Goal: Register for event/course

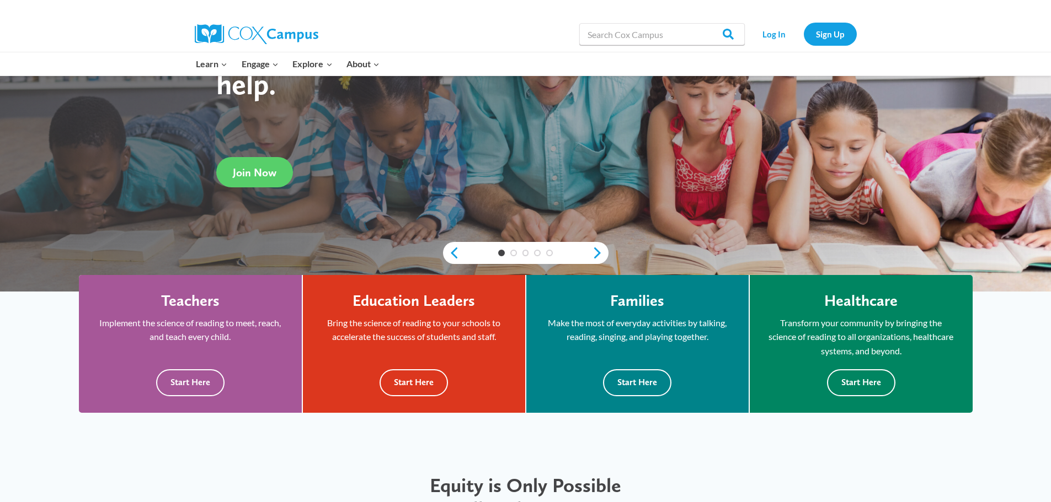
scroll to position [165, 0]
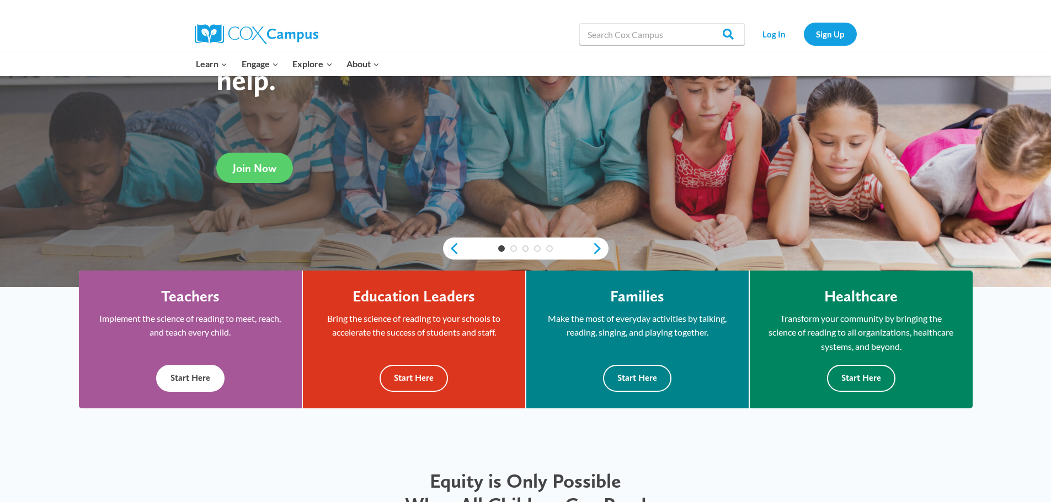
click at [210, 390] on button "Start Here" at bounding box center [190, 378] width 68 height 27
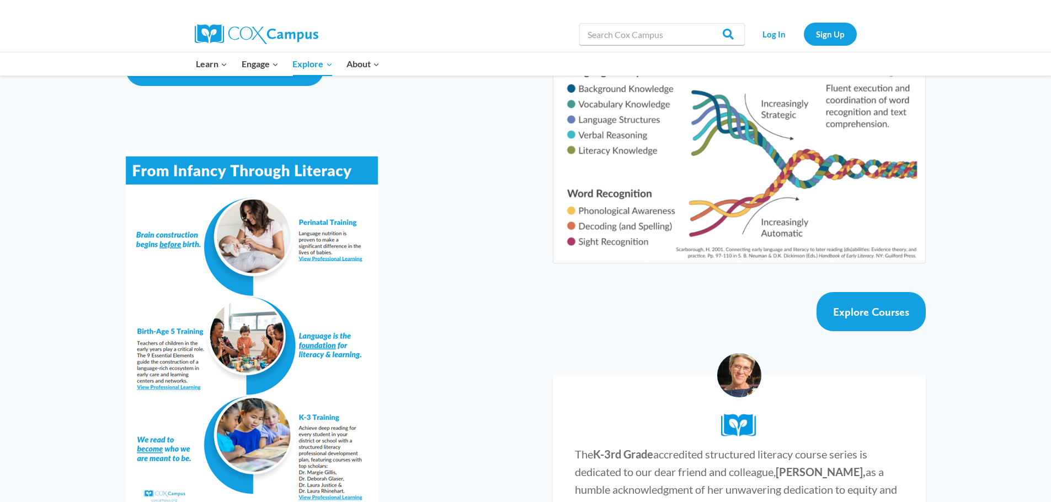
scroll to position [1820, 0]
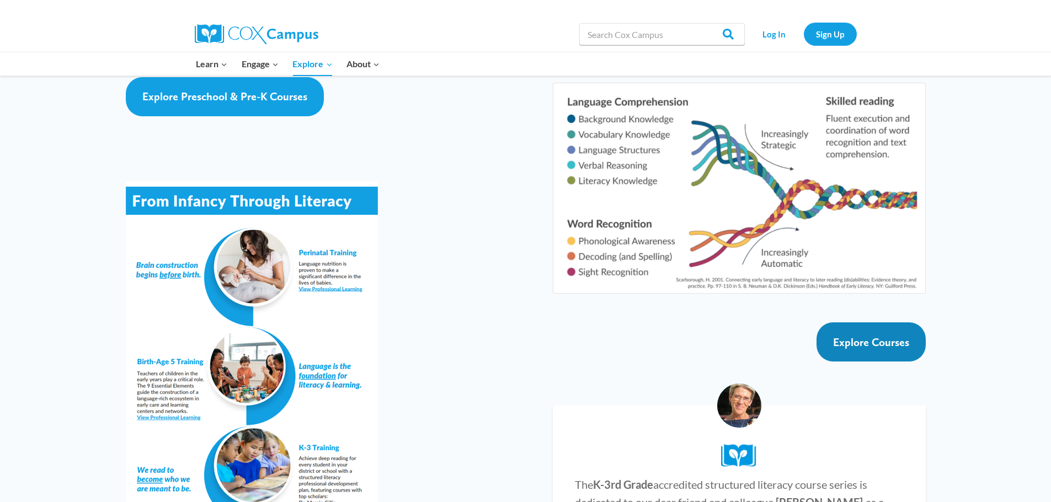
click at [861, 323] on link "Explore Courses" at bounding box center [870, 342] width 109 height 39
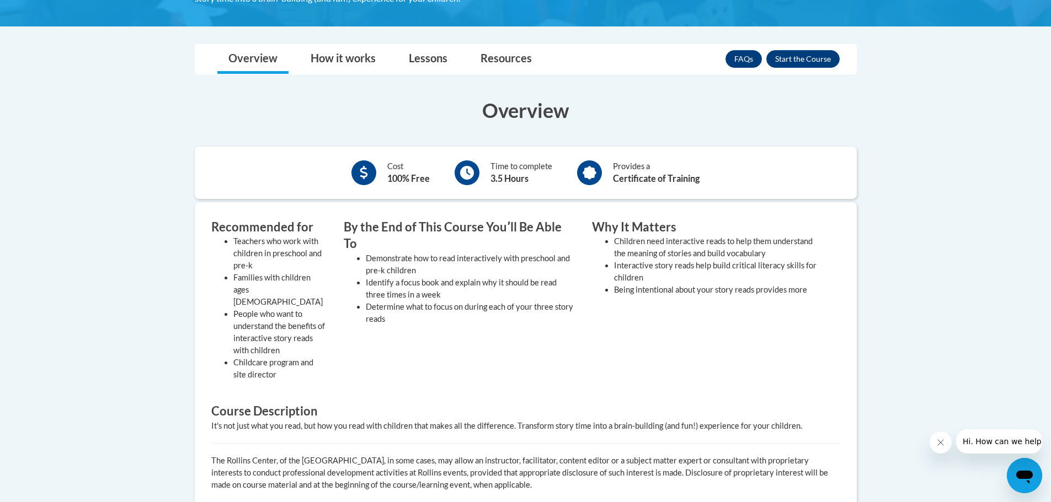
scroll to position [221, 0]
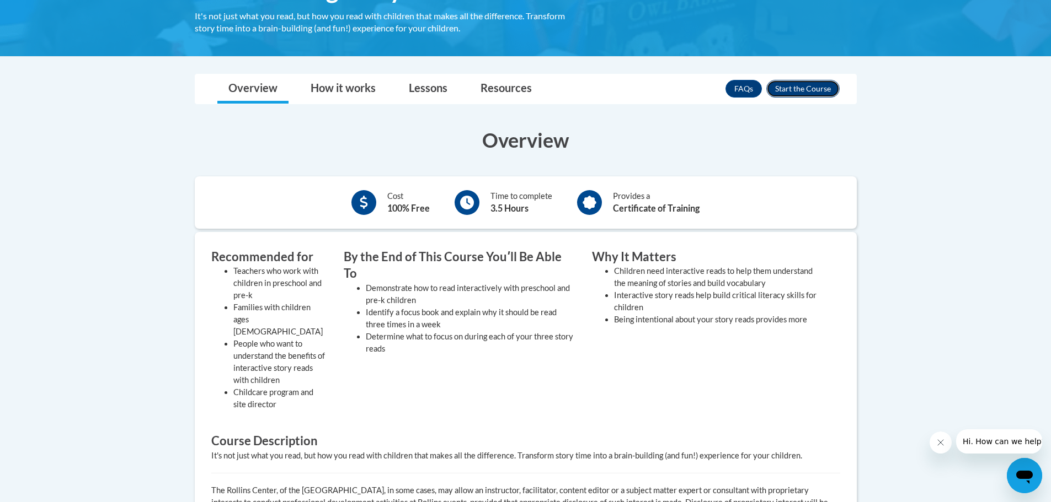
click at [812, 94] on button "Enroll" at bounding box center [802, 89] width 73 height 18
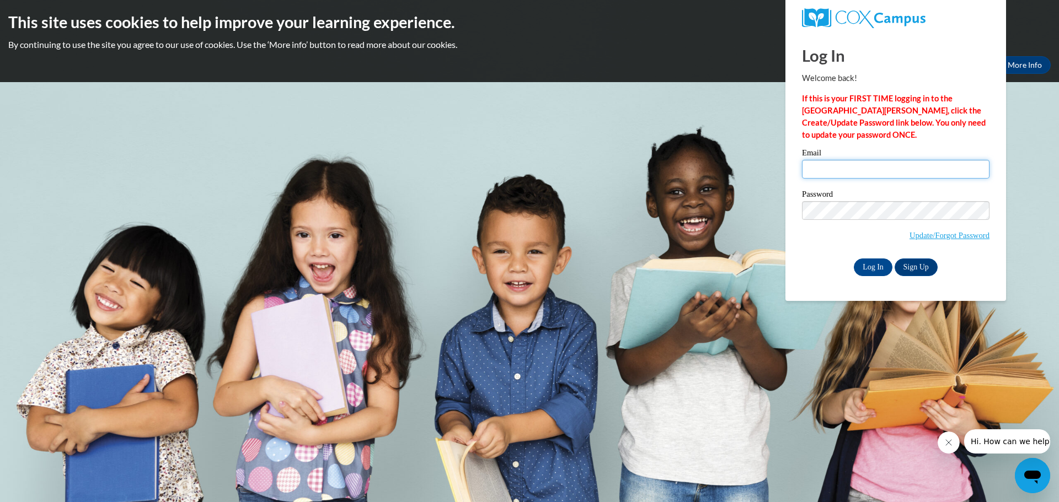
click at [847, 176] on input "Email" at bounding box center [896, 169] width 188 height 19
type input "cara"
click at [908, 265] on link "Sign Up" at bounding box center [916, 268] width 43 height 18
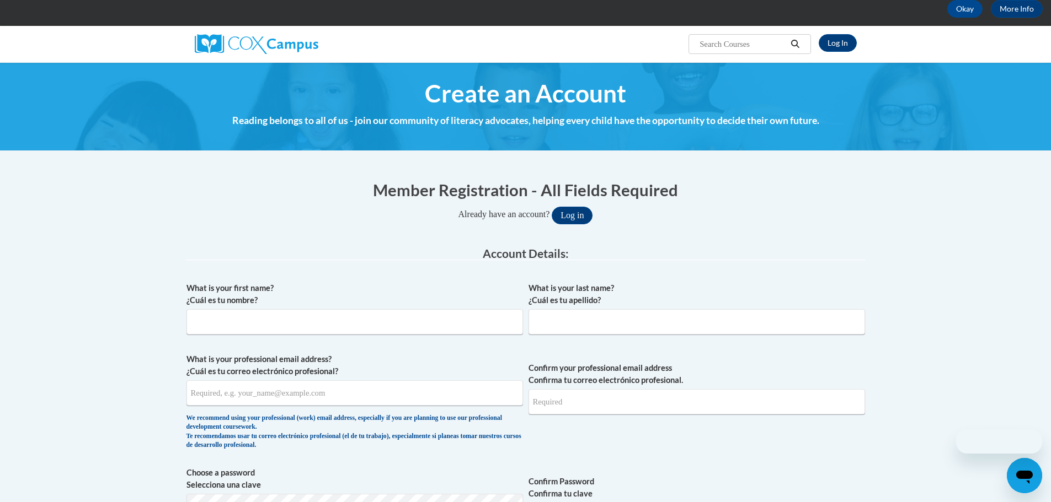
scroll to position [110, 0]
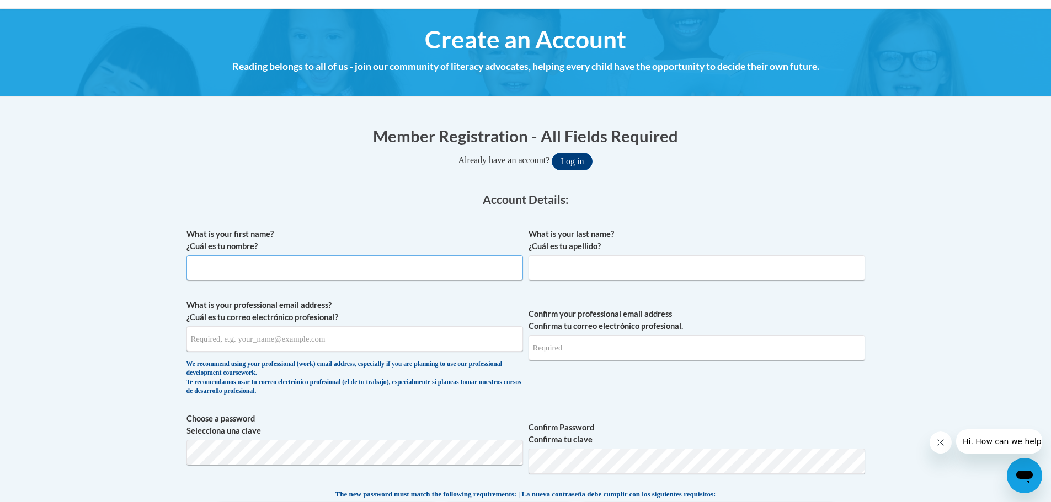
click at [226, 272] on input "What is your first name? ¿Cuál es tu nombre?" at bounding box center [354, 267] width 336 height 25
type input "Cara"
type input "Wickramasinghe Jayasekera"
click at [303, 341] on input "What is your professional email address? ¿Cuál es tu correo electrónico profesi…" at bounding box center [354, 338] width 336 height 25
type input "C"
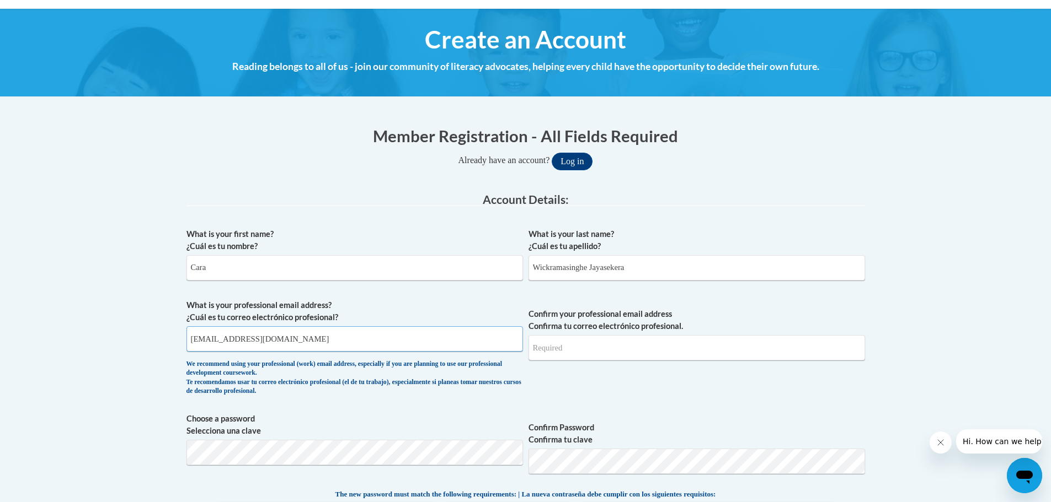
type input "carawjayasekera@gmail.com"
click at [569, 349] on input "Confirm your professional email address Confirma tu correo electrónico profesio…" at bounding box center [696, 347] width 336 height 25
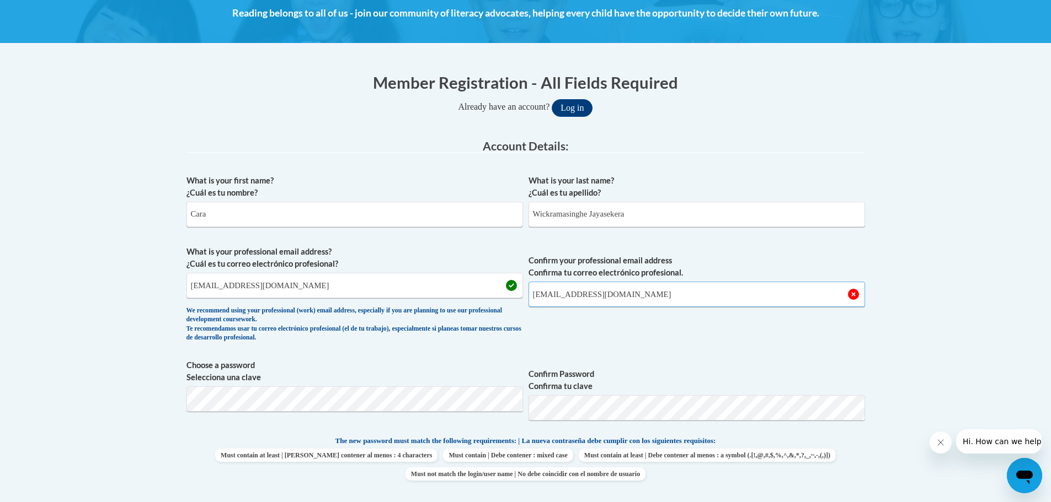
scroll to position [165, 0]
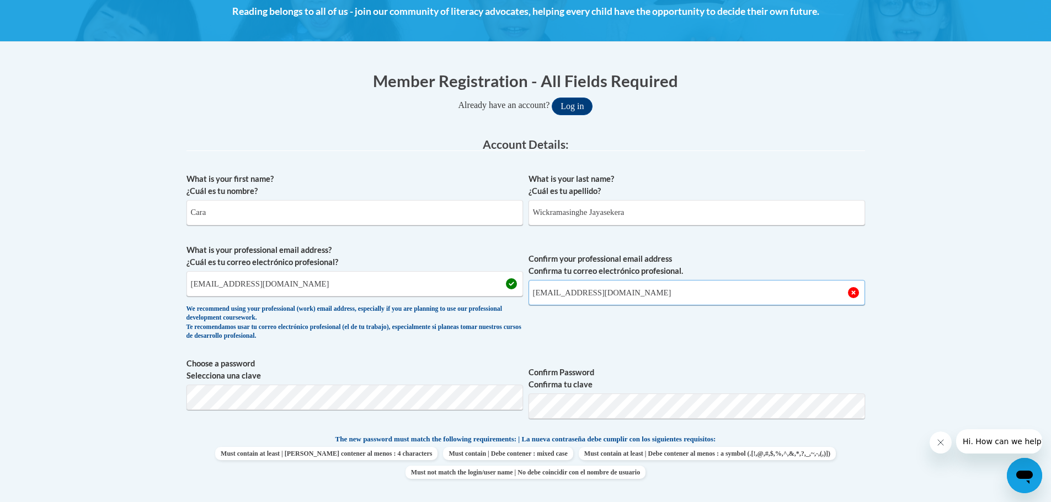
type input "carawjayasekera@gmail.com"
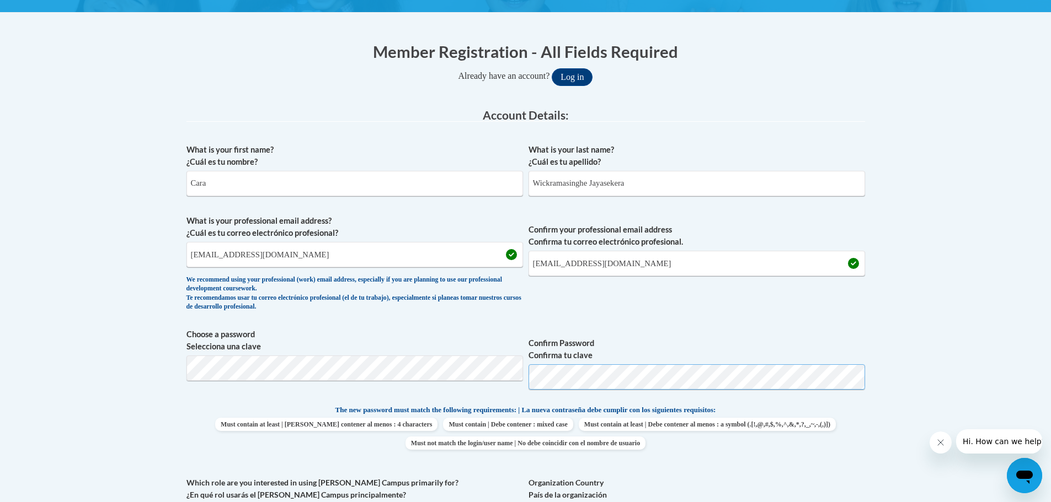
scroll to position [276, 0]
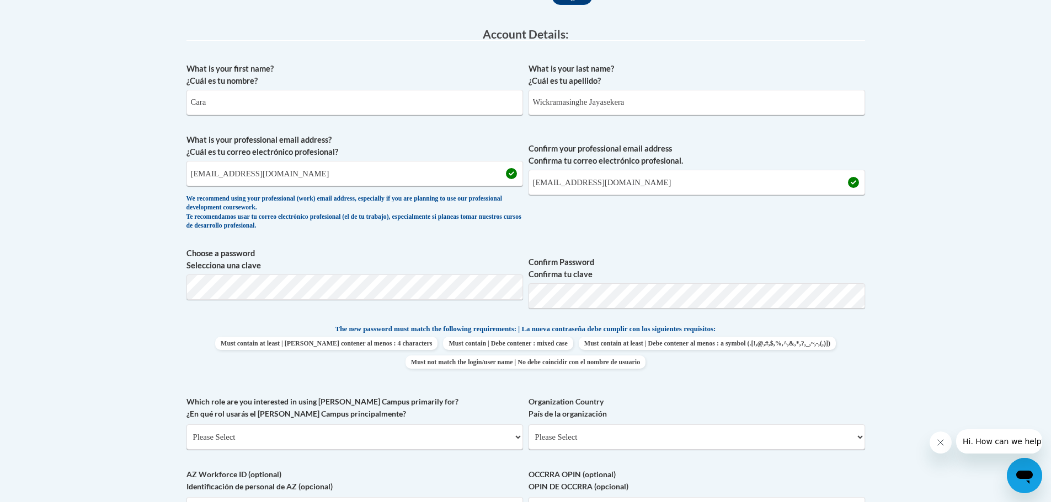
click at [670, 253] on span "Confirm Password Confirma tu clave" at bounding box center [696, 283] width 336 height 70
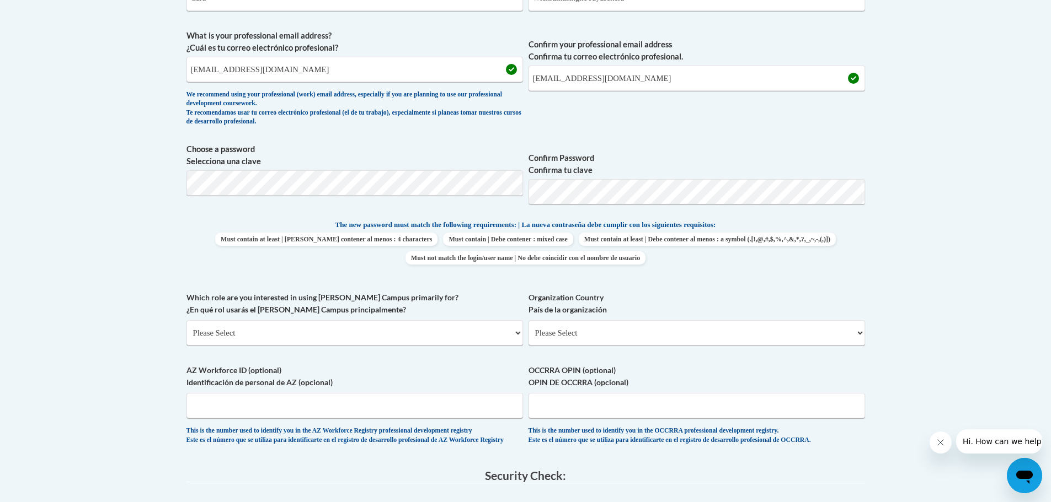
scroll to position [386, 0]
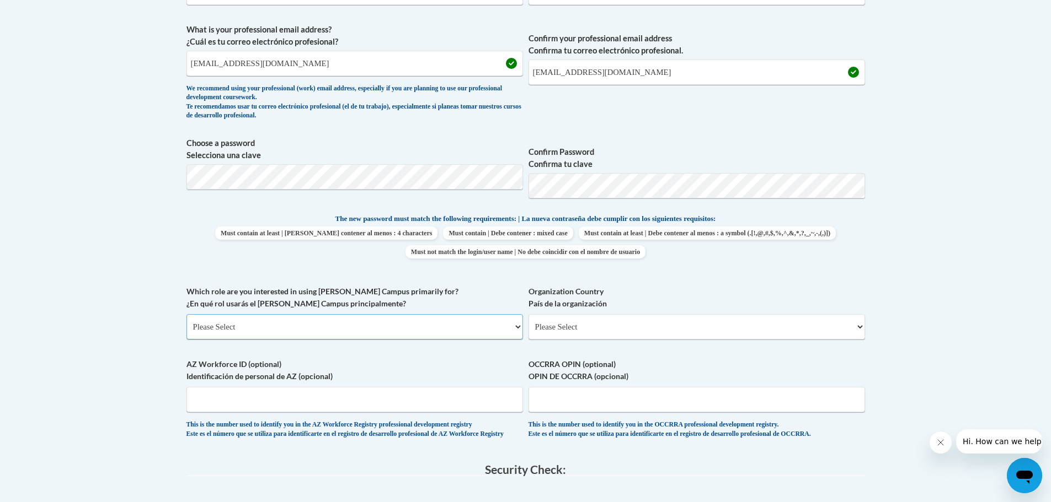
click at [291, 324] on select "Please Select College/University | Colegio/Universidad Community/Nonprofit Part…" at bounding box center [354, 326] width 336 height 25
select select "fbf2d438-af2f-41f8-98f1-81c410e29de3"
click at [186, 314] on select "Please Select College/University | Colegio/Universidad Community/Nonprofit Part…" at bounding box center [354, 326] width 336 height 25
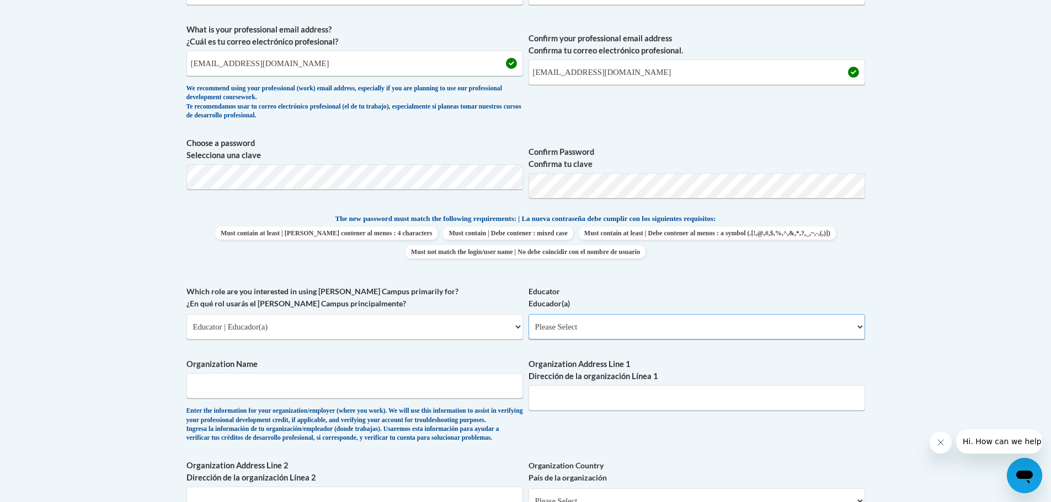
click at [601, 326] on select "Please Select Early Learning/Daycare Teacher/Family Home Care Provider | Maestr…" at bounding box center [696, 326] width 336 height 25
select select "67563ca1-16dc-4830-a7b3-94a34bed3689"
click at [528, 314] on select "Please Select Early Learning/Daycare Teacher/Family Home Care Provider | Maestr…" at bounding box center [696, 326] width 336 height 25
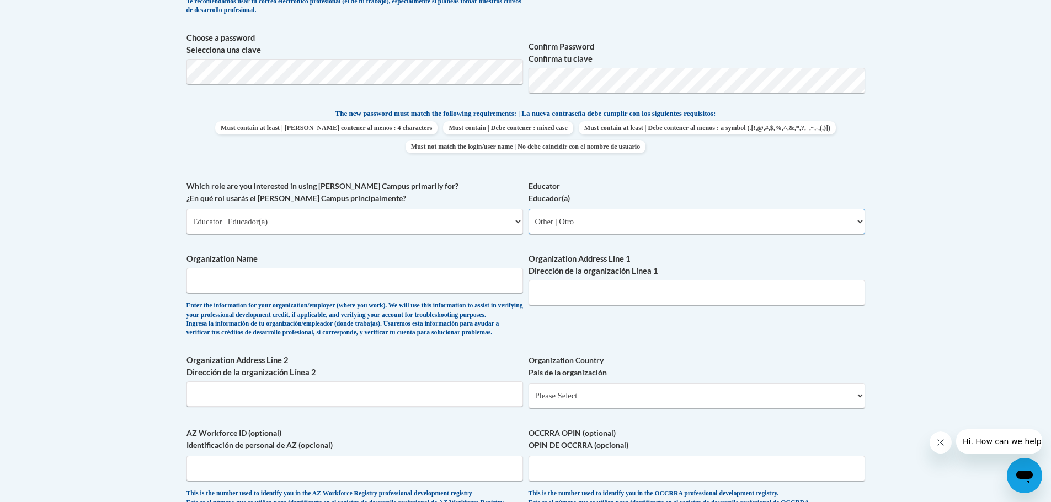
scroll to position [496, 0]
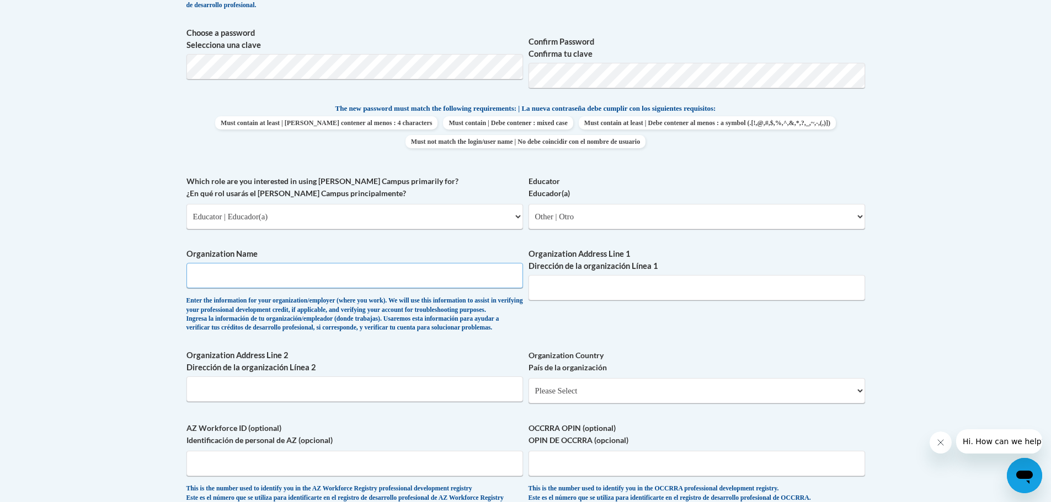
click at [339, 283] on input "Organization Name" at bounding box center [354, 275] width 336 height 25
type input "Art 4 Life"
click at [650, 288] on input "Organization Address Line 1 Dirección de la organización Línea 1" at bounding box center [696, 287] width 336 height 25
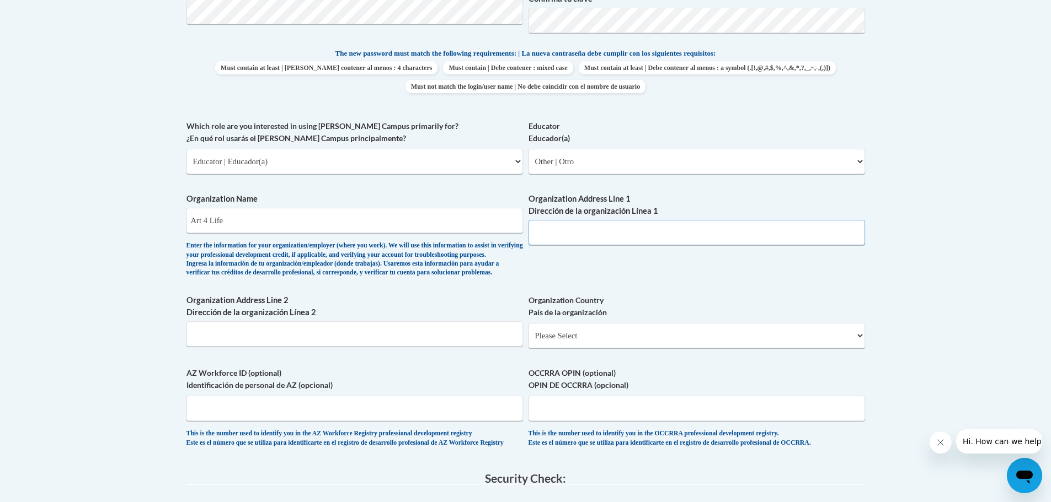
click at [566, 232] on input "Organization Address Line 1 Dirección de la organización Línea 1" at bounding box center [696, 232] width 336 height 25
paste input "3421 SE 21st Ave, Portland, OR 97202"
drag, startPoint x: 686, startPoint y: 232, endPoint x: 594, endPoint y: 235, distance: 91.6
click at [594, 235] on input "3421 SE 21st Ave, Portland, OR 97202" at bounding box center [696, 232] width 336 height 25
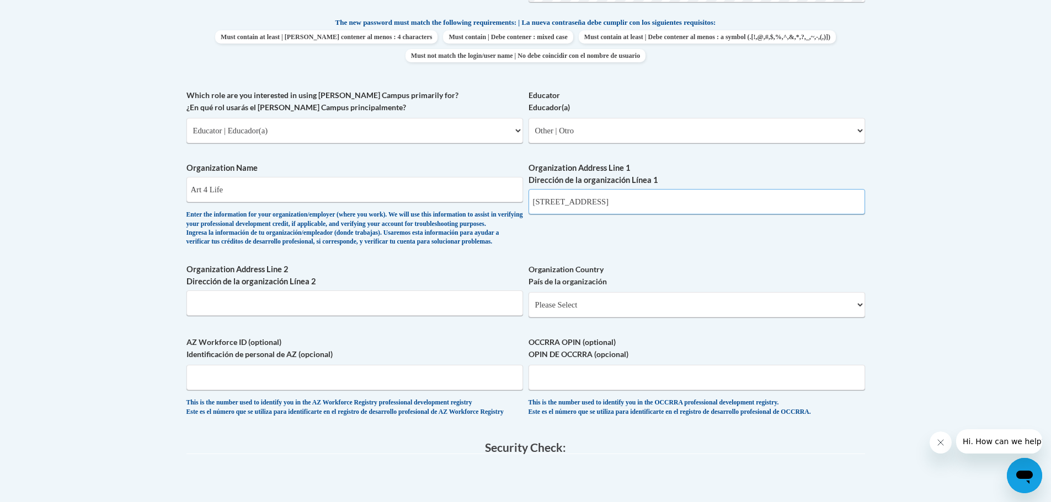
scroll to position [607, 0]
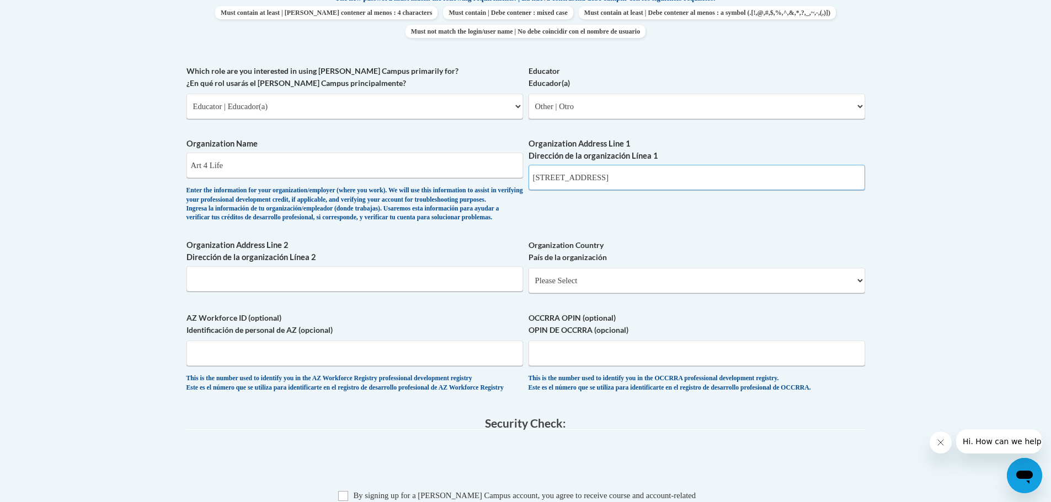
type input "3421 SE 21st Ave"
click at [586, 293] on select "Please Select United States | Estados Unidos Outside of the United States | Fue…" at bounding box center [696, 280] width 336 height 25
select select "ad49bcad-a171-4b2e-b99c-48b446064914"
click at [528, 286] on select "Please Select United States | Estados Unidos Outside of the United States | Fue…" at bounding box center [696, 280] width 336 height 25
select select
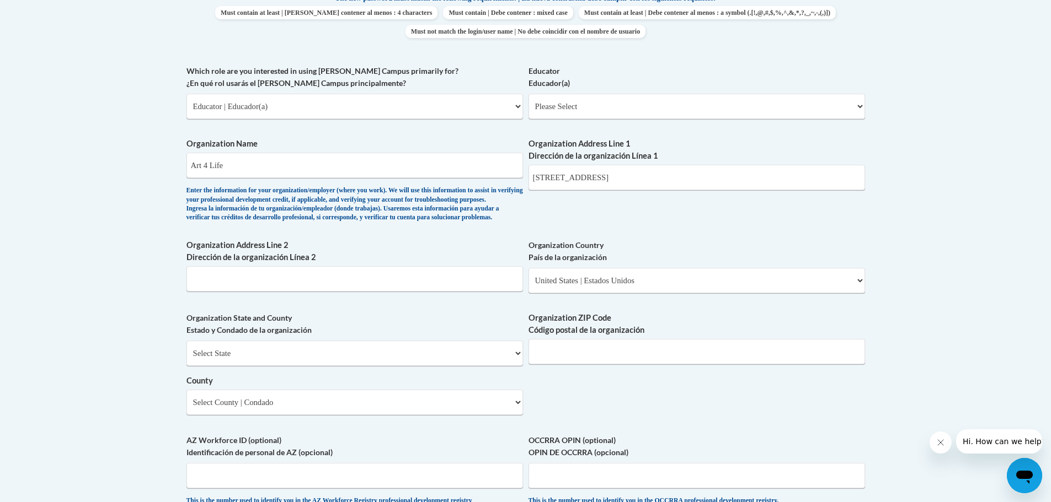
click at [778, 237] on div "What is your first name? ¿Cuál es tu nombre? Cara What is your last name? ¿Cuál…" at bounding box center [525, 126] width 678 height 800
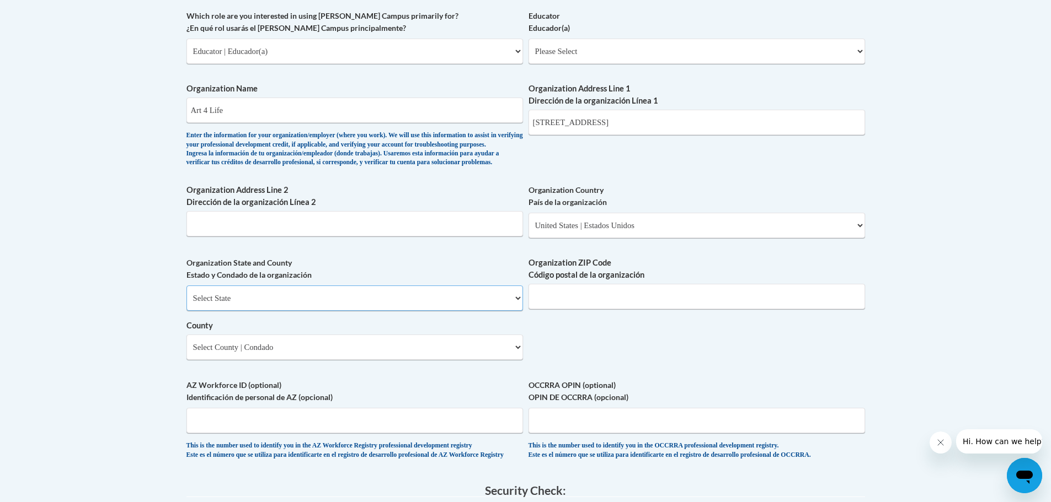
click at [286, 311] on select "Select State Alabama Alaska Arizona Arkansas California Colorado Connecticut De…" at bounding box center [354, 298] width 336 height 25
select select "Oregon"
click at [186, 304] on select "Select State Alabama Alaska Arizona Arkansas California Colorado Connecticut De…" at bounding box center [354, 298] width 336 height 25
click at [598, 309] on input "Organization ZIP Code Código postal de la organización" at bounding box center [696, 296] width 336 height 25
type input "97202"
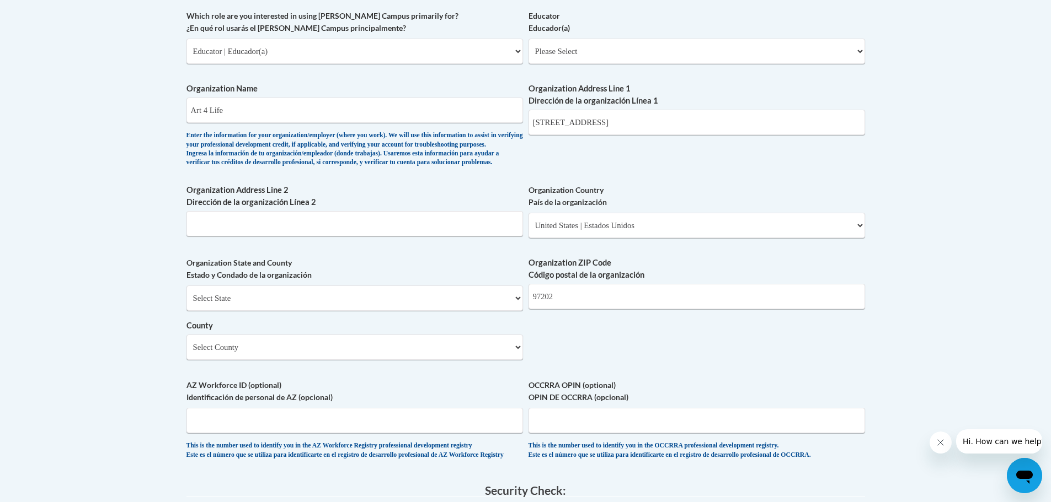
click at [691, 382] on div "What is your first name? ¿Cuál es tu nombre? Cara What is your last name? ¿Cuál…" at bounding box center [525, 71] width 678 height 800
click at [366, 360] on select "Select County Baker Benton Clackamas Clatsop Columbia Coos Crook Curry Deschute…" at bounding box center [354, 347] width 336 height 25
select select "Multnomah"
click at [186, 353] on select "Select County Baker Benton Clackamas Clatsop Columbia Coos Crook Curry Deschute…" at bounding box center [354, 347] width 336 height 25
click at [752, 364] on div "What is your first name? ¿Cuál es tu nombre? Cara What is your last name? ¿Cuál…" at bounding box center [525, 71] width 678 height 800
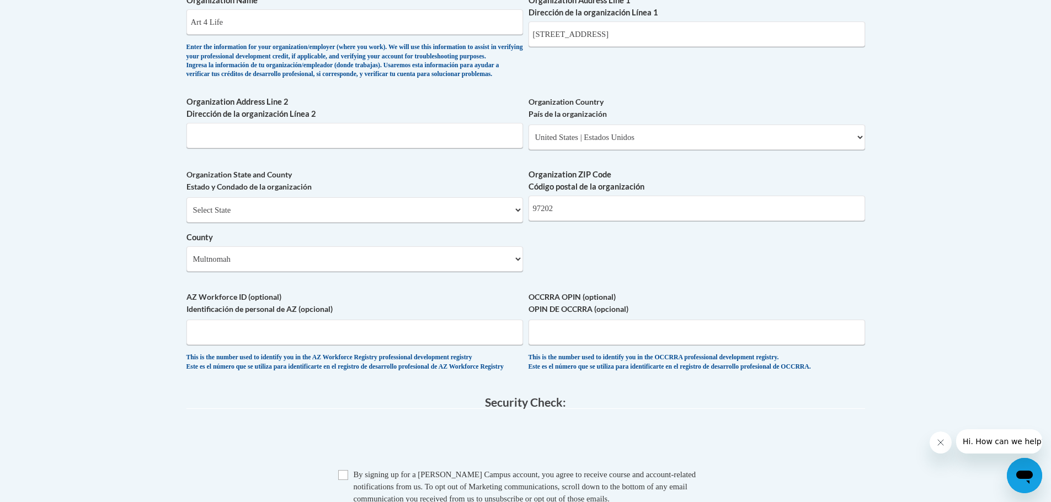
scroll to position [772, 0]
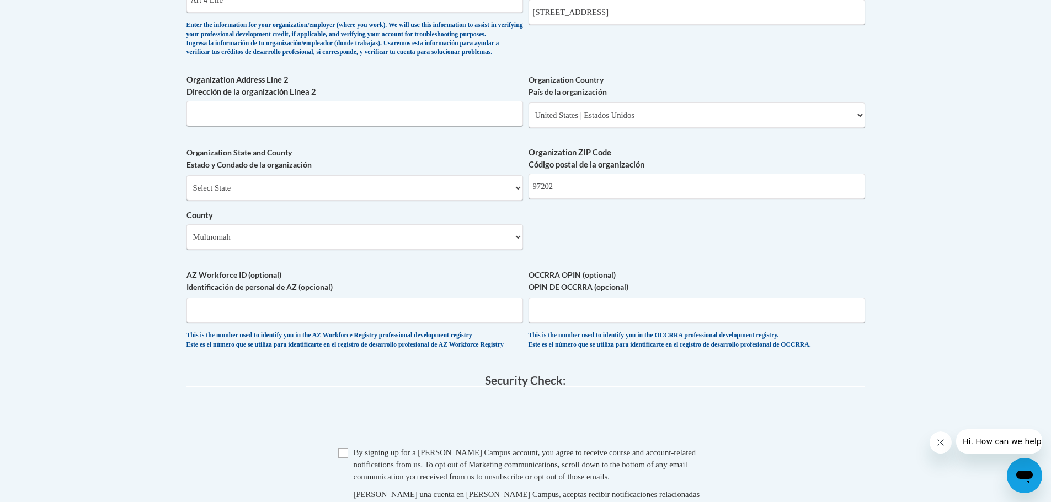
click at [880, 278] on body "This site uses cookies to help improve your learning experience. By continuing …" at bounding box center [525, 44] width 1051 height 1632
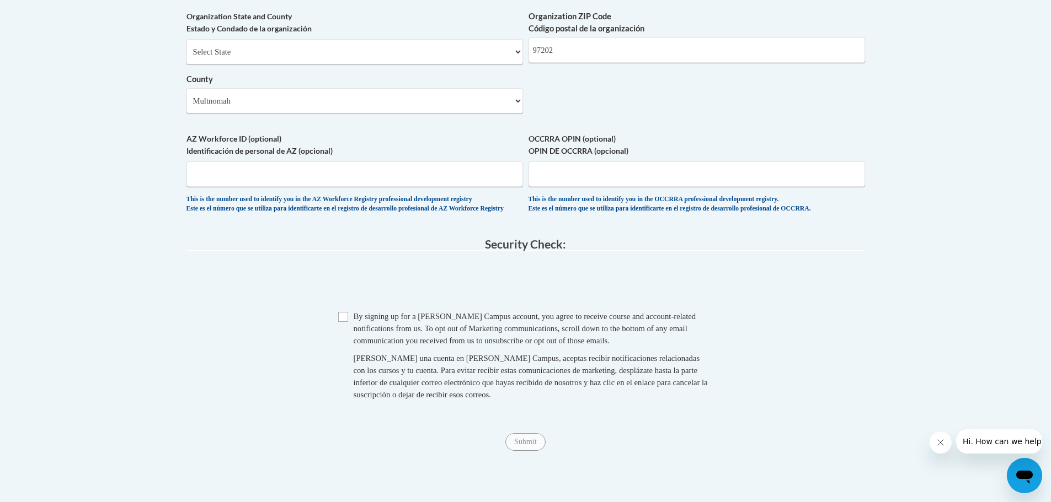
scroll to position [938, 0]
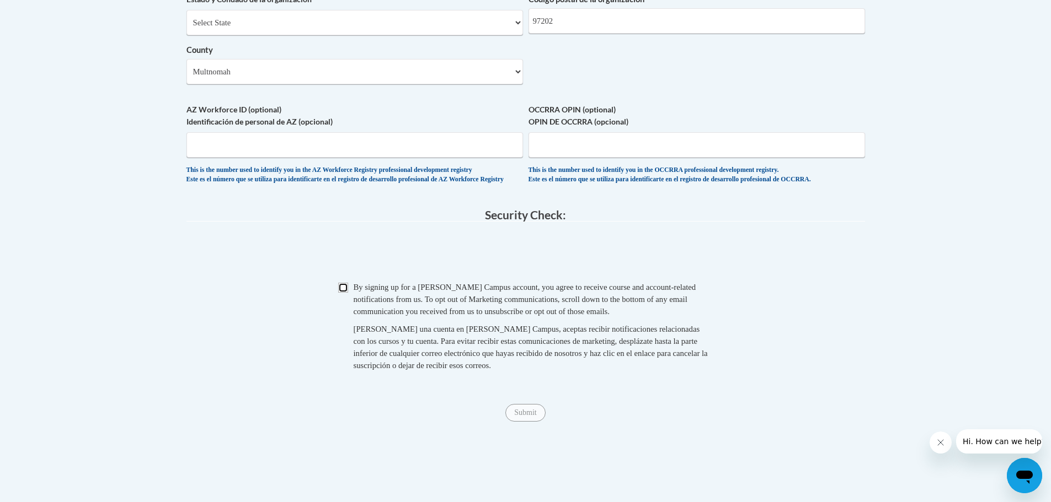
click at [346, 293] on input "Checkbox" at bounding box center [343, 288] width 10 height 10
checkbox input "true"
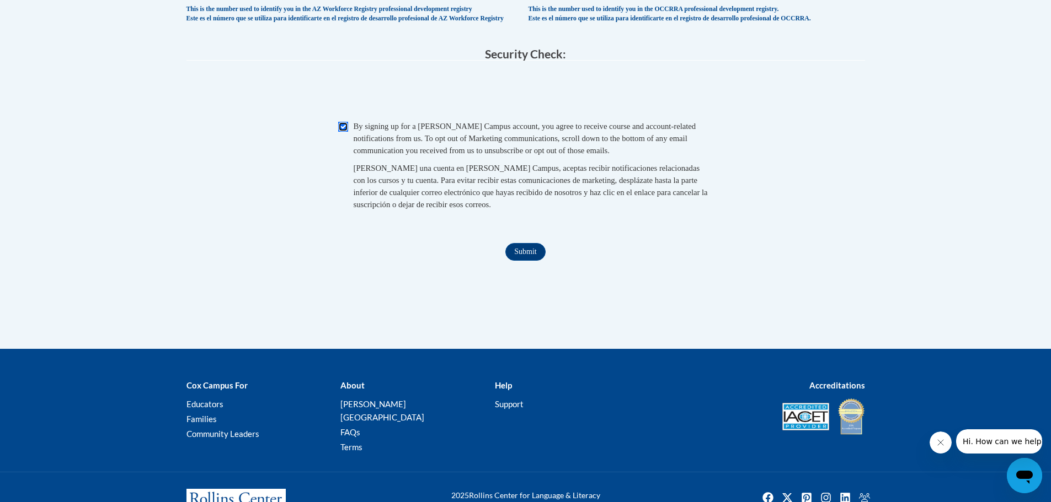
scroll to position [1048, 0]
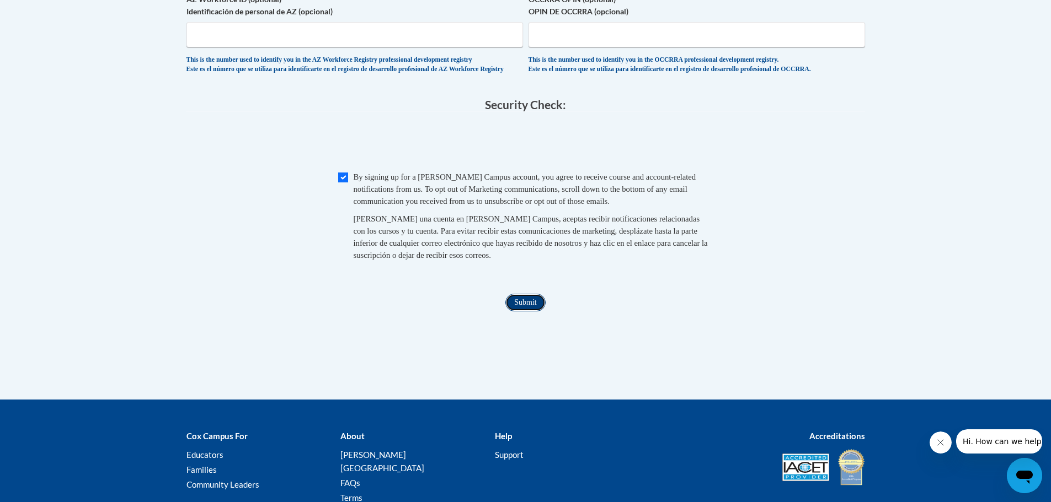
click at [531, 312] on input "Submit" at bounding box center [525, 303] width 40 height 18
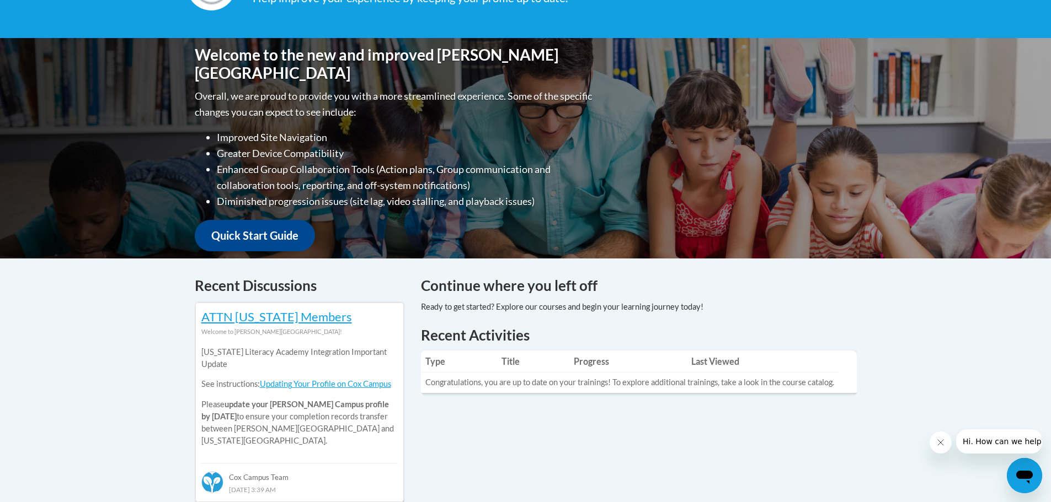
scroll to position [221, 0]
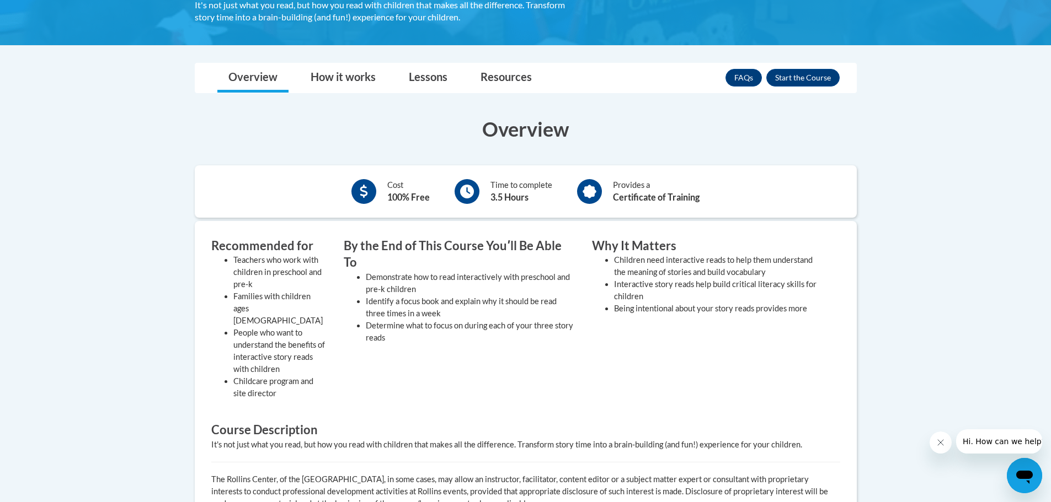
scroll to position [221, 0]
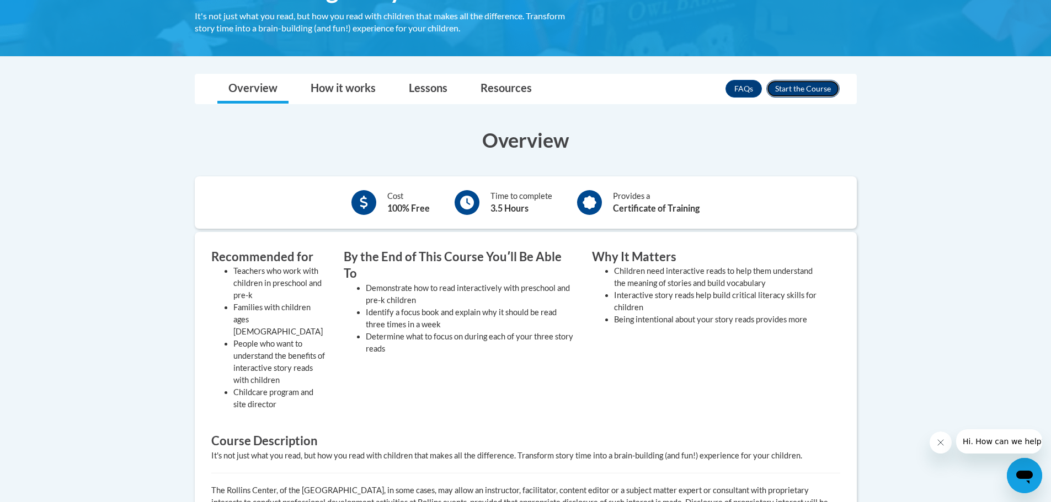
click at [792, 87] on button "Enroll" at bounding box center [802, 89] width 73 height 18
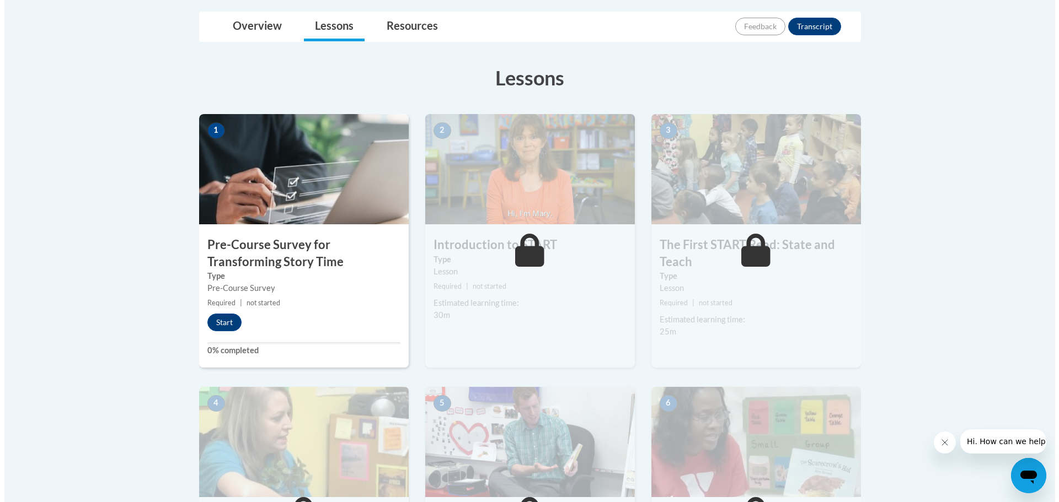
scroll to position [221, 0]
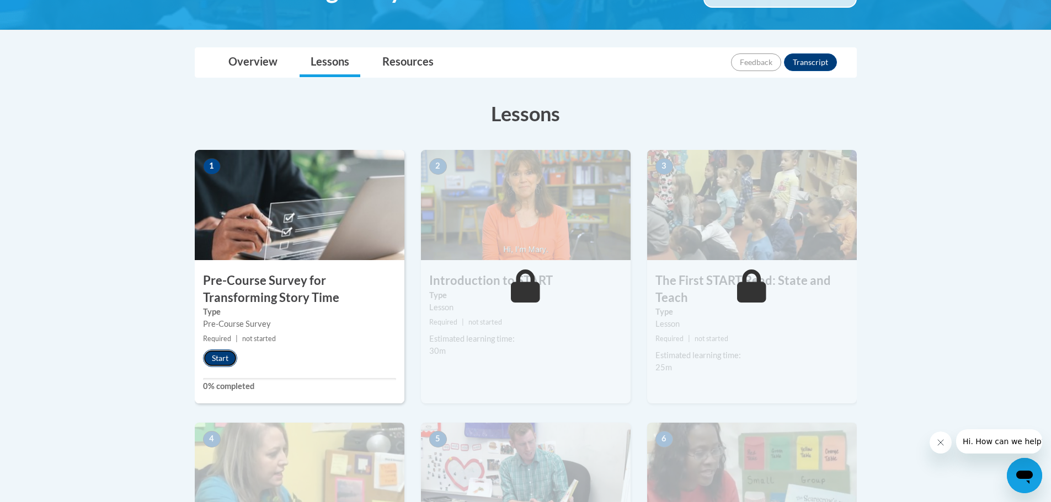
click at [218, 357] on button "Start" at bounding box center [220, 359] width 34 height 18
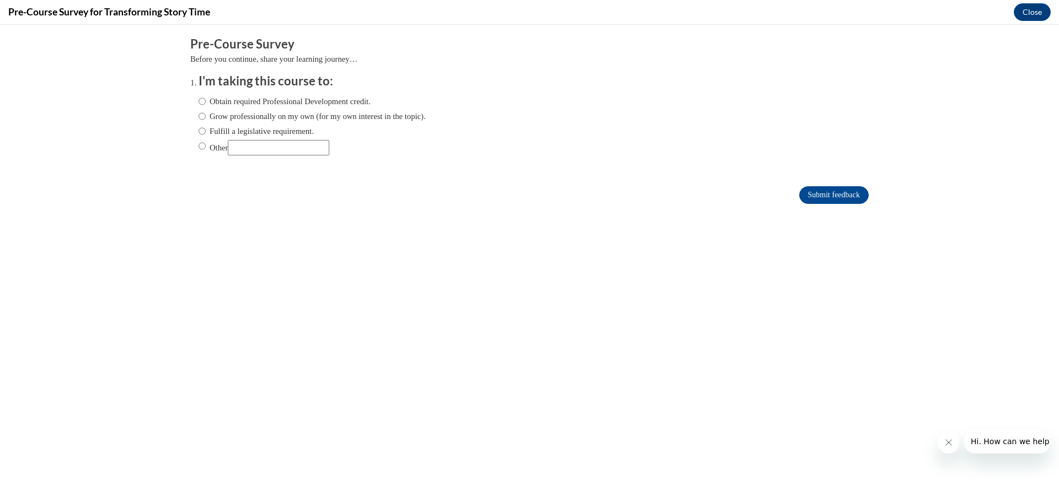
scroll to position [0, 0]
click at [217, 101] on label "Obtain required Professional Development credit." at bounding box center [285, 101] width 172 height 12
click at [206, 101] on input "Obtain required Professional Development credit." at bounding box center [202, 101] width 7 height 12
radio input "true"
click at [833, 196] on input "Submit feedback" at bounding box center [833, 195] width 69 height 18
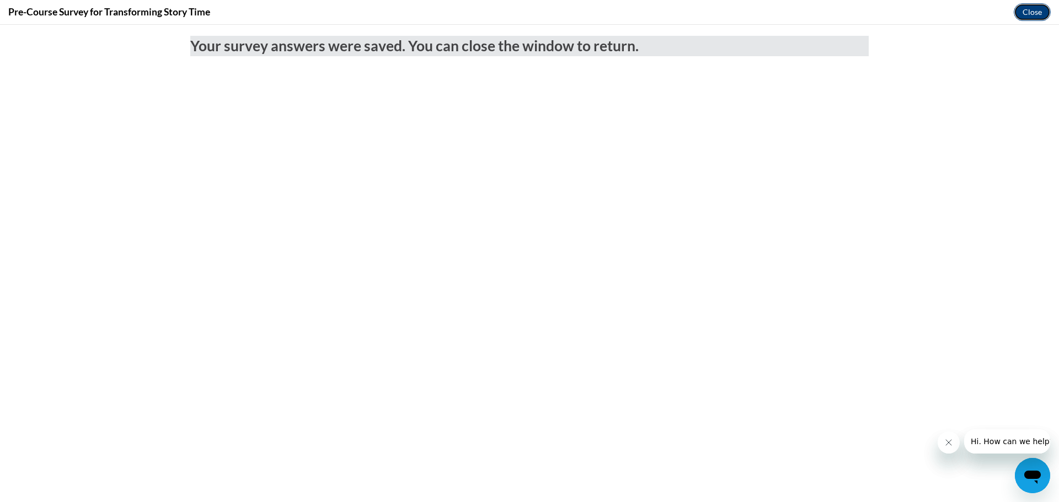
click at [1035, 13] on button "Close" at bounding box center [1032, 12] width 37 height 18
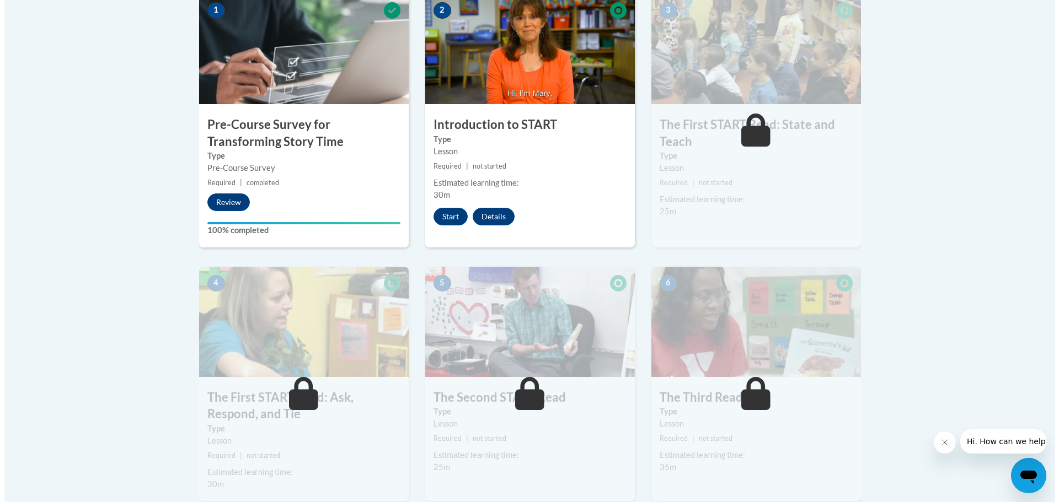
scroll to position [331, 0]
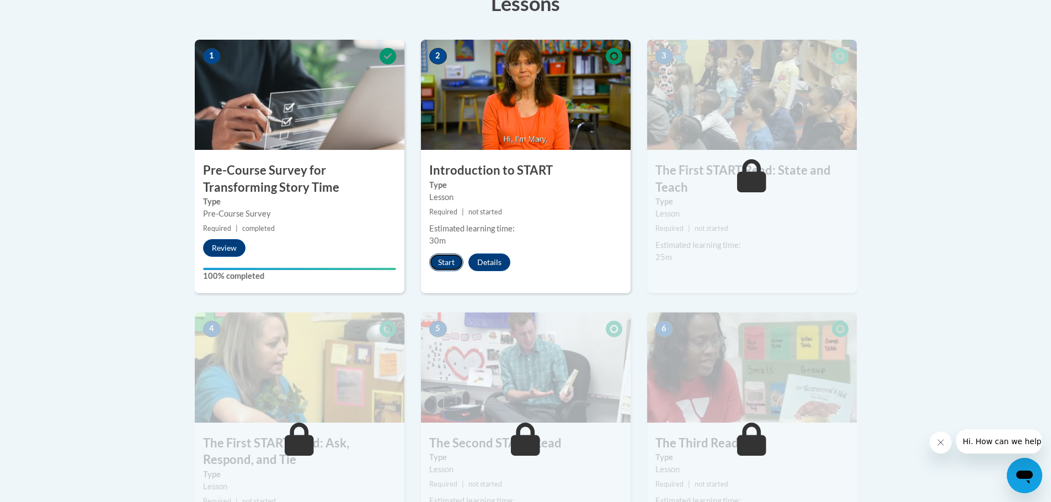
click at [444, 265] on button "Start" at bounding box center [446, 263] width 34 height 18
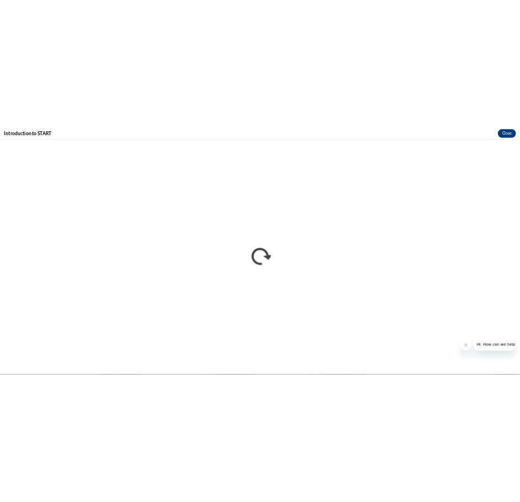
scroll to position [0, 0]
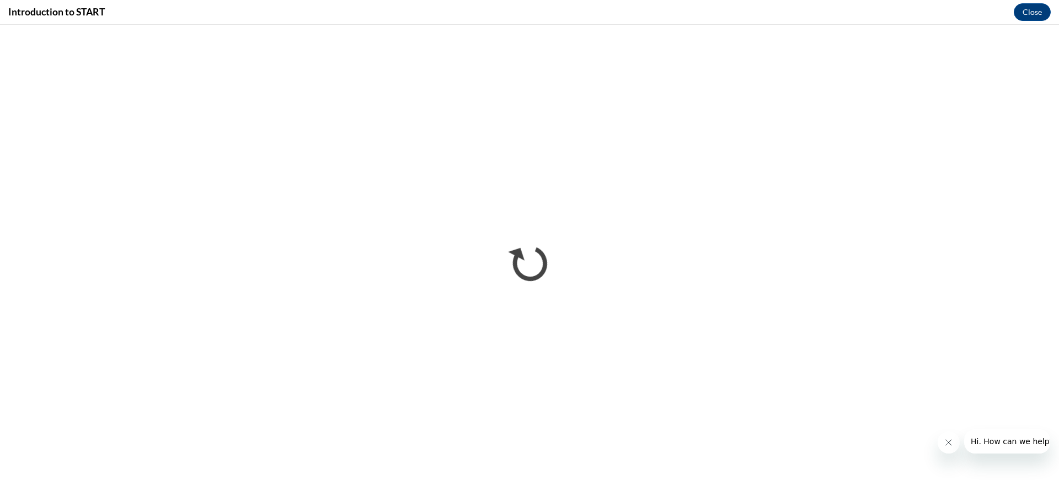
click at [951, 438] on button "Close message from company" at bounding box center [948, 443] width 22 height 22
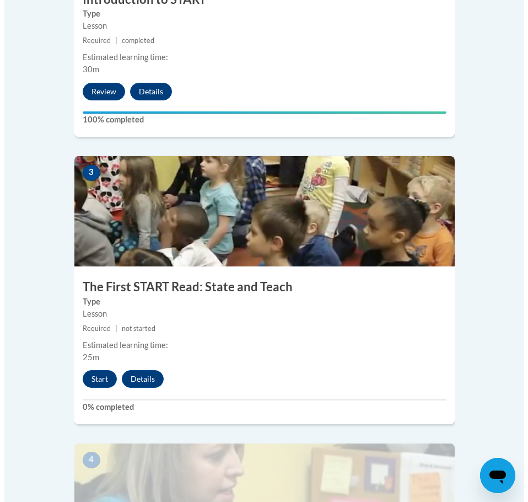
scroll to position [827, 0]
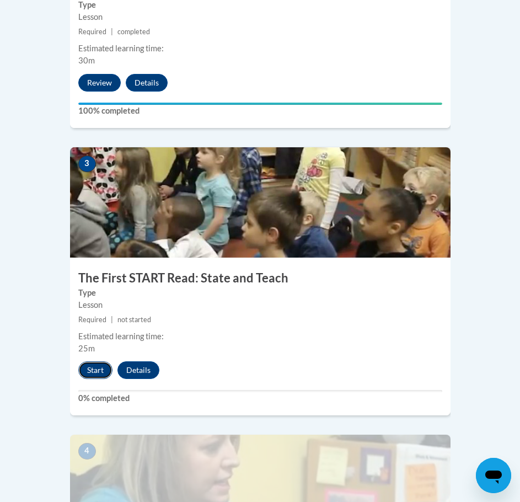
click at [97, 361] on button "Start" at bounding box center [95, 370] width 34 height 18
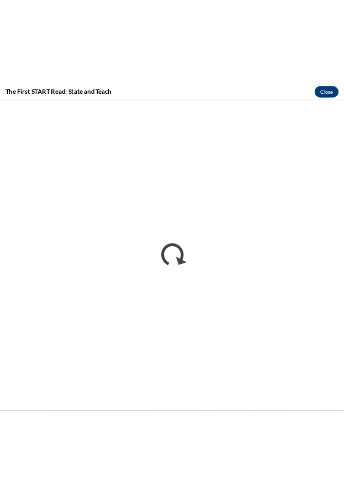
scroll to position [0, 0]
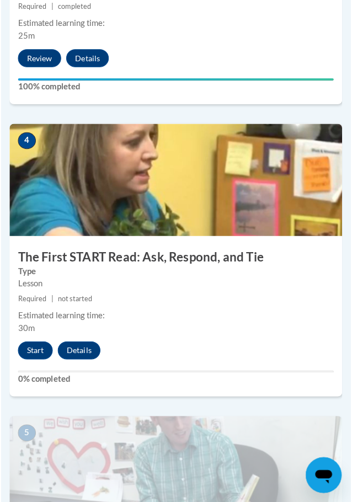
scroll to position [1110, 0]
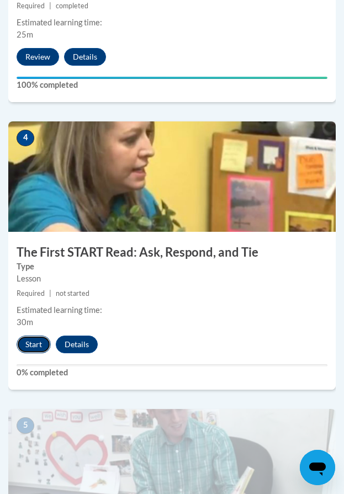
click at [35, 344] on button "Start" at bounding box center [34, 344] width 34 height 18
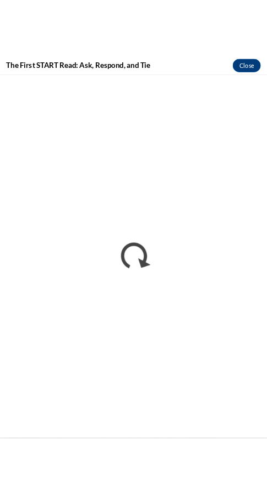
scroll to position [901, 0]
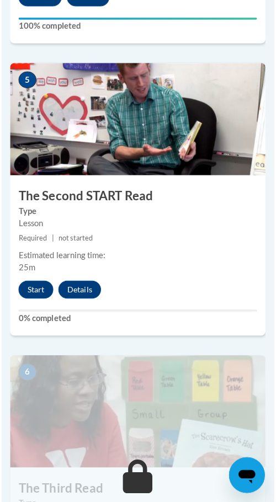
scroll to position [1489, 0]
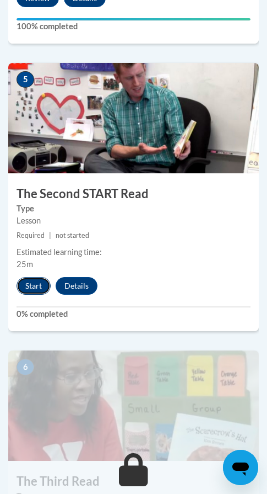
click at [33, 293] on button "Start" at bounding box center [34, 286] width 34 height 18
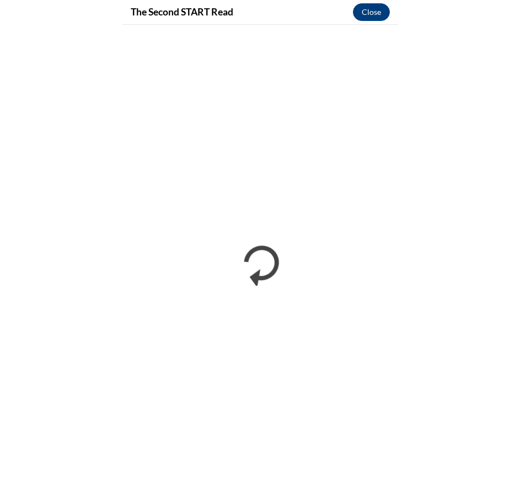
scroll to position [1472, 0]
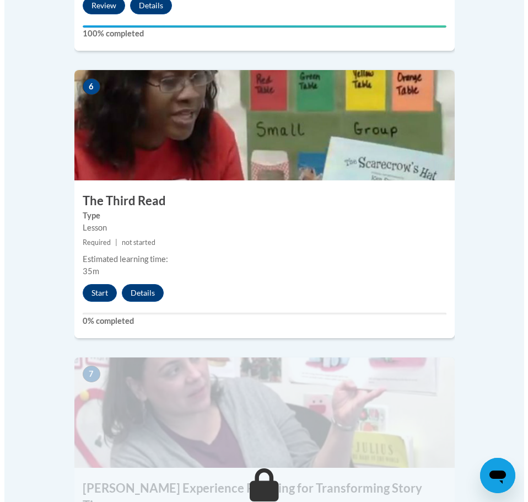
scroll to position [1765, 0]
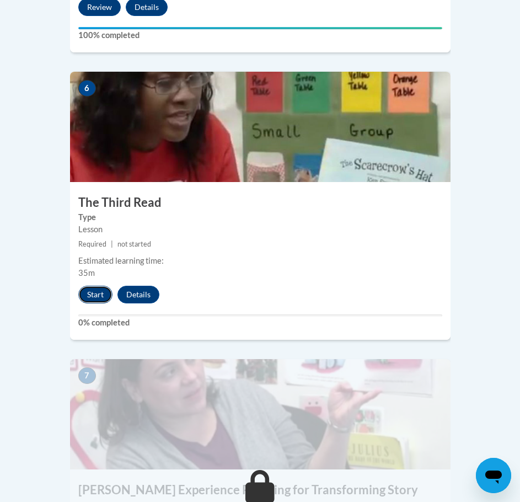
click at [101, 286] on button "Start" at bounding box center [95, 295] width 34 height 18
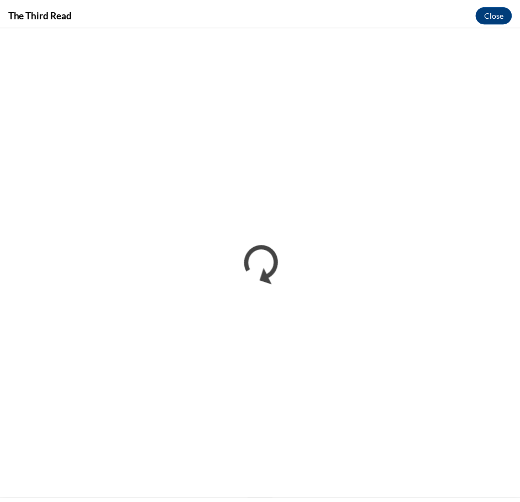
scroll to position [0, 0]
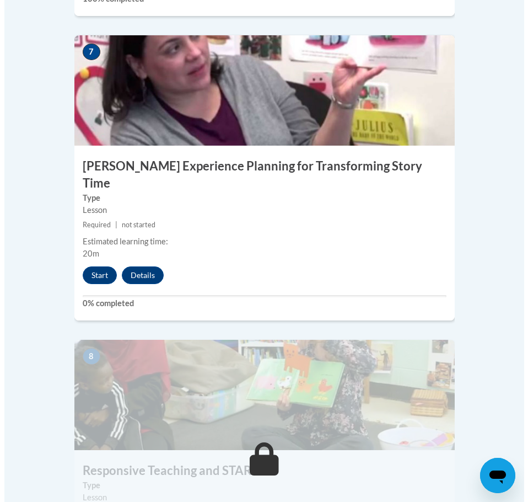
scroll to position [2079, 0]
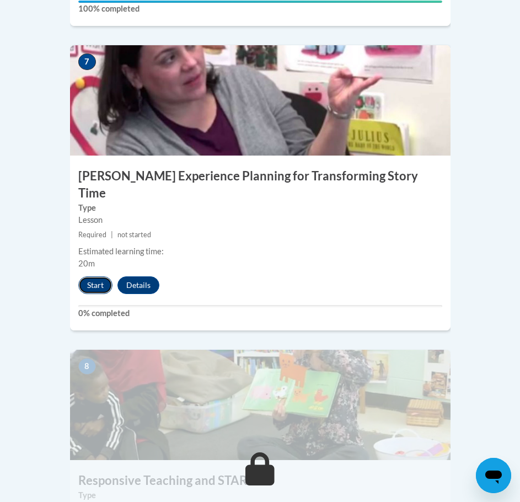
click at [102, 276] on button "Start" at bounding box center [95, 285] width 34 height 18
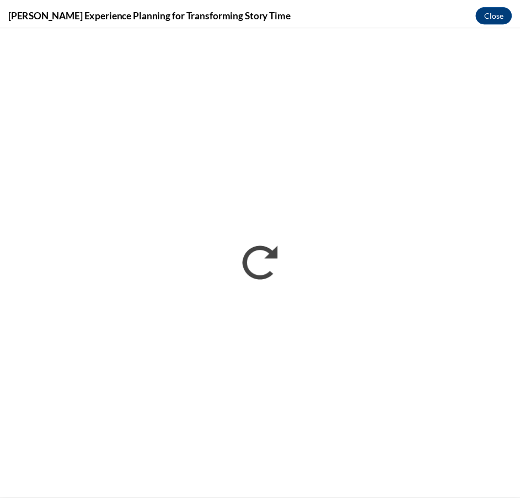
scroll to position [0, 0]
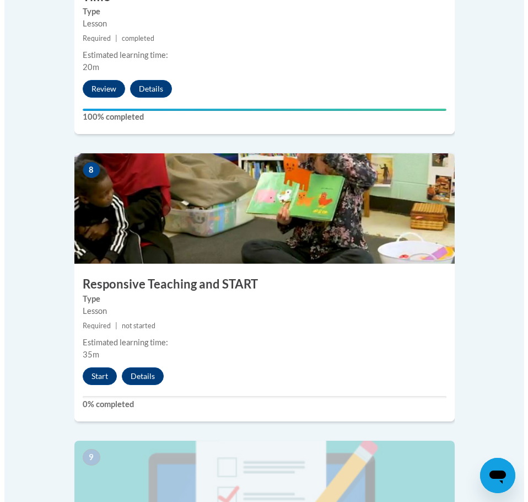
scroll to position [2316, 0]
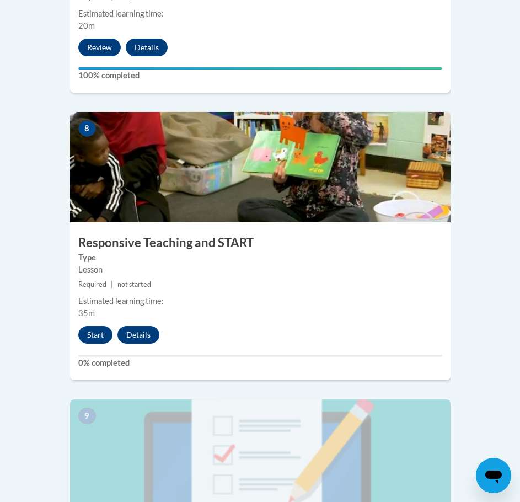
click at [200, 234] on h3 "Responsive Teaching and START" at bounding box center [260, 242] width 381 height 17
click at [86, 326] on button "Start" at bounding box center [95, 335] width 34 height 18
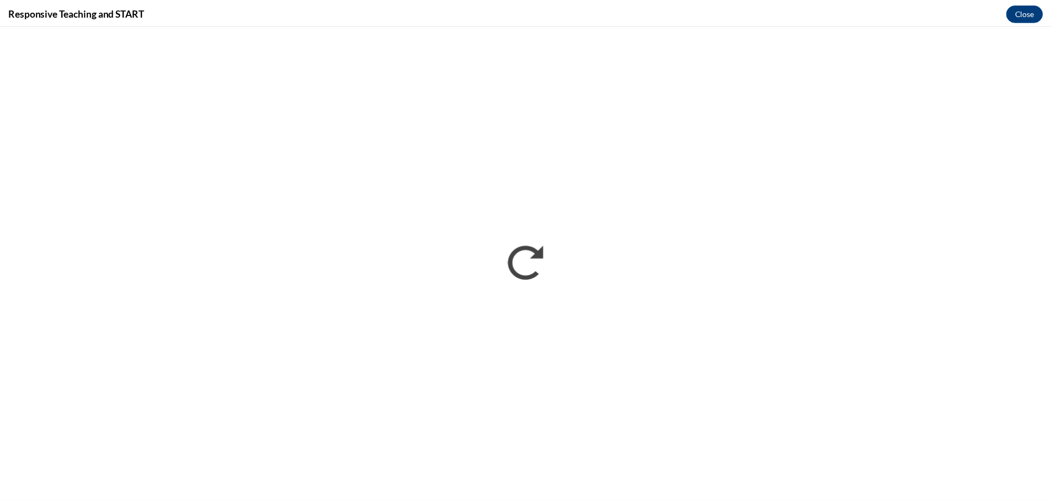
scroll to position [0, 0]
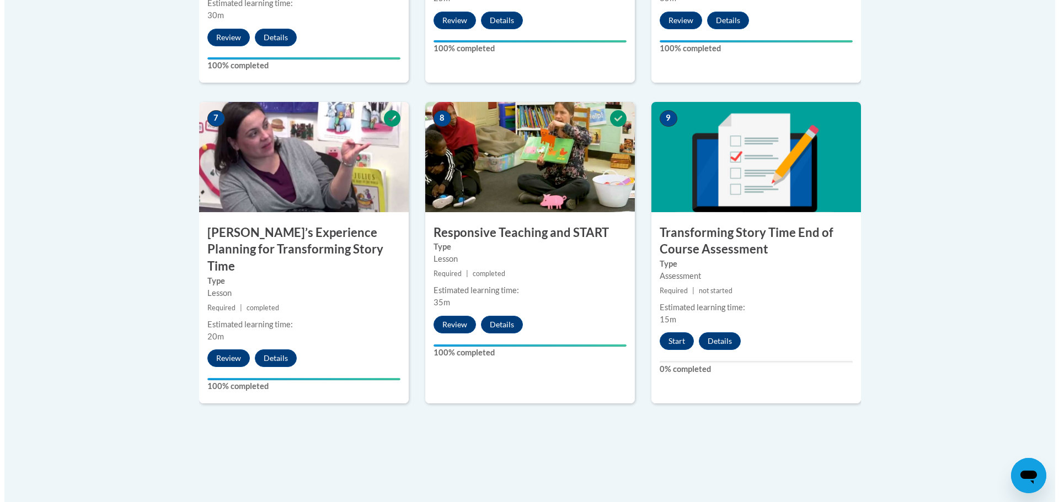
scroll to position [882, 0]
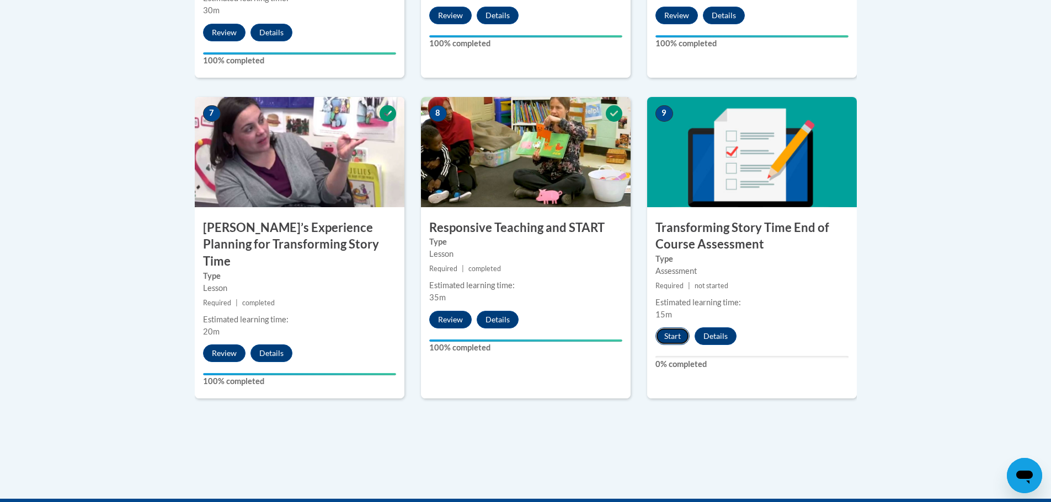
click at [674, 337] on button "Start" at bounding box center [672, 337] width 34 height 18
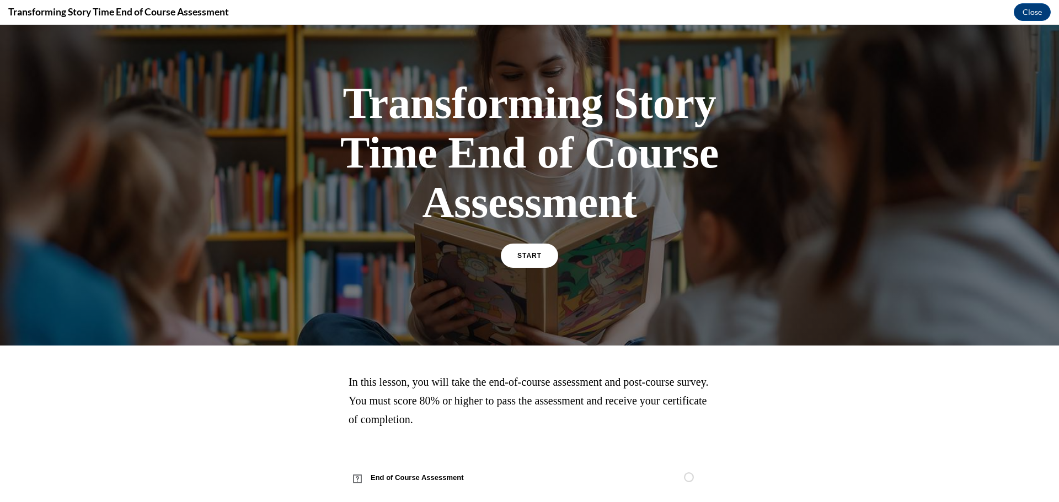
scroll to position [45, 0]
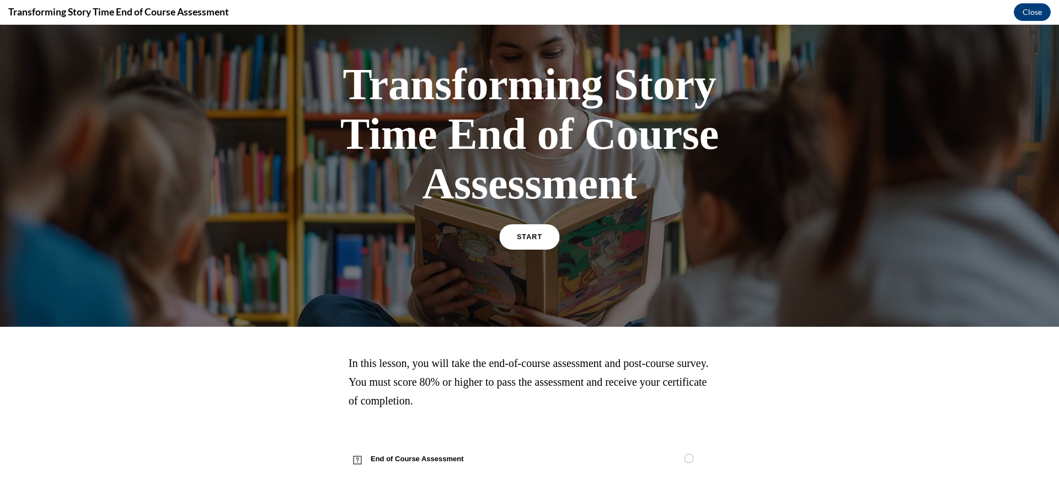
click at [526, 235] on span "START" at bounding box center [529, 237] width 25 height 8
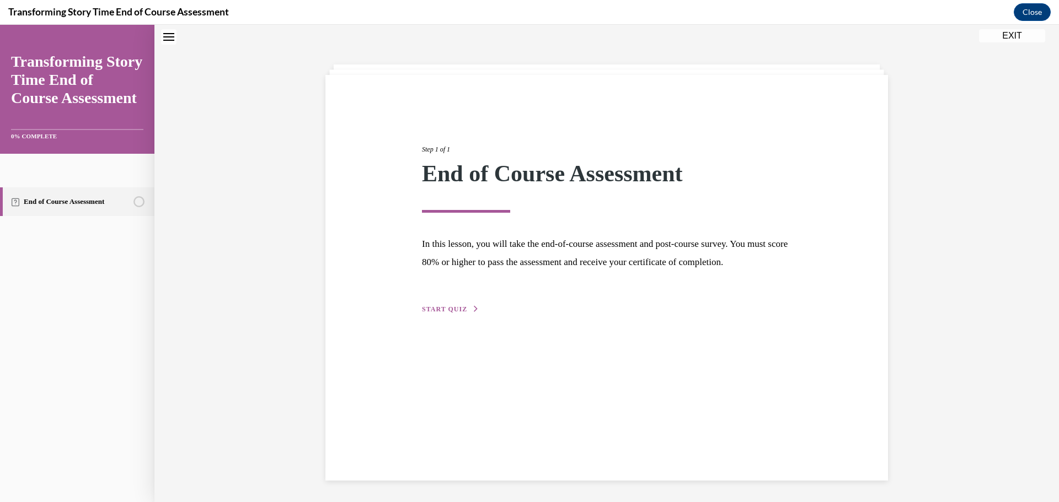
scroll to position [35, 0]
click at [447, 313] on span "START QUIZ" at bounding box center [444, 309] width 45 height 8
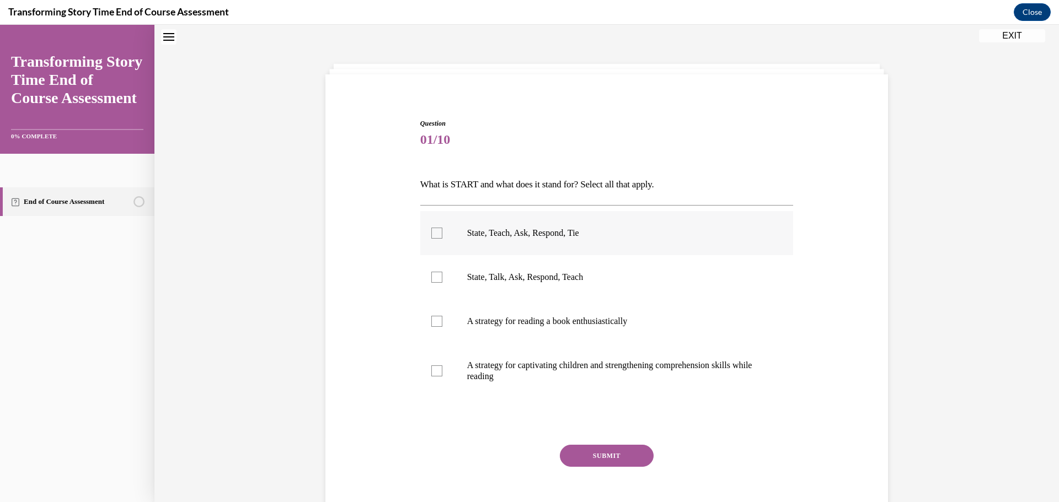
click at [541, 237] on p "State, Teach, Ask, Respond, Tie" at bounding box center [616, 233] width 299 height 11
click at [442, 237] on input "State, Teach, Ask, Respond, Tie" at bounding box center [436, 233] width 11 height 11
checkbox input "true"
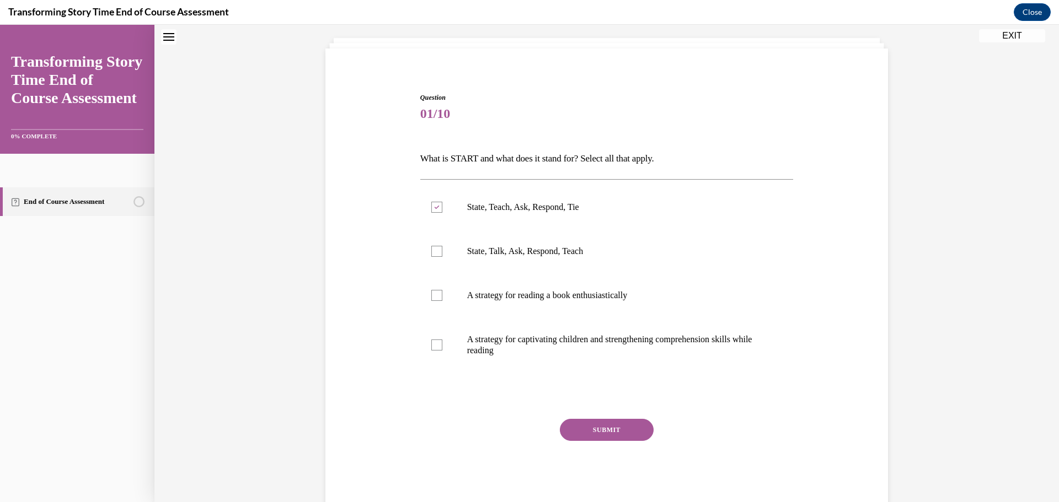
scroll to position [90, 0]
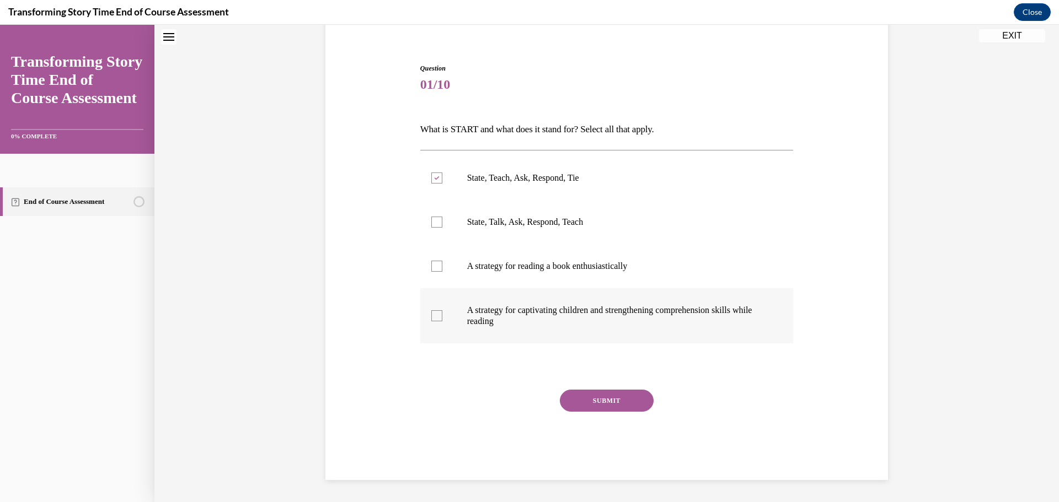
click at [518, 318] on p "A strategy for captivating children and strengthening comprehension skills whil…" at bounding box center [616, 316] width 299 height 22
click at [442, 318] on input "A strategy for captivating children and strengthening comprehension skills whil…" at bounding box center [436, 315] width 11 height 11
checkbox input "true"
click at [595, 395] on button "SUBMIT" at bounding box center [607, 401] width 94 height 22
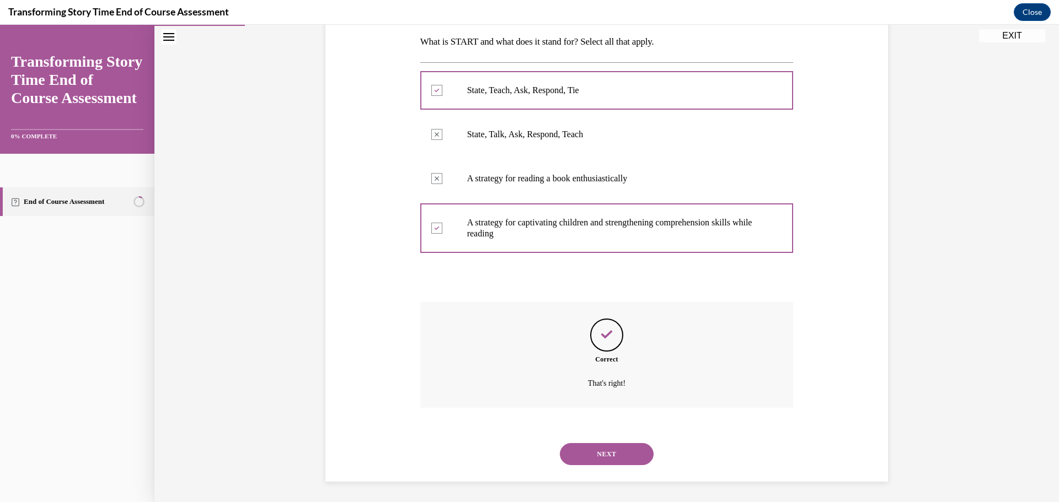
scroll to position [179, 0]
click at [607, 448] on button "NEXT" at bounding box center [607, 453] width 94 height 22
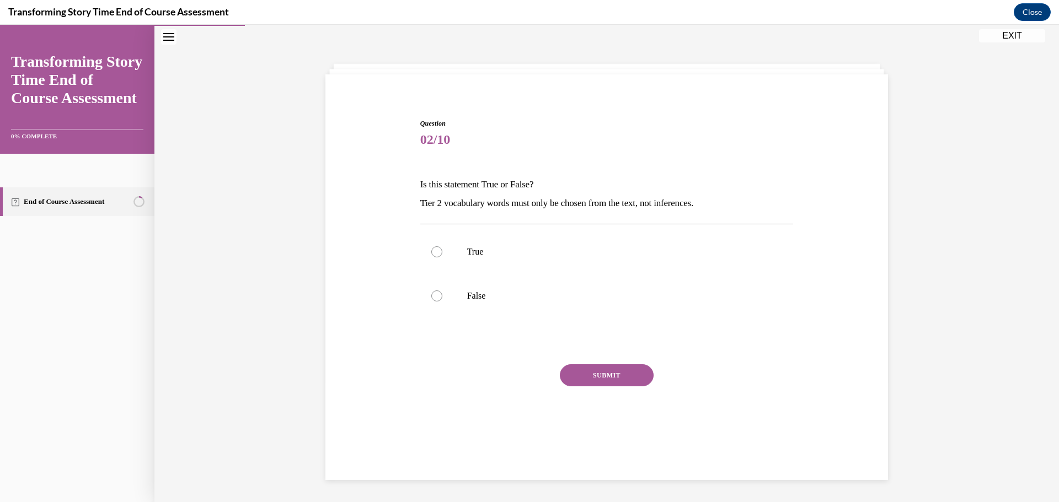
scroll to position [35, 0]
click at [457, 253] on label "True" at bounding box center [606, 252] width 373 height 44
click at [442, 253] on input "True" at bounding box center [436, 252] width 11 height 11
radio input "true"
drag, startPoint x: 592, startPoint y: 373, endPoint x: 698, endPoint y: 357, distance: 107.1
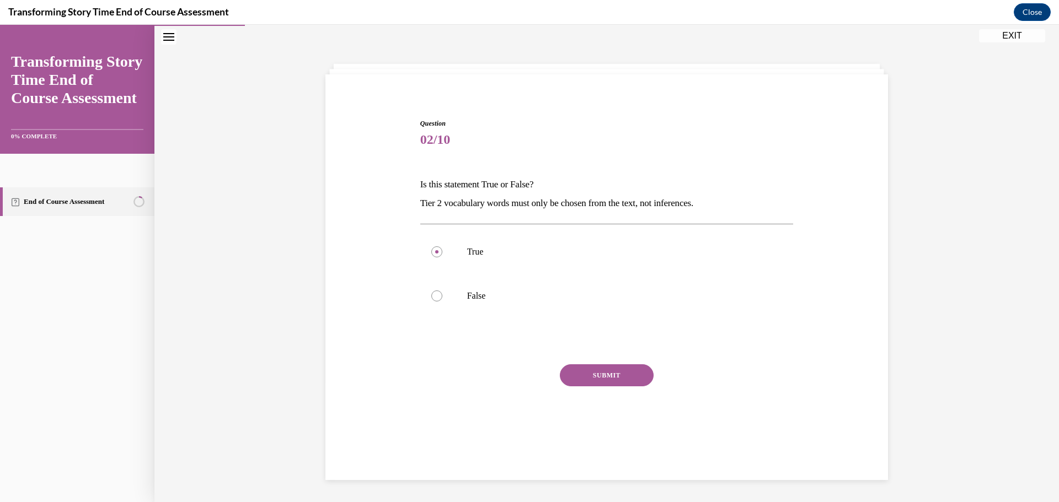
click at [593, 373] on button "SUBMIT" at bounding box center [607, 376] width 94 height 22
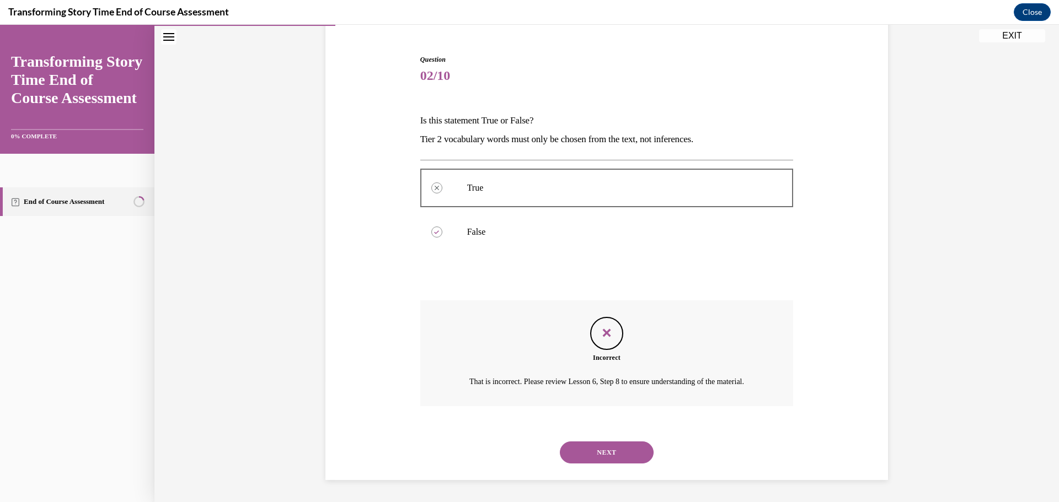
scroll to position [112, 0]
click at [615, 448] on button "NEXT" at bounding box center [607, 453] width 94 height 22
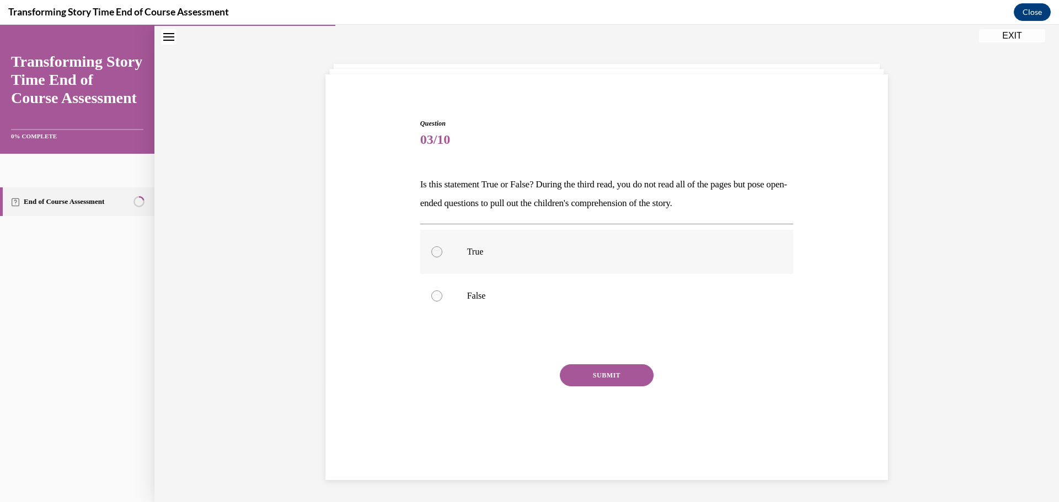
click at [445, 260] on label "True" at bounding box center [606, 252] width 373 height 44
click at [442, 258] on input "True" at bounding box center [436, 252] width 11 height 11
radio input "true"
click at [610, 372] on button "SUBMIT" at bounding box center [607, 376] width 94 height 22
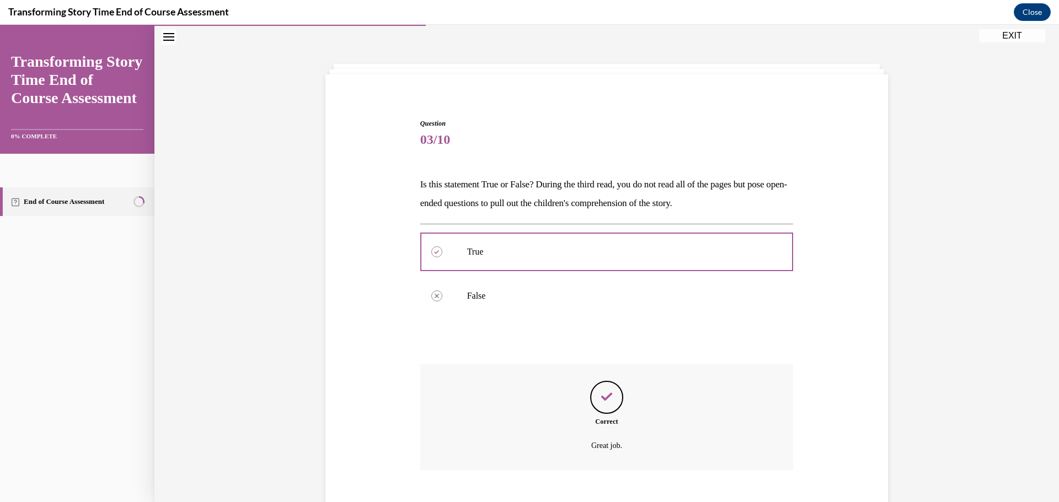
scroll to position [99, 0]
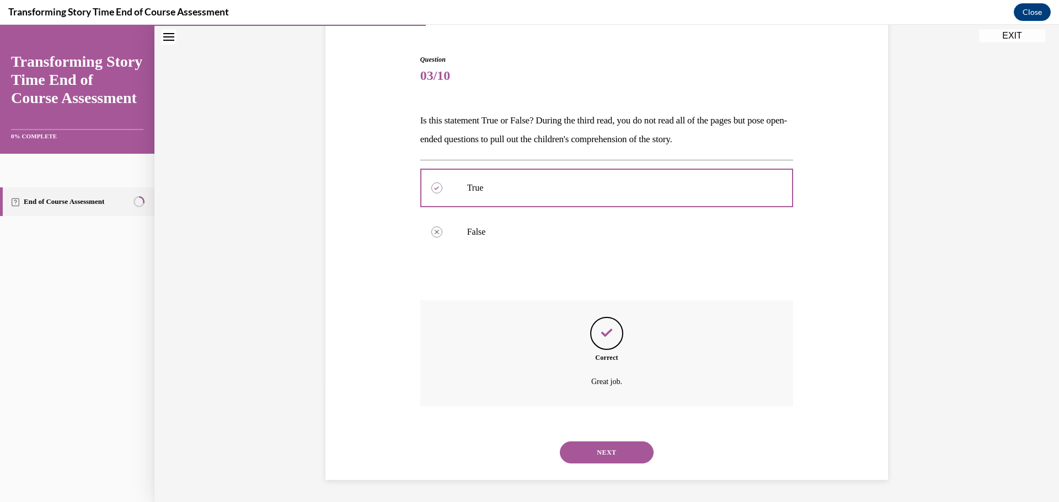
click at [619, 444] on button "NEXT" at bounding box center [607, 453] width 94 height 22
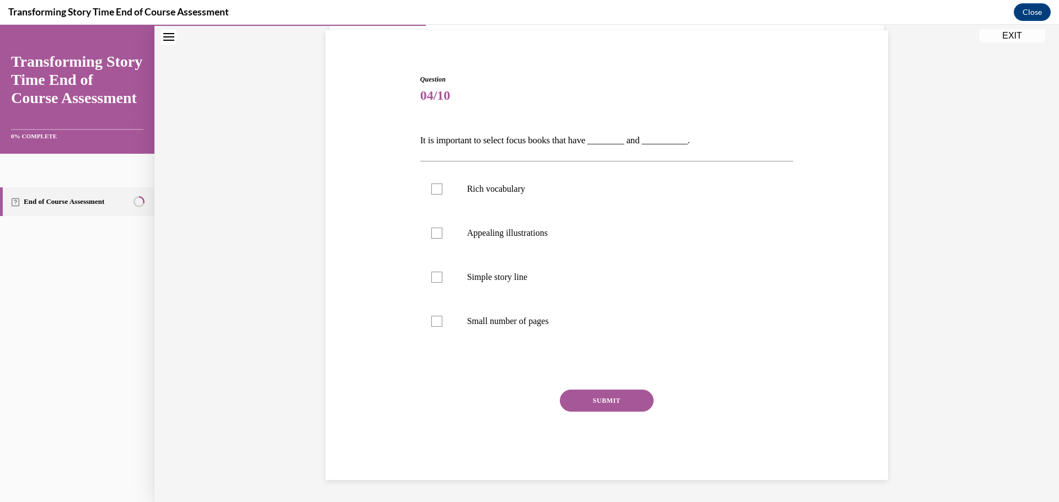
scroll to position [38, 0]
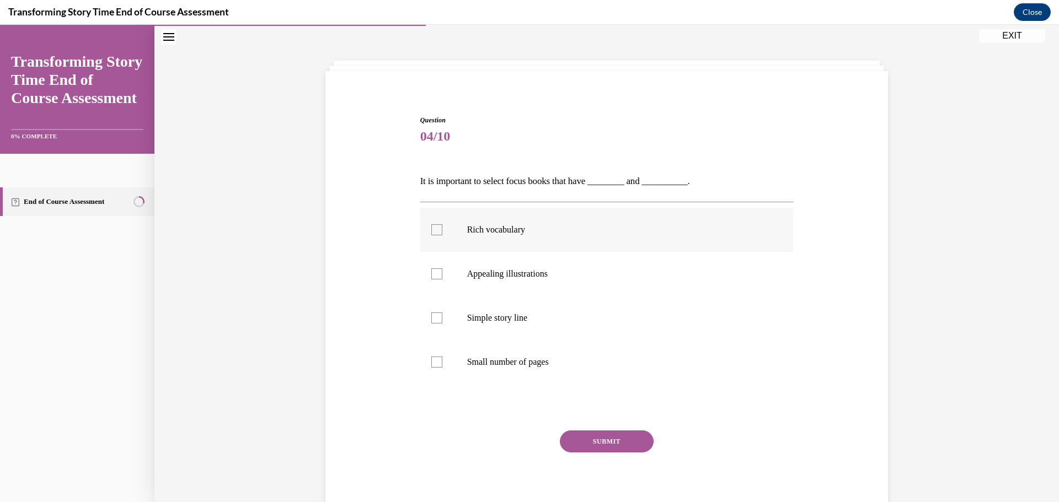
click at [490, 227] on p "Rich vocabulary" at bounding box center [616, 229] width 299 height 11
click at [442, 227] on input "Rich vocabulary" at bounding box center [436, 229] width 11 height 11
checkbox input "true"
click at [501, 270] on p "Appealing illustrations" at bounding box center [616, 274] width 299 height 11
click at [442, 270] on input "Appealing illustrations" at bounding box center [436, 274] width 11 height 11
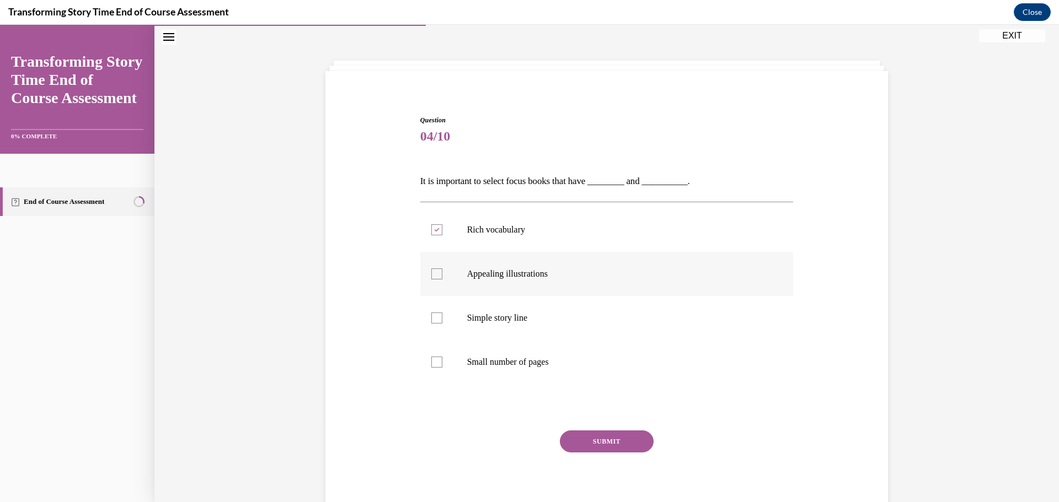
checkbox input "true"
click at [617, 445] on button "SUBMIT" at bounding box center [607, 442] width 94 height 22
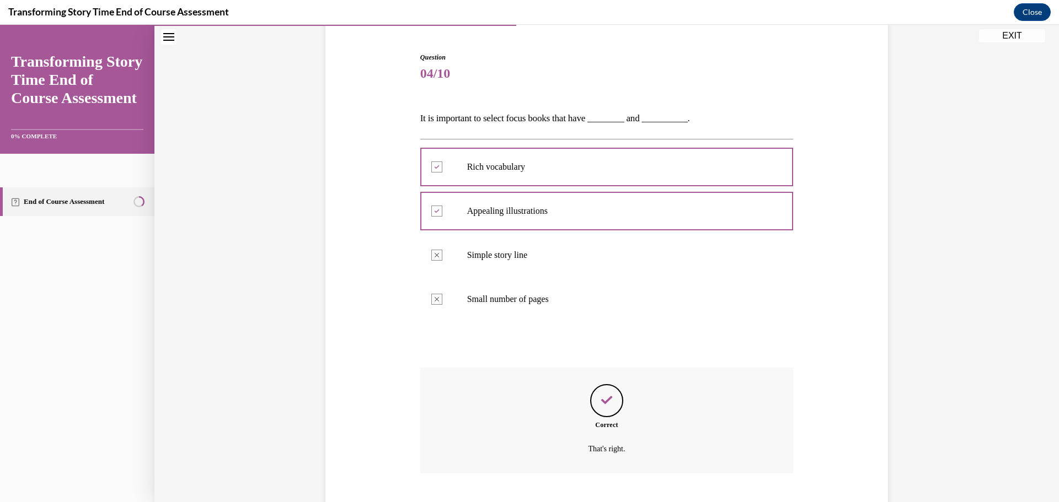
scroll to position [168, 0]
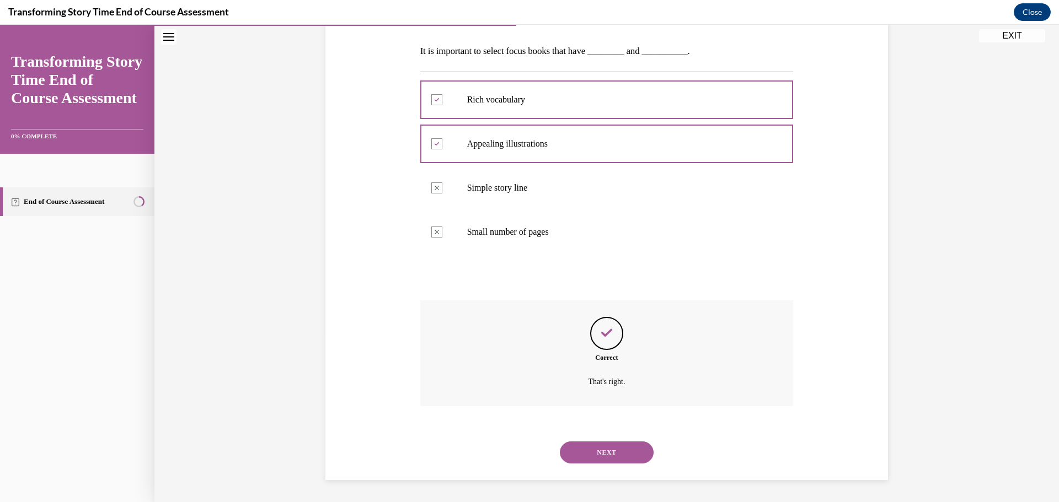
click at [620, 452] on button "NEXT" at bounding box center [607, 453] width 94 height 22
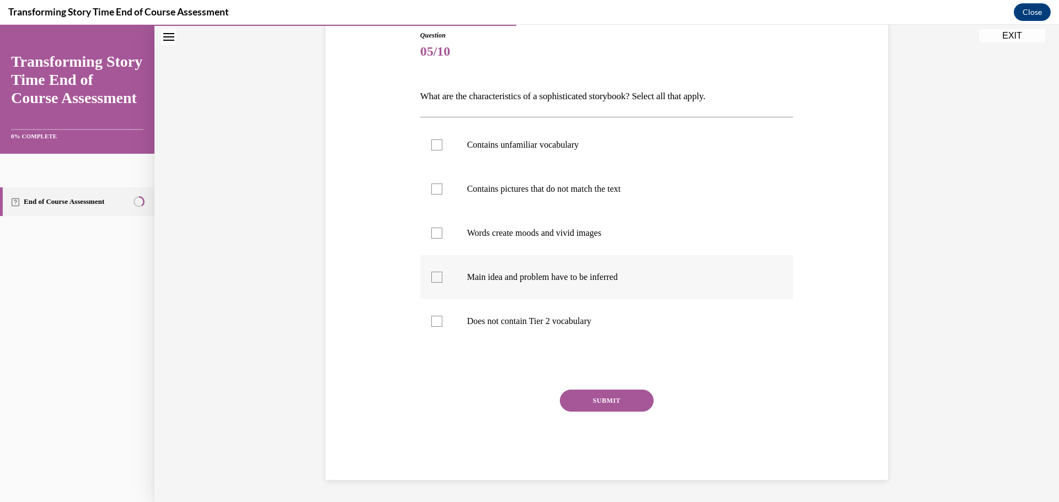
click at [425, 279] on label "Main idea and problem have to be inferred" at bounding box center [606, 277] width 373 height 44
click at [431, 279] on input "Main idea and problem have to be inferred" at bounding box center [436, 277] width 11 height 11
checkbox input "true"
click at [423, 229] on label "Words create moods and vivid images" at bounding box center [606, 233] width 373 height 44
click at [431, 229] on input "Words create moods and vivid images" at bounding box center [436, 233] width 11 height 11
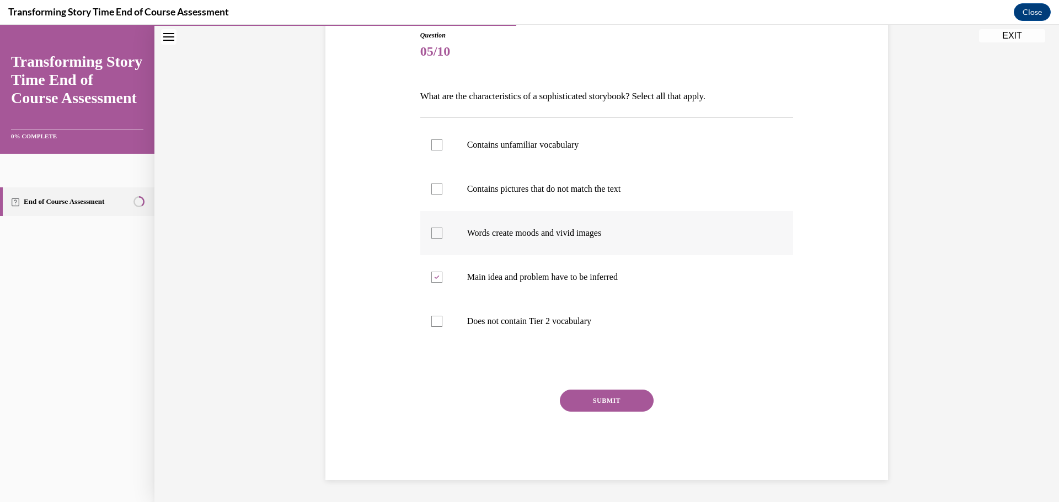
checkbox input "true"
click at [431, 146] on div at bounding box center [436, 145] width 11 height 11
click at [431, 146] on input "Contains unfamiliar vocabulary" at bounding box center [436, 145] width 11 height 11
checkbox input "true"
click at [627, 396] on button "SUBMIT" at bounding box center [607, 401] width 94 height 22
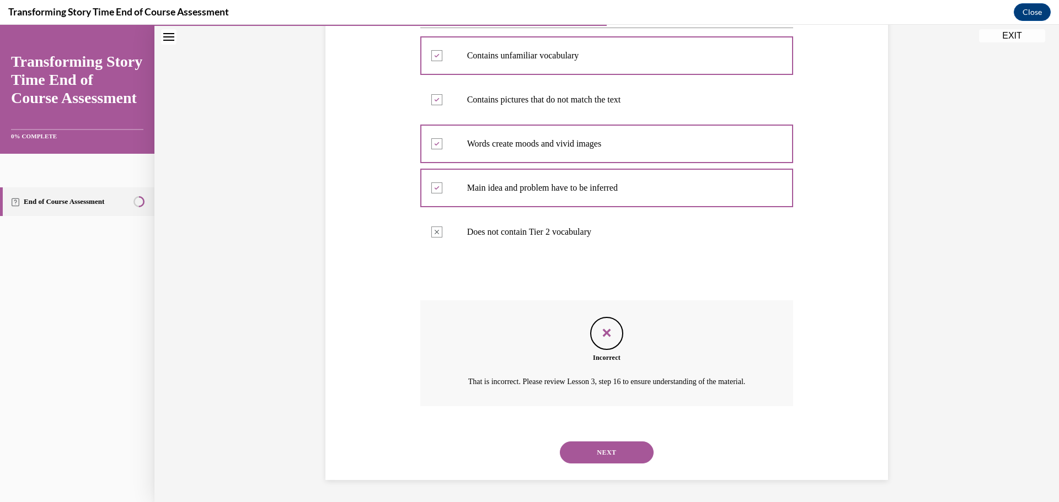
scroll to position [170, 0]
click at [566, 445] on button "NEXT" at bounding box center [607, 453] width 94 height 22
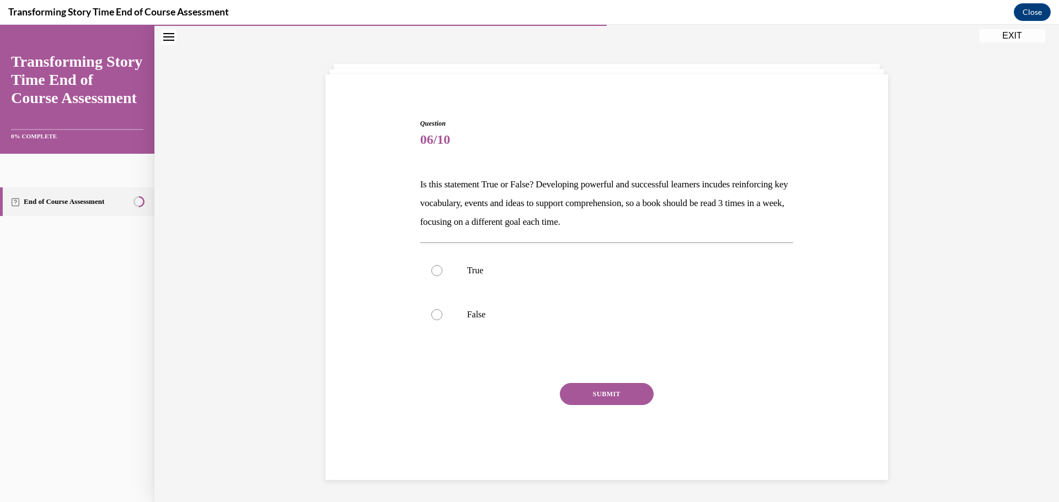
scroll to position [35, 0]
click at [488, 268] on p "True" at bounding box center [616, 270] width 299 height 11
click at [442, 268] on input "True" at bounding box center [436, 270] width 11 height 11
radio input "true"
click at [610, 390] on button "SUBMIT" at bounding box center [607, 394] width 94 height 22
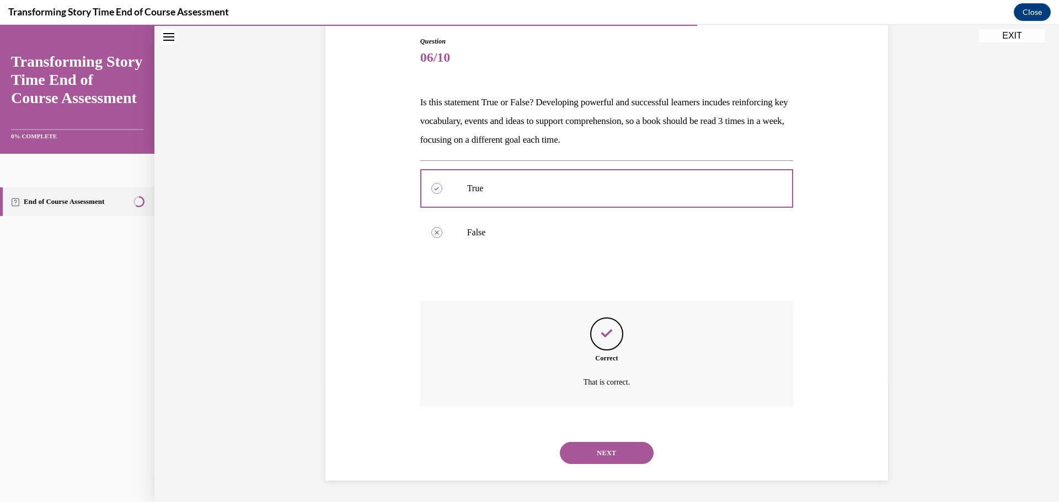
scroll to position [117, 0]
click at [621, 439] on div "NEXT" at bounding box center [606, 453] width 373 height 44
click at [629, 448] on button "NEXT" at bounding box center [607, 453] width 94 height 22
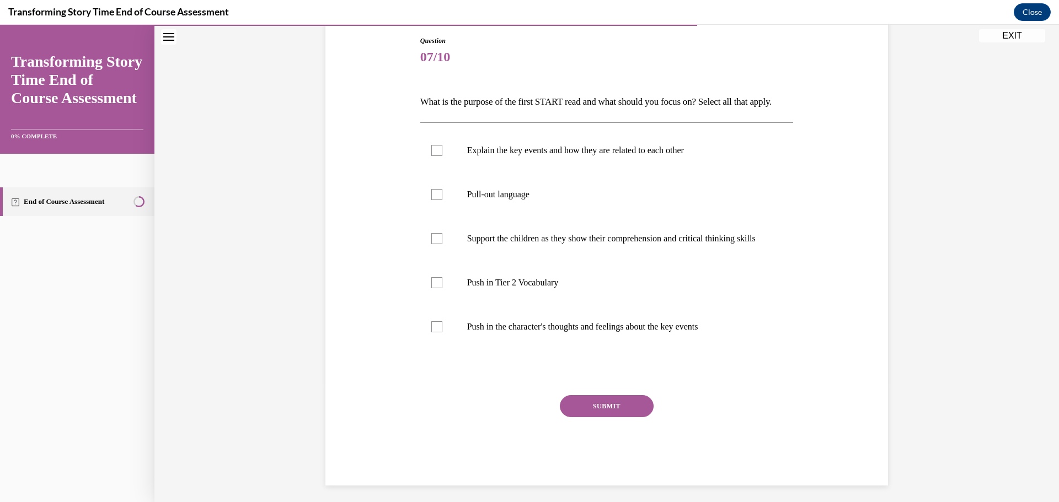
scroll to position [58, 0]
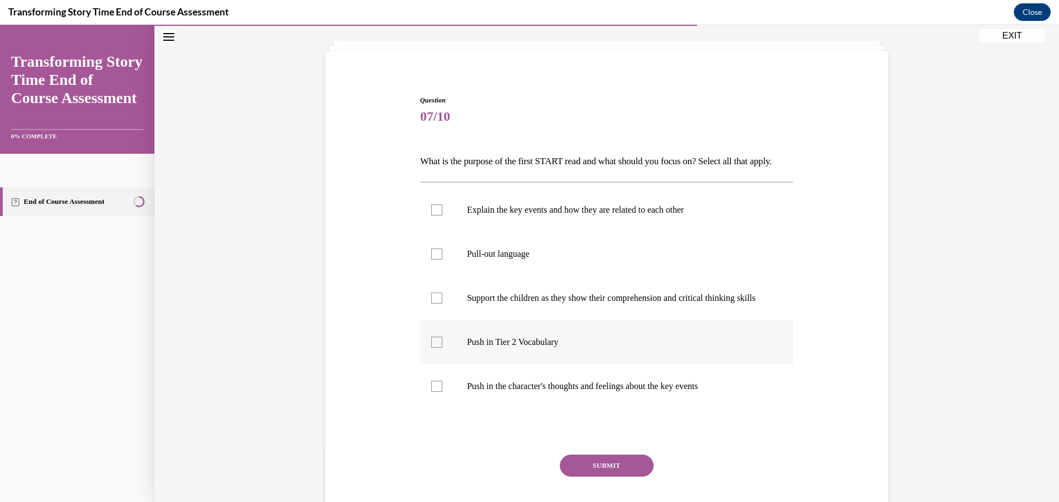
click at [599, 348] on p "Push in Tier 2 Vocabulary" at bounding box center [616, 342] width 299 height 11
click at [442, 348] on input "Push in Tier 2 Vocabulary" at bounding box center [436, 342] width 11 height 11
checkbox input "true"
click at [449, 232] on label "Explain the key events and how they are related to each other" at bounding box center [606, 210] width 373 height 44
click at [442, 216] on input "Explain the key events and how they are related to each other" at bounding box center [436, 210] width 11 height 11
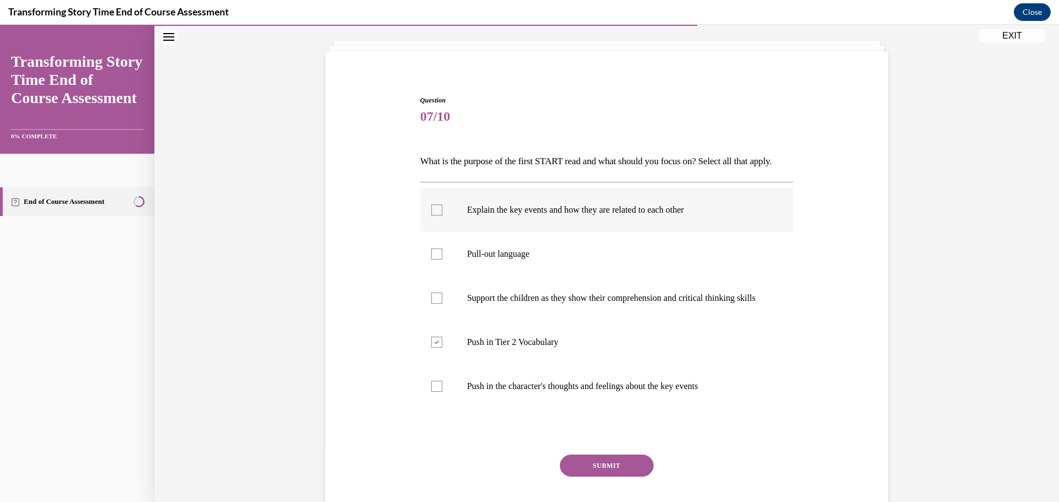
checkbox input "true"
click at [462, 276] on label "Pull-out language" at bounding box center [606, 254] width 373 height 44
click at [442, 260] on input "Pull-out language" at bounding box center [436, 254] width 11 height 11
checkbox input "true"
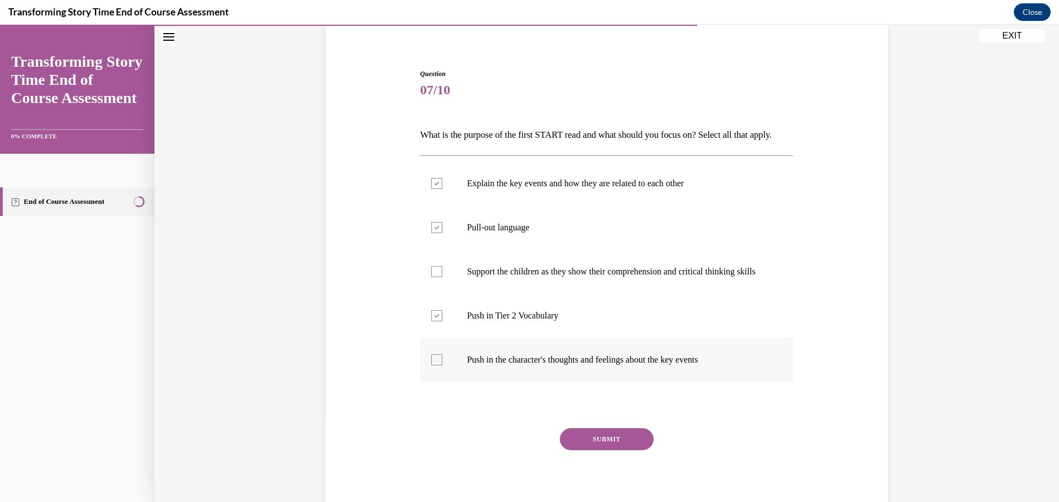
scroll to position [113, 0]
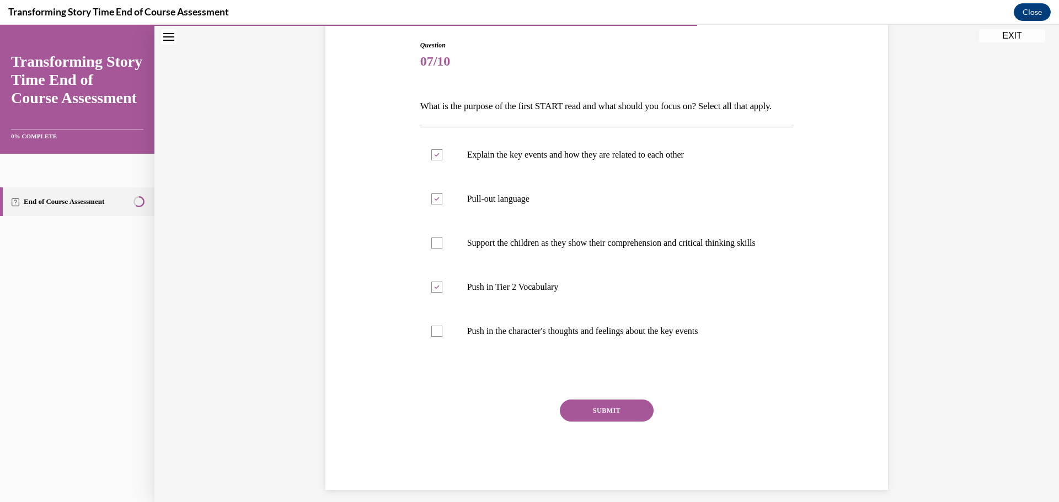
drag, startPoint x: 567, startPoint y: 433, endPoint x: 620, endPoint y: 435, distance: 52.4
click at [570, 422] on button "SUBMIT" at bounding box center [607, 411] width 94 height 22
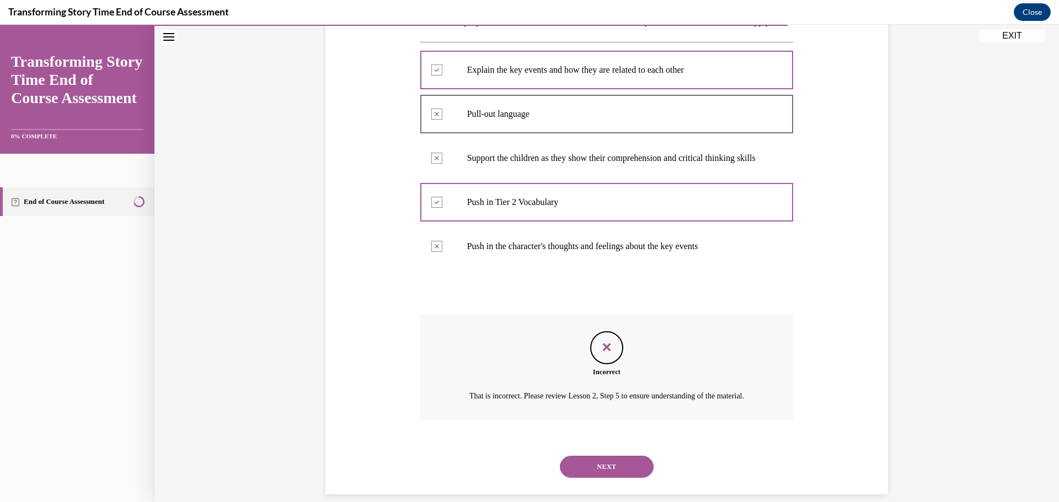
scroll to position [255, 0]
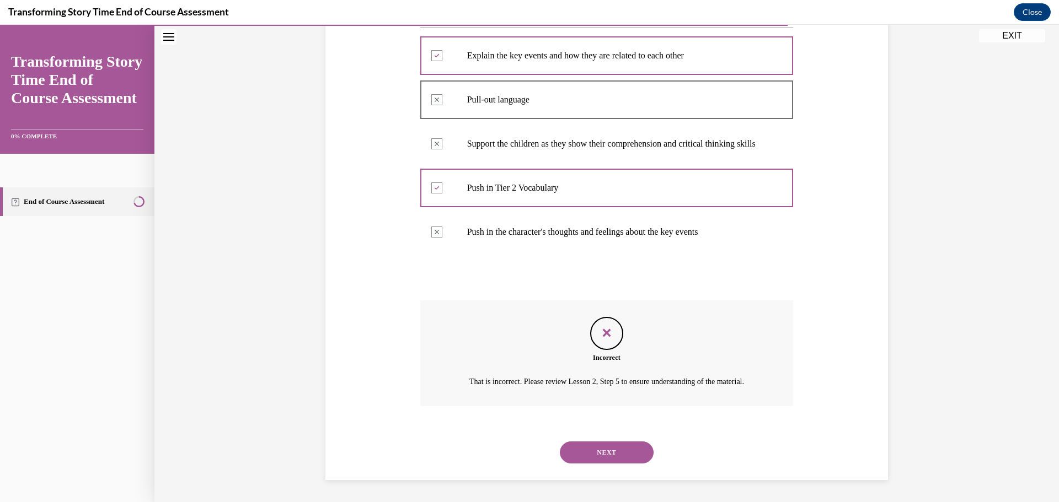
click at [596, 456] on button "NEXT" at bounding box center [607, 453] width 94 height 22
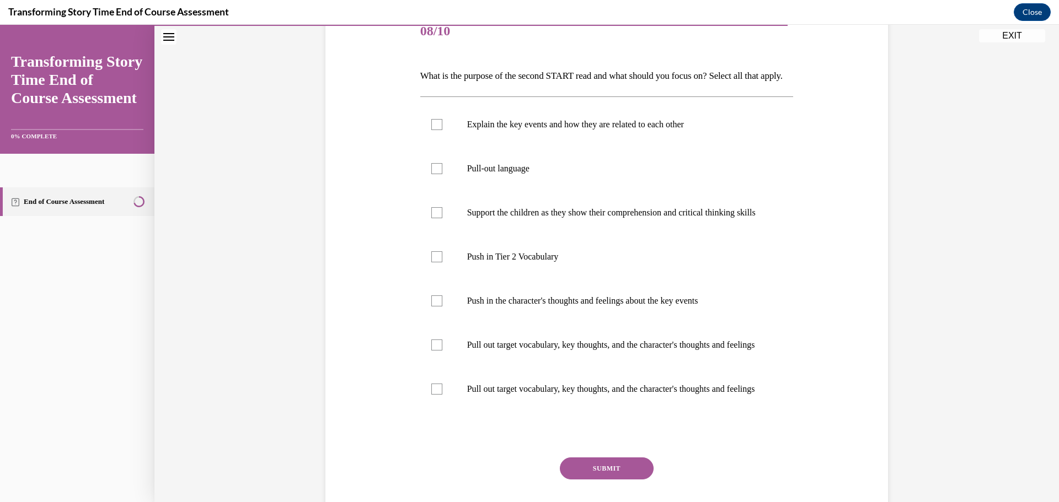
scroll to position [165, 0]
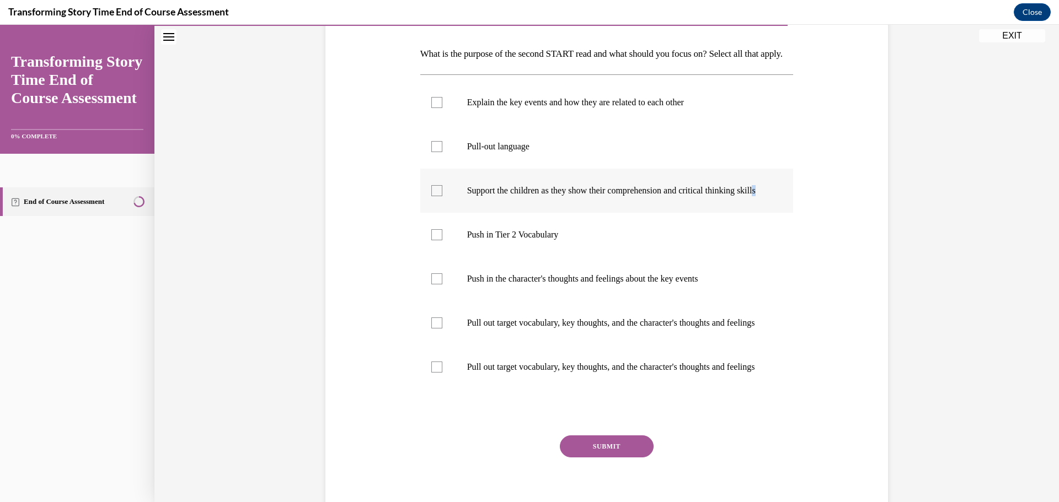
click at [480, 196] on p "Support the children as they show their comprehension and critical thinking ski…" at bounding box center [616, 190] width 299 height 11
click at [441, 213] on label "Support the children as they show their comprehension and critical thinking ski…" at bounding box center [606, 191] width 373 height 44
click at [441, 196] on input "Support the children as they show their comprehension and critical thinking ski…" at bounding box center [436, 190] width 11 height 11
click at [431, 196] on div at bounding box center [436, 190] width 11 height 11
click at [431, 196] on input "Support the children as they show their comprehension and critical thinking ski…" at bounding box center [436, 190] width 11 height 11
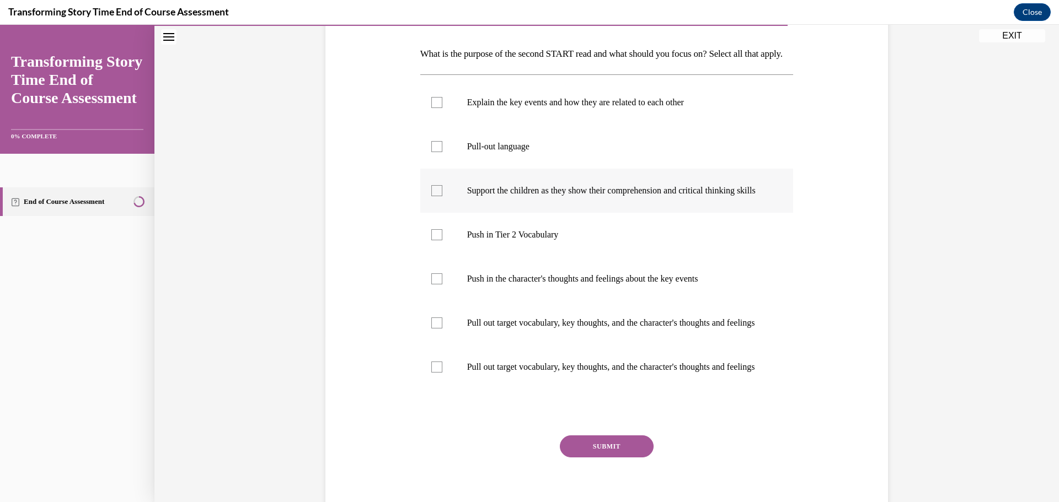
click at [431, 196] on div at bounding box center [436, 190] width 11 height 11
click at [431, 196] on input "Support the children as they show their comprehension and critical thinking ski…" at bounding box center [436, 190] width 11 height 11
checkbox input "true"
click at [437, 285] on div at bounding box center [436, 279] width 11 height 11
click at [437, 285] on input "Push in the character's thoughts and feelings about the key events" at bounding box center [436, 279] width 11 height 11
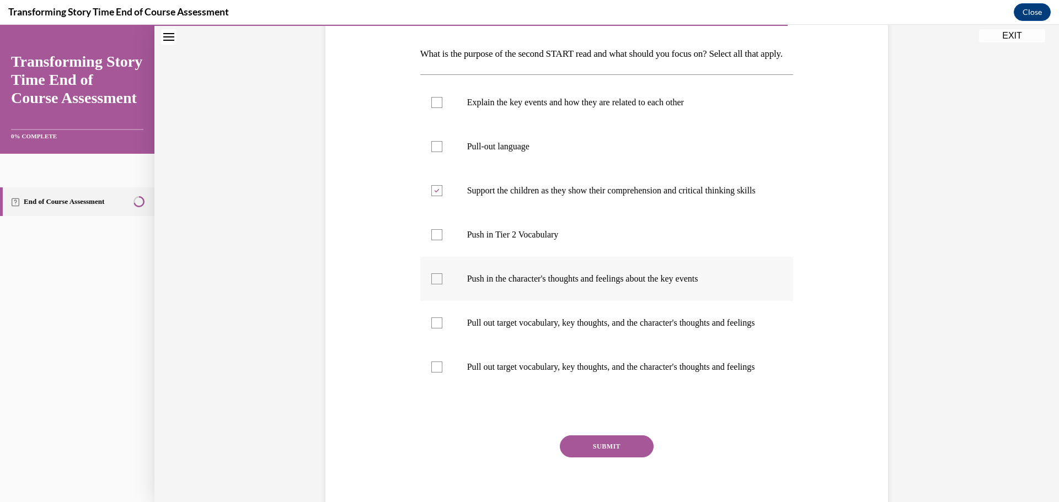
checkbox input "true"
click at [587, 329] on p "Pull out target vocabulary, key thoughts, and the character's thoughts and feel…" at bounding box center [616, 323] width 299 height 11
click at [442, 329] on input "Pull out target vocabulary, key thoughts, and the character's thoughts and feel…" at bounding box center [436, 323] width 11 height 11
checkbox input "true"
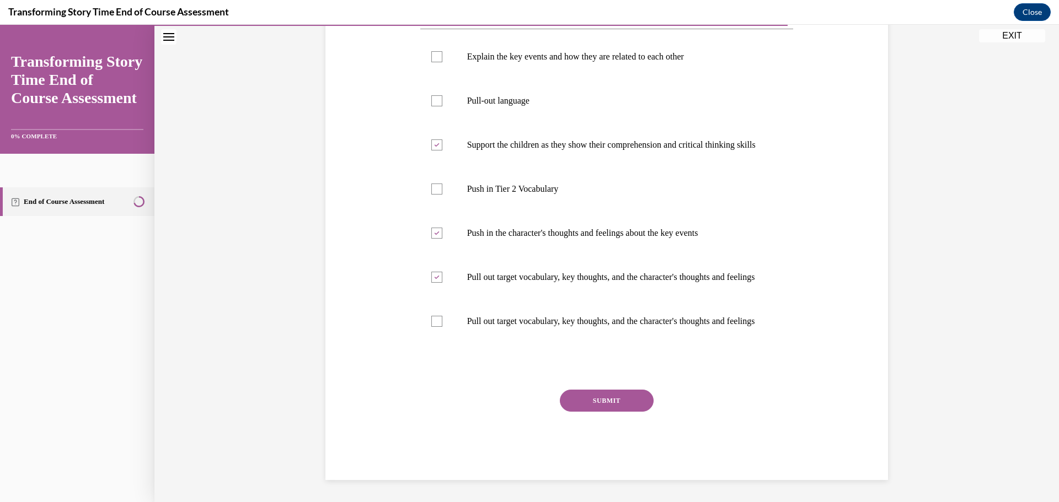
click at [602, 402] on button "SUBMIT" at bounding box center [607, 401] width 94 height 22
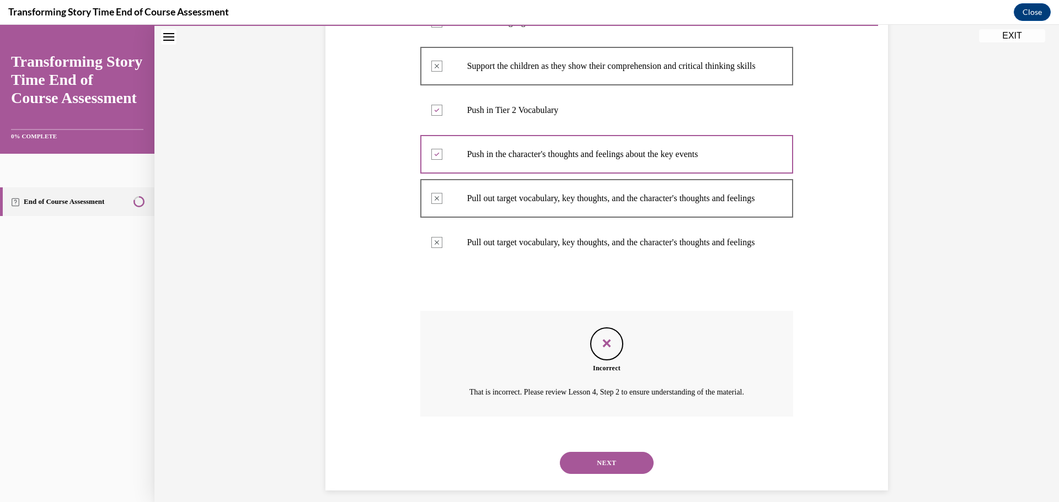
scroll to position [366, 0]
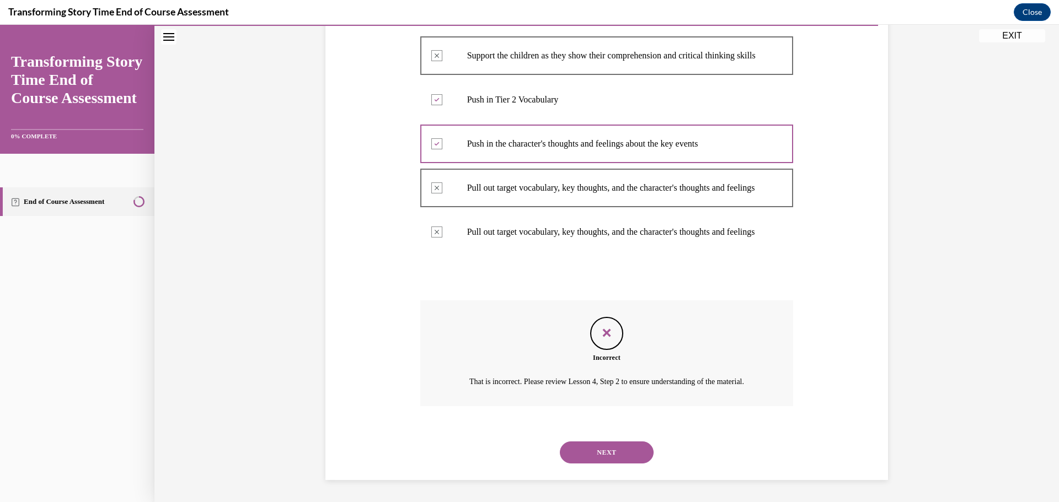
click at [618, 451] on button "NEXT" at bounding box center [607, 453] width 94 height 22
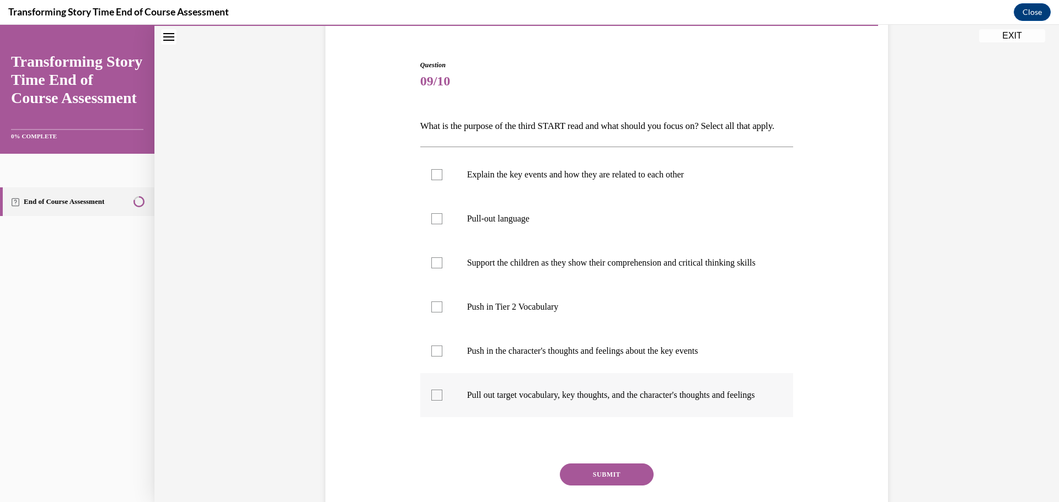
scroll to position [110, 0]
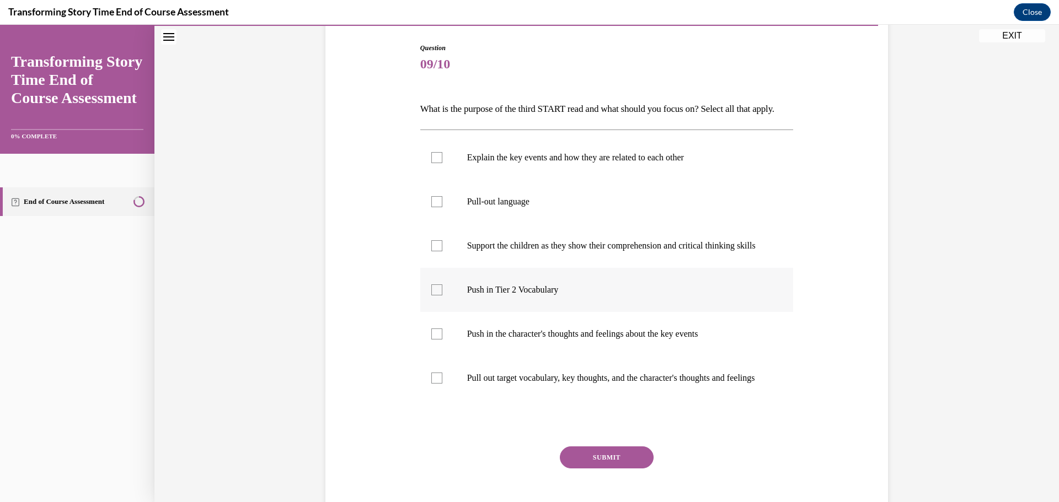
click at [431, 296] on div at bounding box center [436, 290] width 11 height 11
click at [431, 296] on input "Push in Tier 2 Vocabulary" at bounding box center [436, 290] width 11 height 11
checkbox input "true"
click at [435, 340] on div at bounding box center [436, 334] width 11 height 11
click at [435, 340] on input "Push in the character's thoughts and feelings about the key events" at bounding box center [436, 334] width 11 height 11
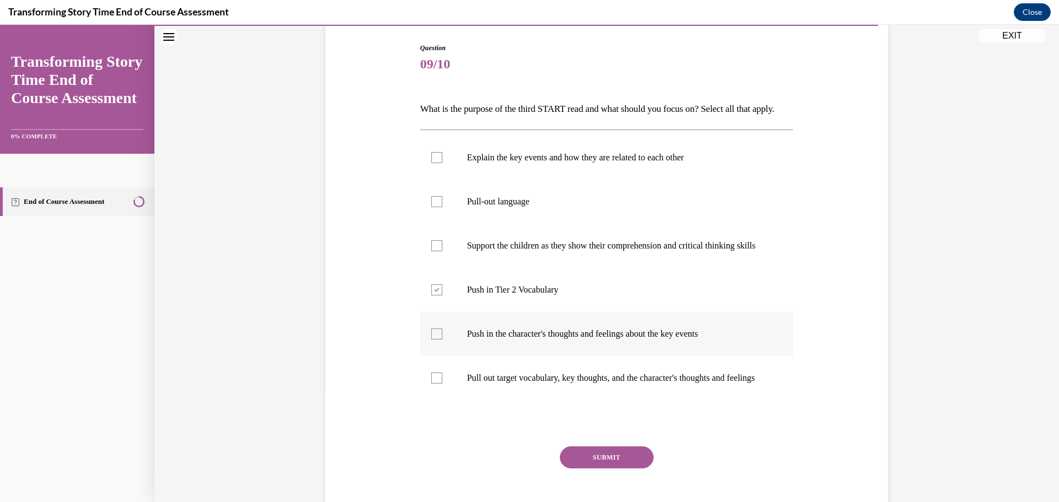
checkbox input "true"
click at [435, 312] on label "Push in Tier 2 Vocabulary" at bounding box center [606, 290] width 373 height 44
click at [435, 296] on input "Push in Tier 2 Vocabulary" at bounding box center [436, 290] width 11 height 11
checkbox input "false"
click at [425, 355] on label "Push in the character's thoughts and feelings about the key events" at bounding box center [606, 334] width 373 height 44
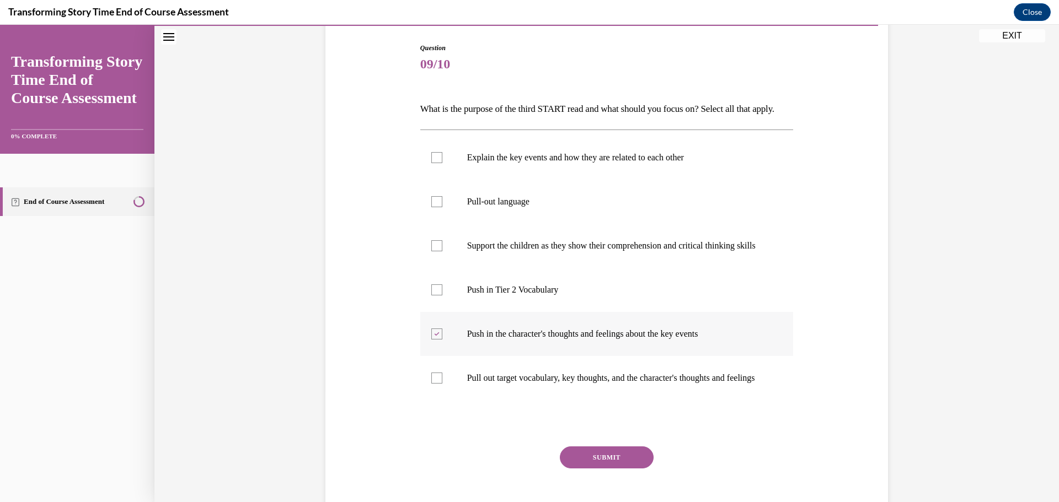
click at [431, 340] on input "Push in the character's thoughts and feelings about the key events" at bounding box center [436, 334] width 11 height 11
checkbox input "false"
click at [436, 384] on div at bounding box center [436, 378] width 11 height 11
click at [436, 384] on input "Pull out target vocabulary, key thoughts, and the character's thoughts and feel…" at bounding box center [436, 378] width 11 height 11
checkbox input "true"
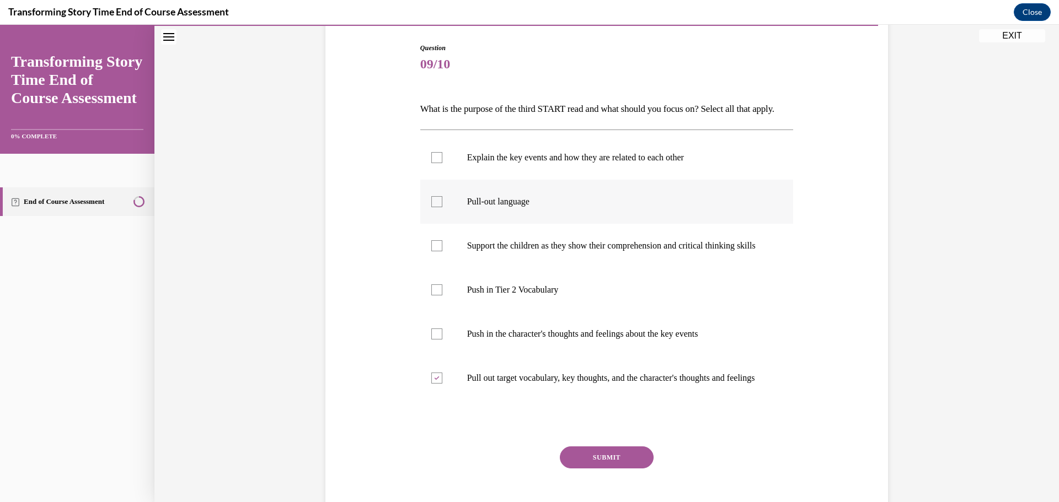
click at [449, 222] on label "Pull-out language" at bounding box center [606, 202] width 373 height 44
click at [442, 207] on input "Pull-out language" at bounding box center [436, 201] width 11 height 11
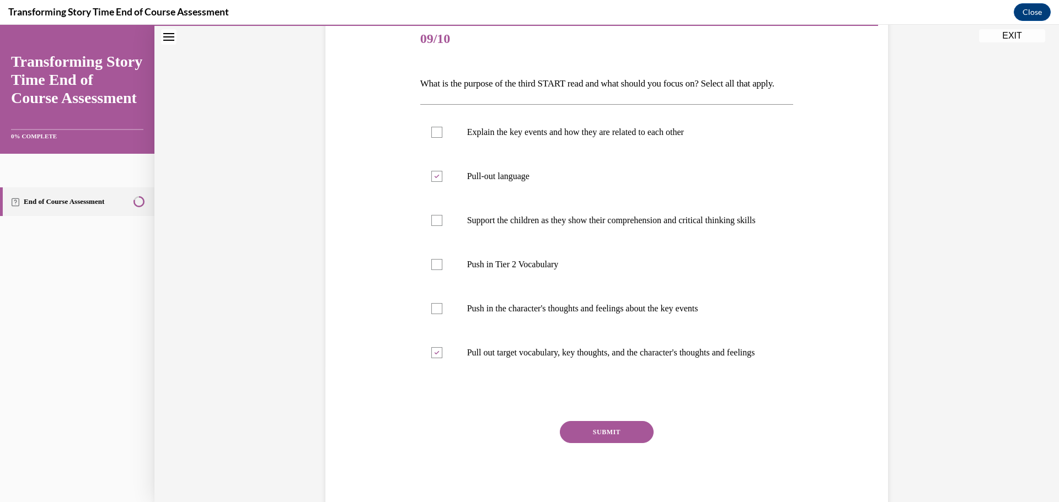
scroll to position [165, 0]
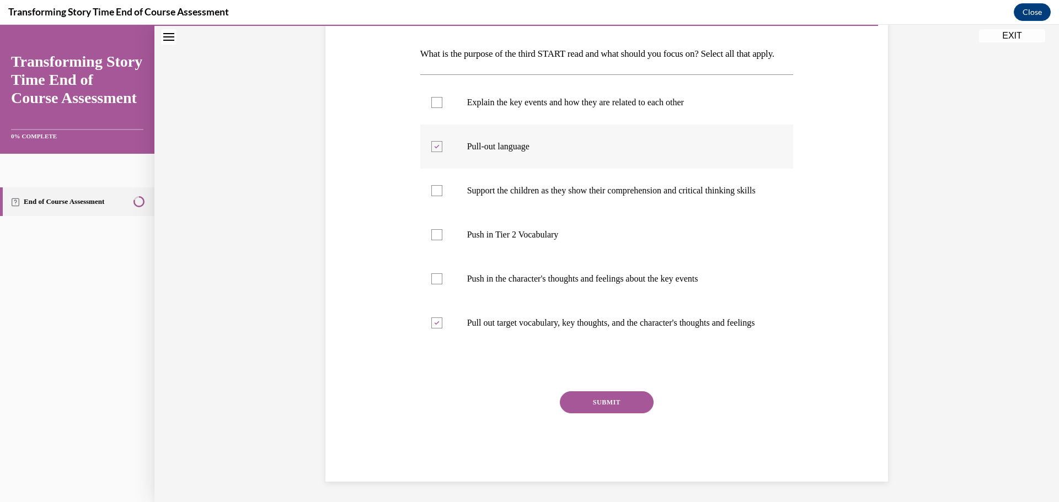
click at [468, 152] on p "Pull-out language" at bounding box center [616, 146] width 299 height 11
click at [442, 152] on input "Pull-out language" at bounding box center [436, 146] width 11 height 11
checkbox input "false"
click at [479, 196] on p "Support the children as they show their comprehension and critical thinking ski…" at bounding box center [616, 190] width 299 height 11
click at [442, 196] on input "Support the children as they show their comprehension and critical thinking ski…" at bounding box center [436, 190] width 11 height 11
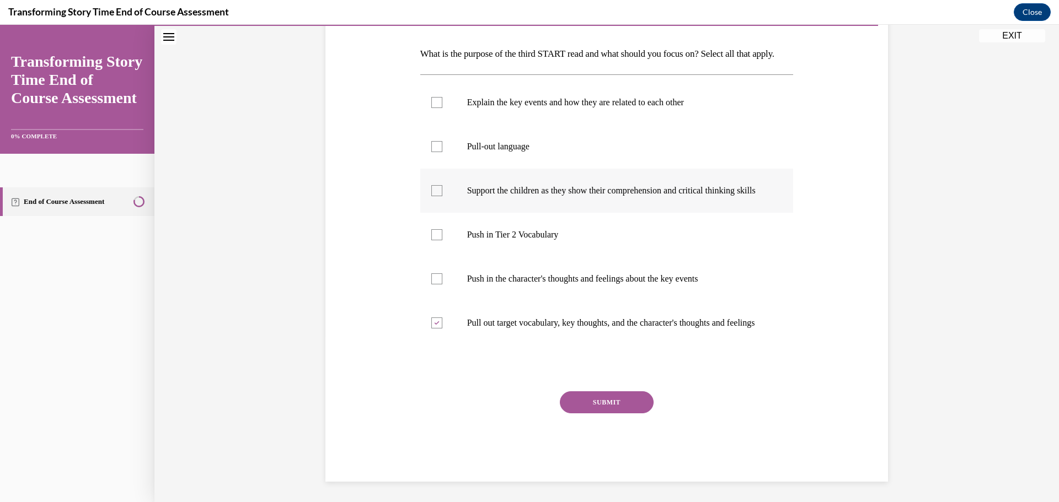
checkbox input "true"
drag, startPoint x: 561, startPoint y: 437, endPoint x: 598, endPoint y: 438, distance: 36.4
click at [565, 414] on button "SUBMIT" at bounding box center [607, 403] width 94 height 22
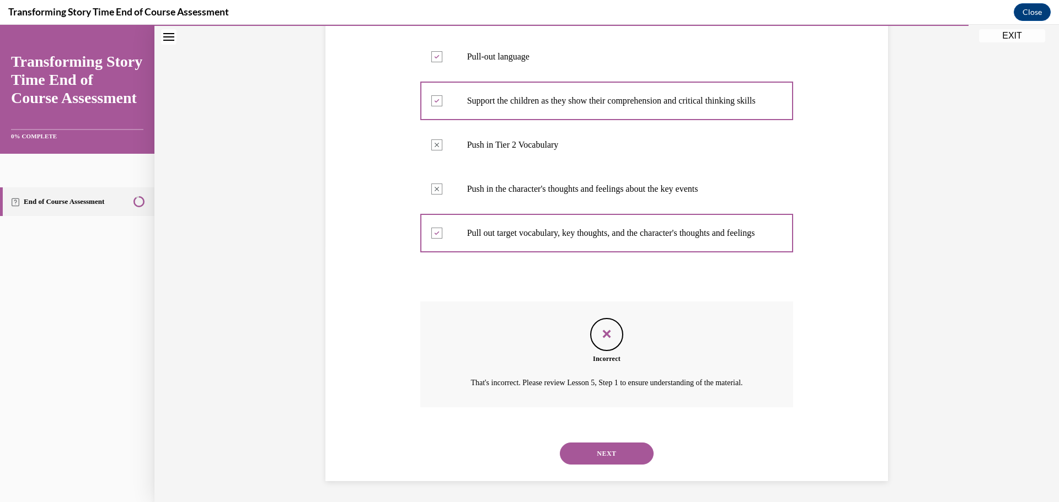
scroll to position [200, 0]
click at [605, 458] on button "NEXT" at bounding box center [607, 453] width 94 height 22
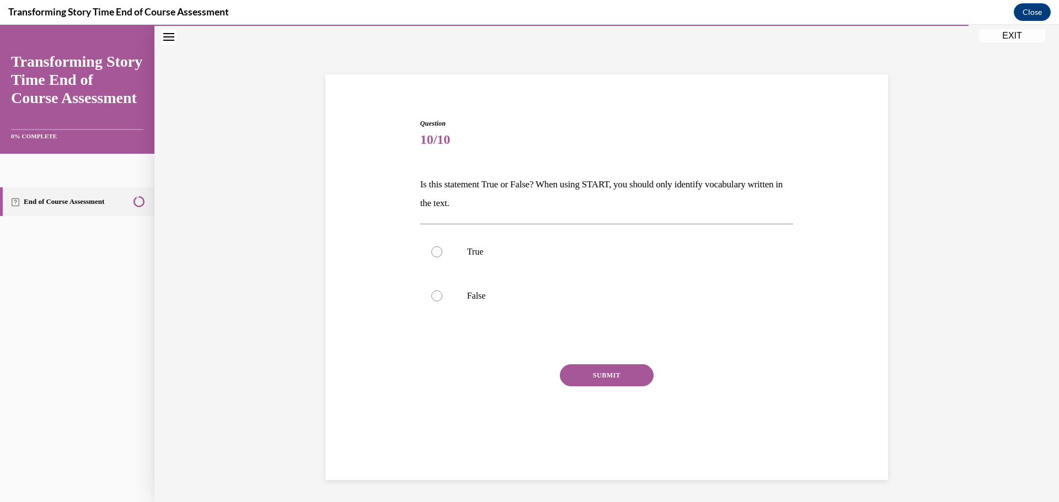
scroll to position [35, 0]
click at [489, 298] on p "False" at bounding box center [616, 296] width 299 height 11
click at [442, 298] on input "False" at bounding box center [436, 296] width 11 height 11
radio input "true"
click at [612, 372] on button "SUBMIT" at bounding box center [607, 376] width 94 height 22
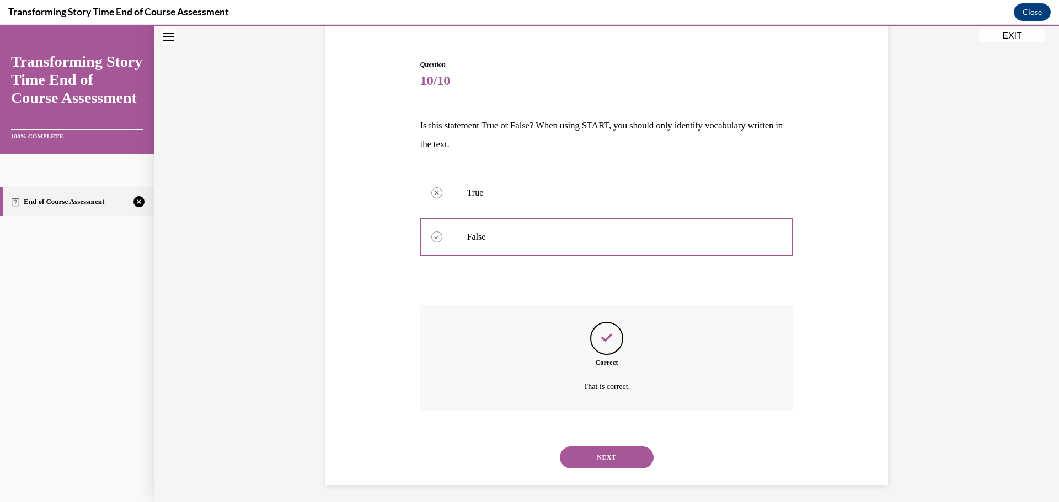
scroll to position [99, 0]
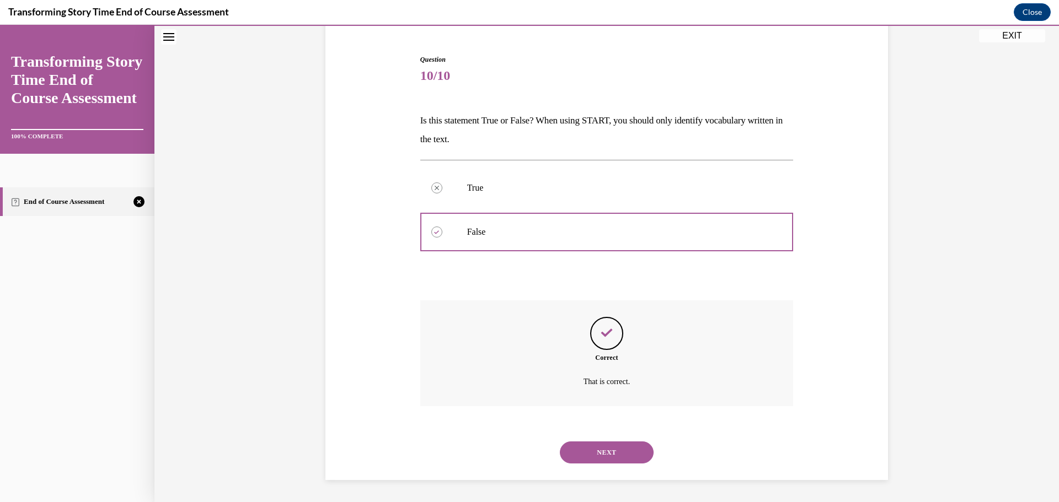
drag, startPoint x: 683, startPoint y: 390, endPoint x: 653, endPoint y: 431, distance: 50.5
click at [683, 390] on div "Correct That is correct." at bounding box center [606, 354] width 373 height 106
click at [614, 442] on button "NEXT" at bounding box center [607, 453] width 94 height 22
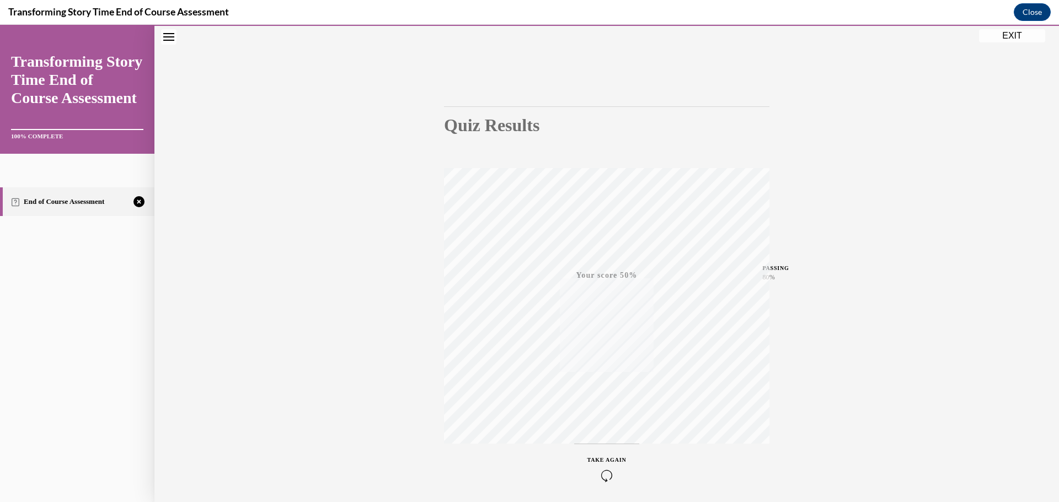
scroll to position [88, 0]
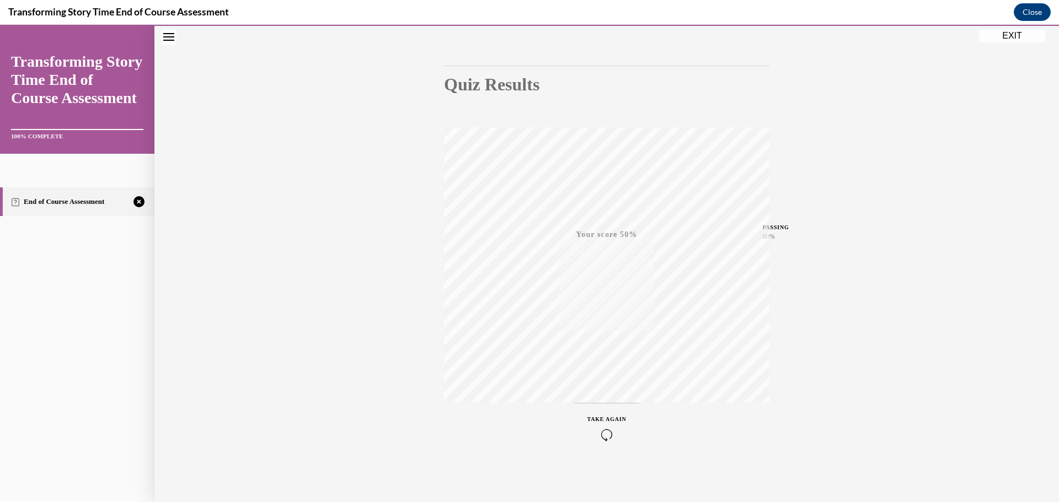
click at [619, 424] on div "TAKE AGAIN" at bounding box center [606, 428] width 39 height 26
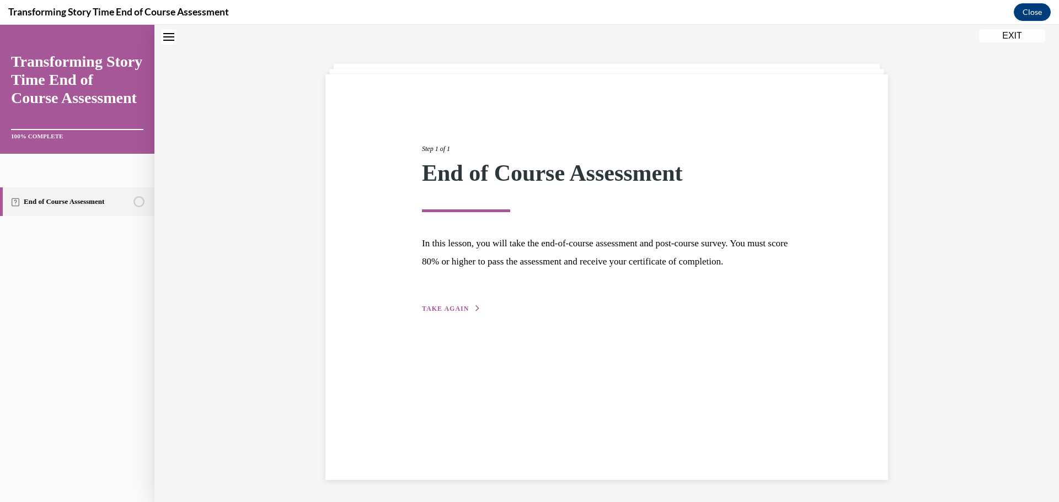
scroll to position [35, 0]
click at [454, 315] on div "Step 1 of 1 End of Course Assessment In this lesson, you will take the end-of-c…" at bounding box center [607, 217] width 386 height 196
click at [426, 315] on div "Step 1 of 1 End of Course Assessment In this lesson, you will take the end-of-c…" at bounding box center [607, 217] width 386 height 196
click at [446, 313] on span "TAKE AGAIN" at bounding box center [445, 309] width 47 height 8
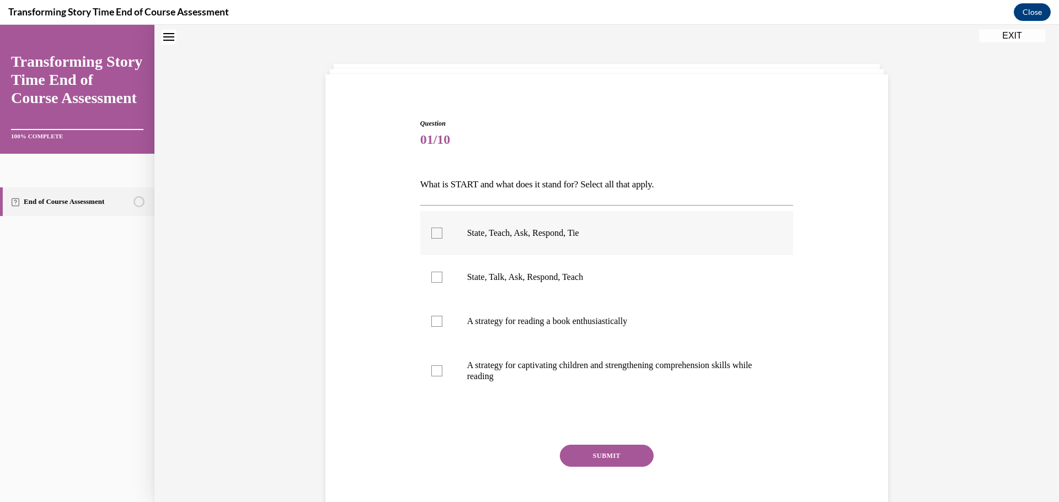
click at [483, 233] on p "State, Teach, Ask, Respond, Tie" at bounding box center [616, 233] width 299 height 11
click at [442, 233] on input "State, Teach, Ask, Respond, Tie" at bounding box center [436, 233] width 11 height 11
checkbox input "true"
click at [503, 378] on p "A strategy for captivating children and strengthening comprehension skills whil…" at bounding box center [616, 371] width 299 height 22
click at [442, 377] on input "A strategy for captivating children and strengthening comprehension skills whil…" at bounding box center [436, 371] width 11 height 11
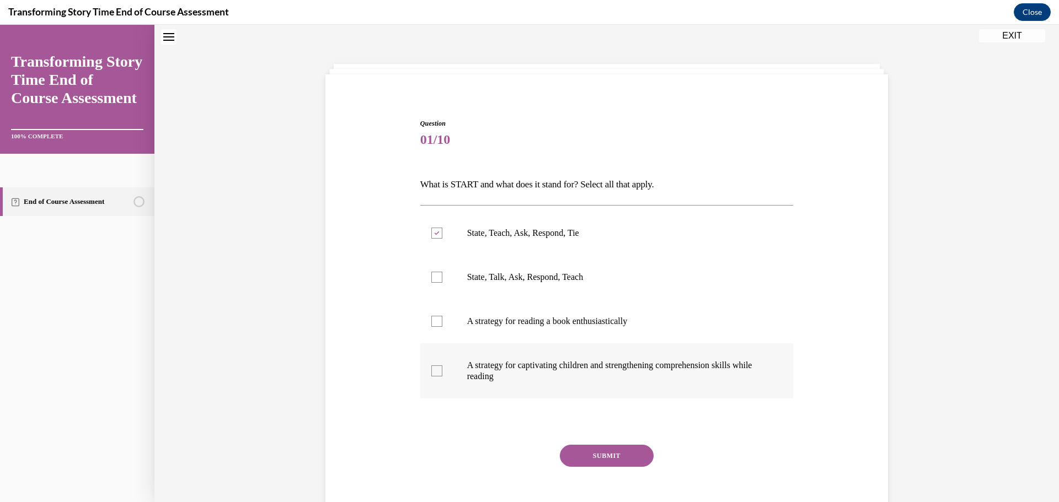
checkbox input "true"
click at [621, 457] on button "SUBMIT" at bounding box center [607, 456] width 94 height 22
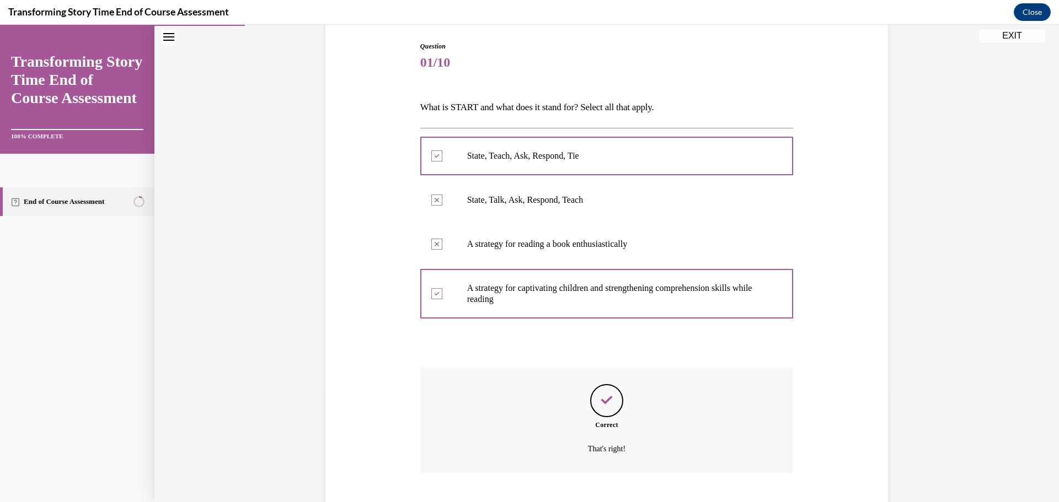
scroll to position [179, 0]
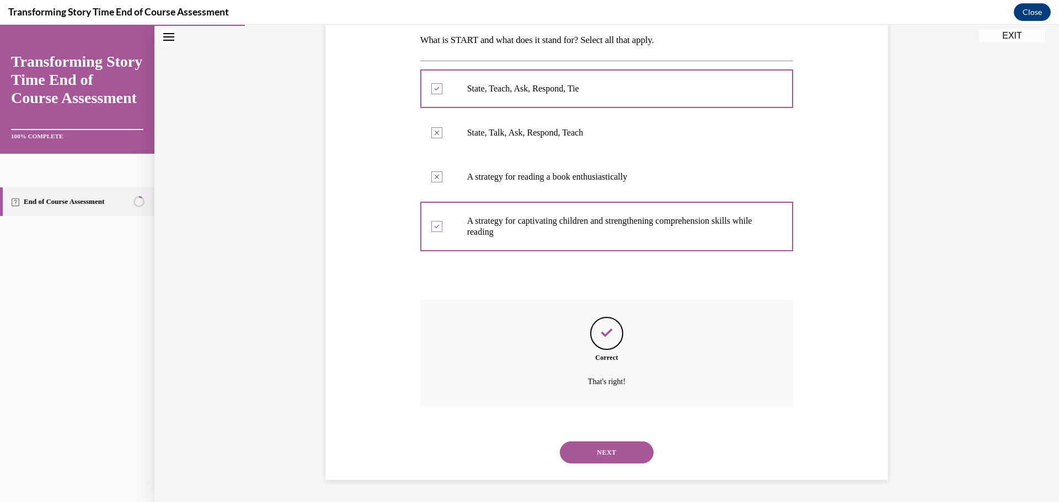
drag, startPoint x: 608, startPoint y: 456, endPoint x: 656, endPoint y: 442, distance: 49.8
click at [610, 456] on button "NEXT" at bounding box center [607, 453] width 94 height 22
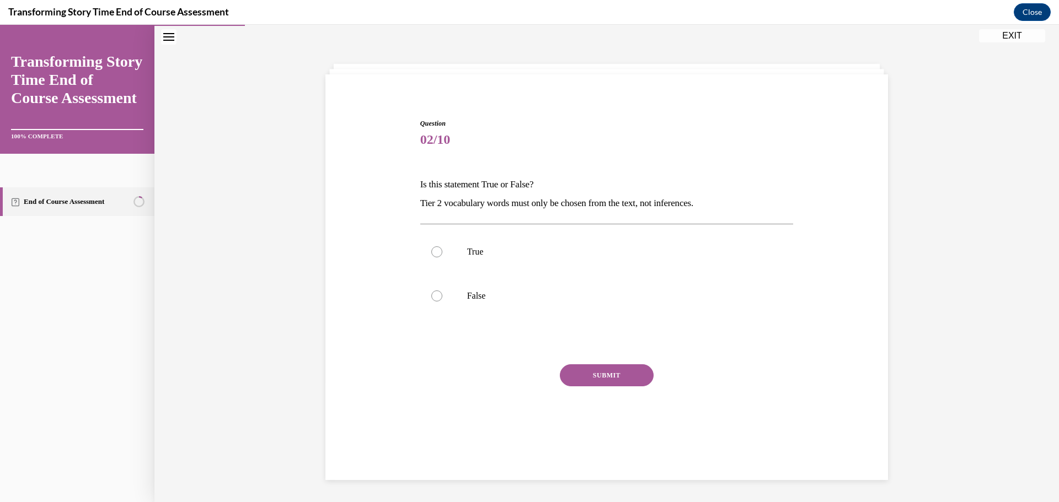
scroll to position [35, 0]
click at [472, 293] on p "False" at bounding box center [616, 296] width 299 height 11
click at [442, 293] on input "False" at bounding box center [436, 296] width 11 height 11
radio input "true"
click at [631, 378] on button "SUBMIT" at bounding box center [607, 376] width 94 height 22
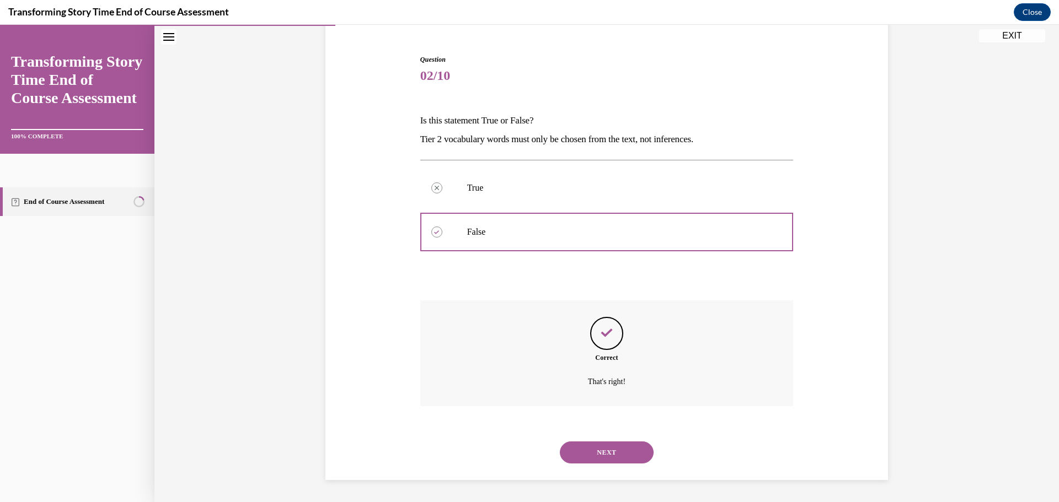
click at [629, 461] on button "NEXT" at bounding box center [607, 453] width 94 height 22
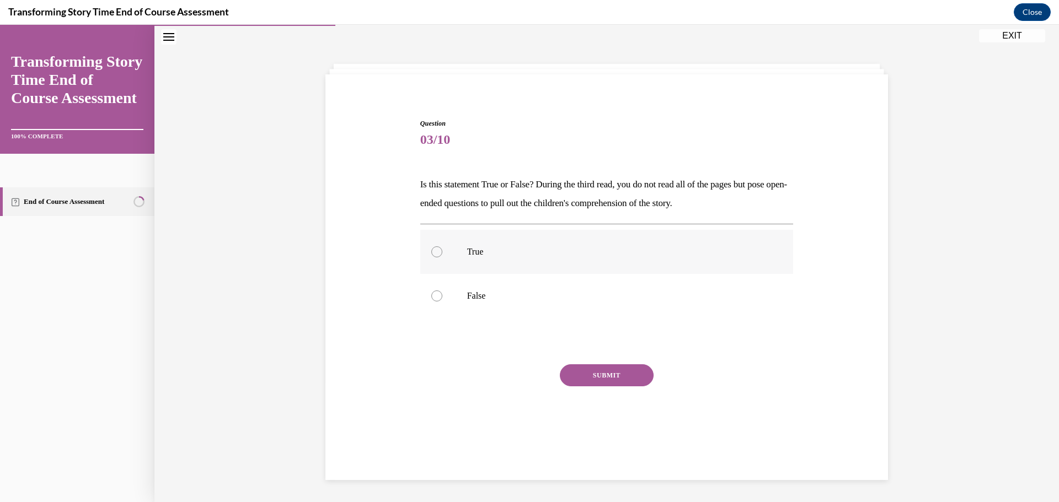
click at [455, 248] on label "True" at bounding box center [606, 252] width 373 height 44
click at [442, 248] on input "True" at bounding box center [436, 252] width 11 height 11
radio input "true"
click at [606, 366] on button "SUBMIT" at bounding box center [607, 376] width 94 height 22
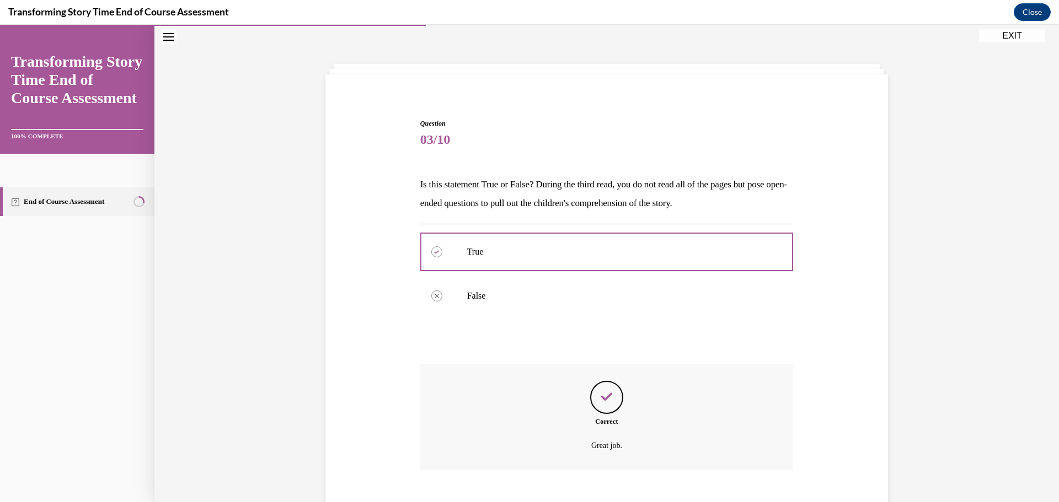
scroll to position [99, 0]
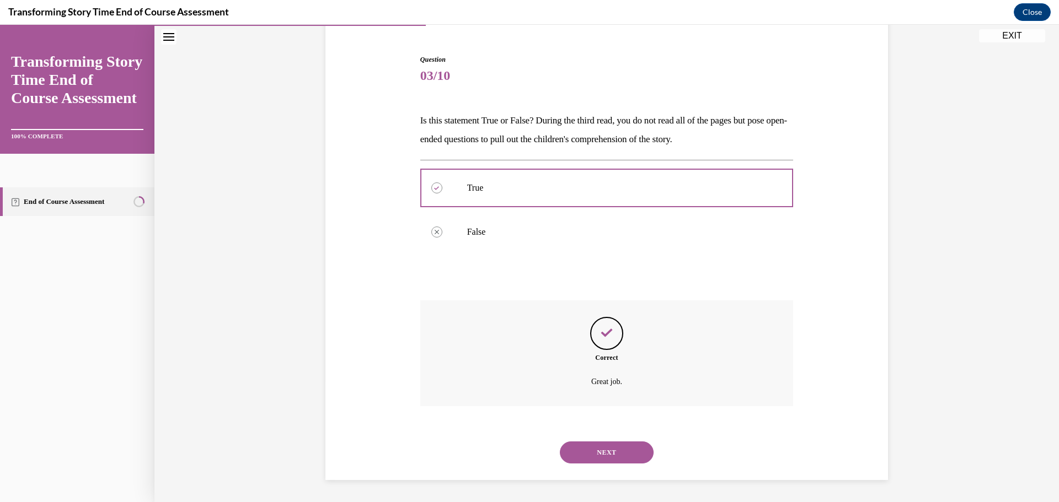
click at [603, 447] on button "NEXT" at bounding box center [607, 453] width 94 height 22
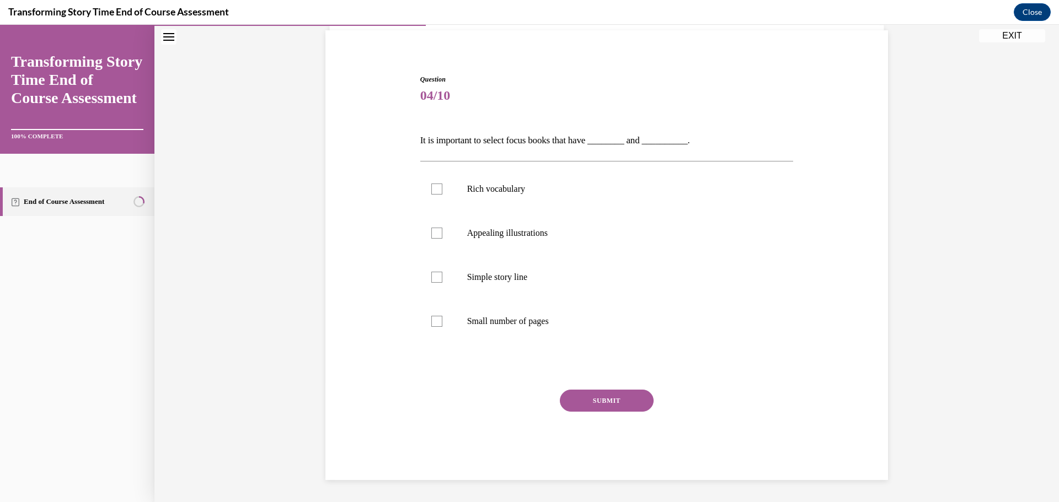
scroll to position [38, 0]
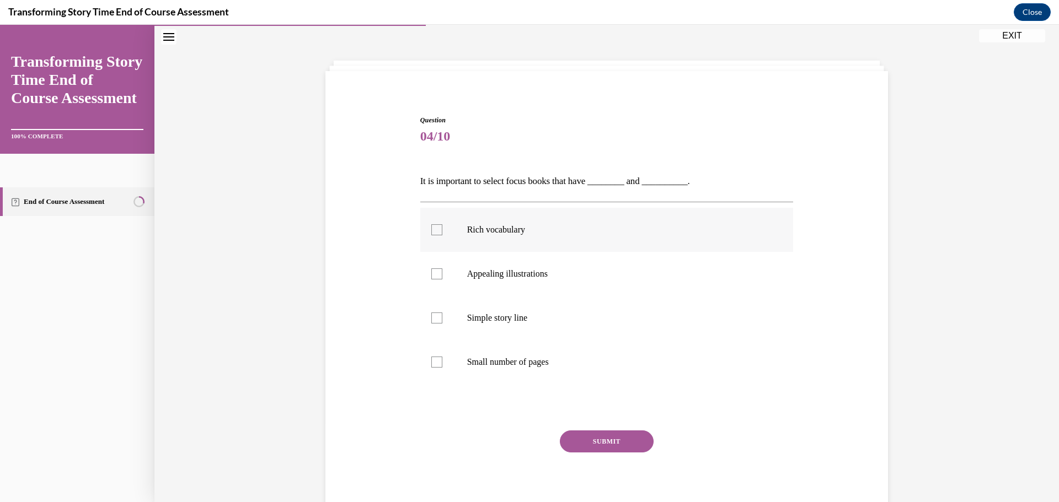
click at [478, 224] on label "Rich vocabulary" at bounding box center [606, 230] width 373 height 44
click at [442, 224] on input "Rich vocabulary" at bounding box center [436, 229] width 11 height 11
checkbox input "true"
click at [502, 271] on p "Appealing illustrations" at bounding box center [616, 274] width 299 height 11
click at [442, 271] on input "Appealing illustrations" at bounding box center [436, 274] width 11 height 11
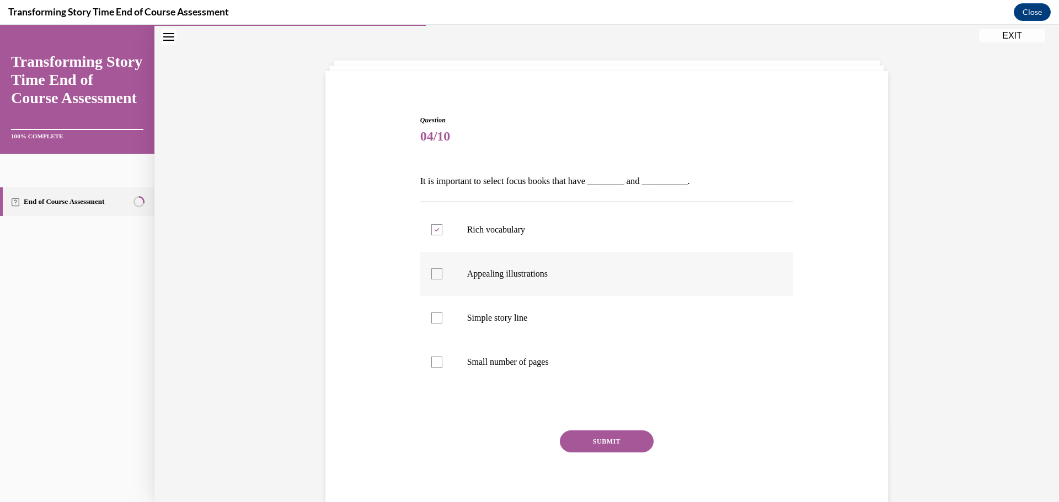
checkbox input "true"
click at [617, 447] on button "SUBMIT" at bounding box center [607, 442] width 94 height 22
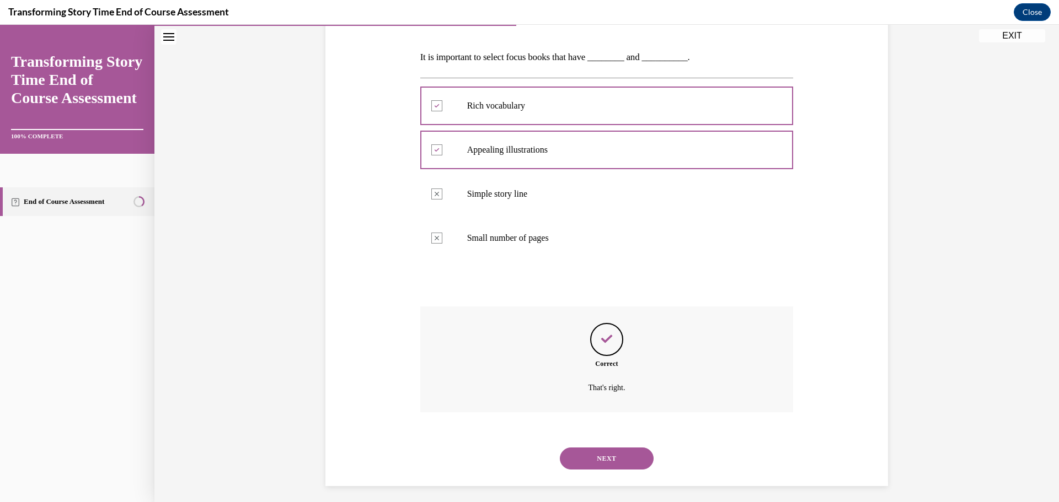
scroll to position [168, 0]
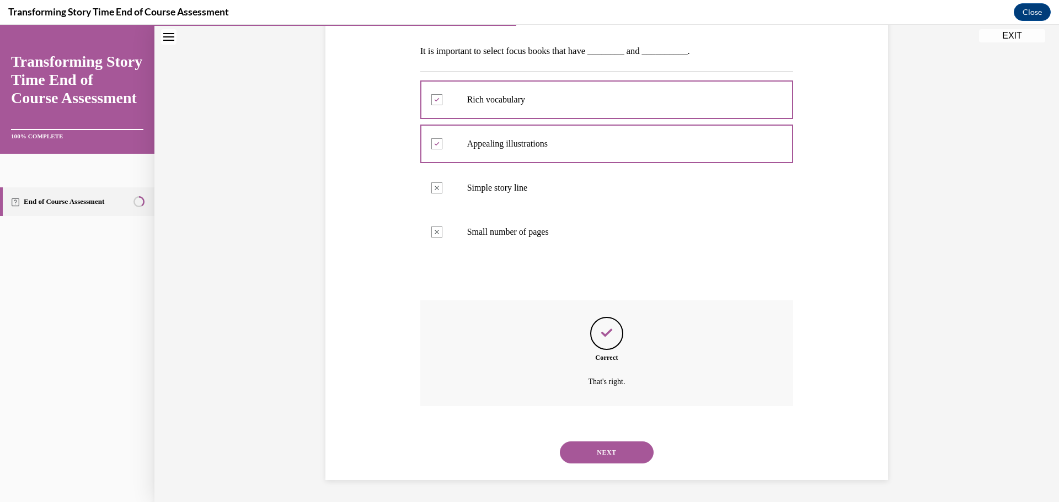
click at [594, 440] on div "NEXT" at bounding box center [606, 453] width 373 height 44
drag, startPoint x: 599, startPoint y: 447, endPoint x: 614, endPoint y: 445, distance: 15.0
click at [600, 447] on button "NEXT" at bounding box center [607, 453] width 94 height 22
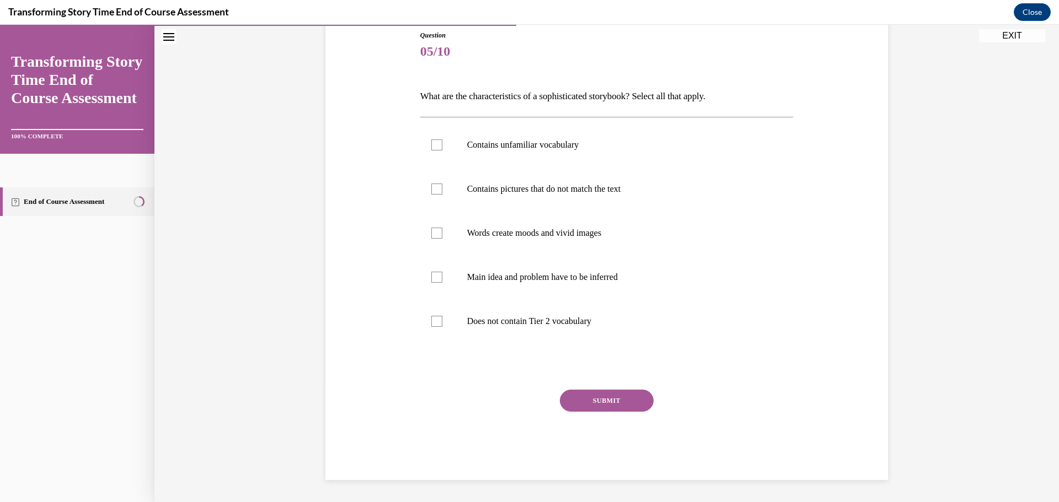
scroll to position [123, 0]
click at [539, 153] on label "Contains unfamiliar vocabulary" at bounding box center [606, 145] width 373 height 44
click at [442, 151] on input "Contains unfamiliar vocabulary" at bounding box center [436, 145] width 11 height 11
checkbox input "true"
click at [562, 189] on p "Contains pictures that do not match the text" at bounding box center [616, 189] width 299 height 11
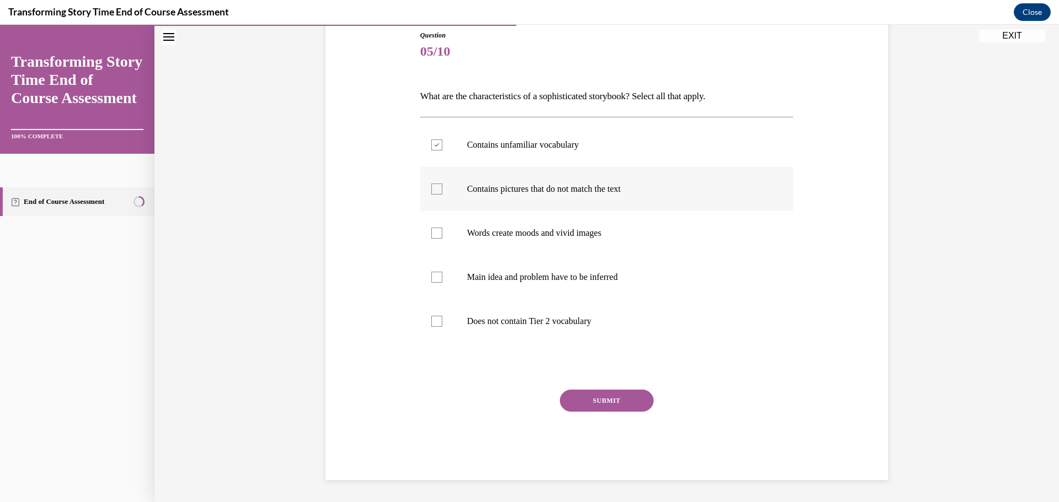
click at [442, 189] on input "Contains pictures that do not match the text" at bounding box center [436, 189] width 11 height 11
checkbox input "true"
click at [579, 233] on p "Words create moods and vivid images" at bounding box center [616, 233] width 299 height 11
click at [442, 233] on input "Words create moods and vivid images" at bounding box center [436, 233] width 11 height 11
checkbox input "true"
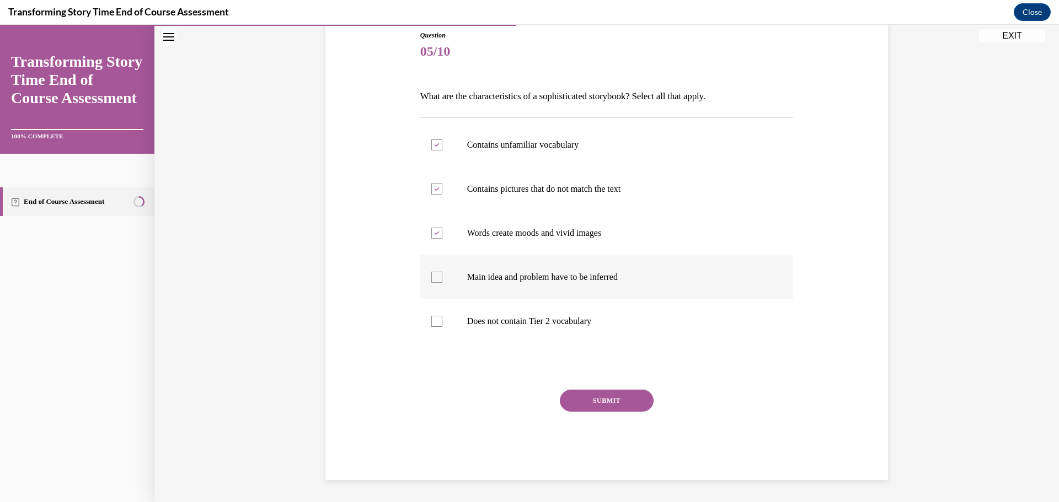
click at [583, 266] on label "Main idea and problem have to be inferred" at bounding box center [606, 277] width 373 height 44
click at [442, 272] on input "Main idea and problem have to be inferred" at bounding box center [436, 277] width 11 height 11
checkbox input "true"
click at [611, 408] on button "SUBMIT" at bounding box center [607, 401] width 94 height 22
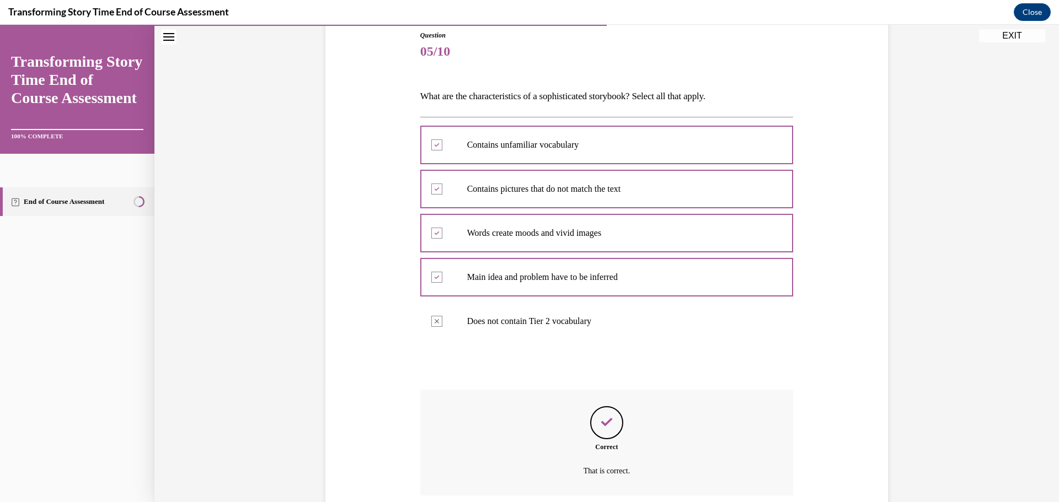
scroll to position [212, 0]
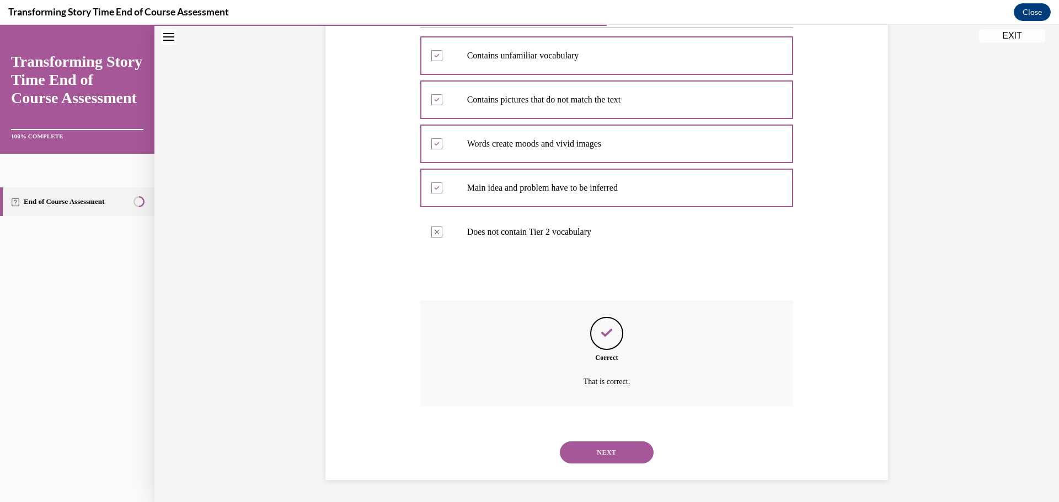
click at [598, 450] on button "NEXT" at bounding box center [607, 453] width 94 height 22
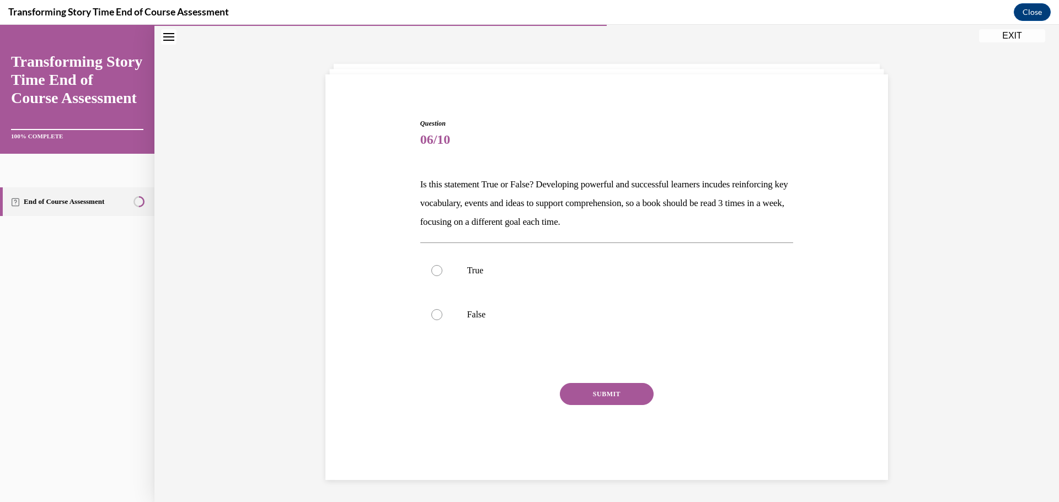
scroll to position [35, 0]
click at [496, 273] on p "True" at bounding box center [616, 270] width 299 height 11
click at [442, 273] on input "True" at bounding box center [436, 270] width 11 height 11
radio input "true"
click at [637, 393] on button "SUBMIT" at bounding box center [607, 394] width 94 height 22
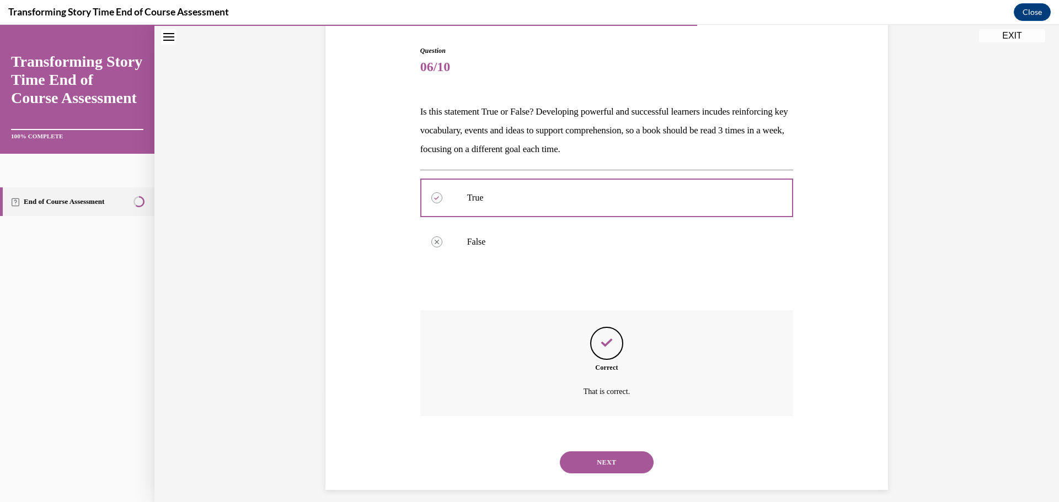
scroll to position [117, 0]
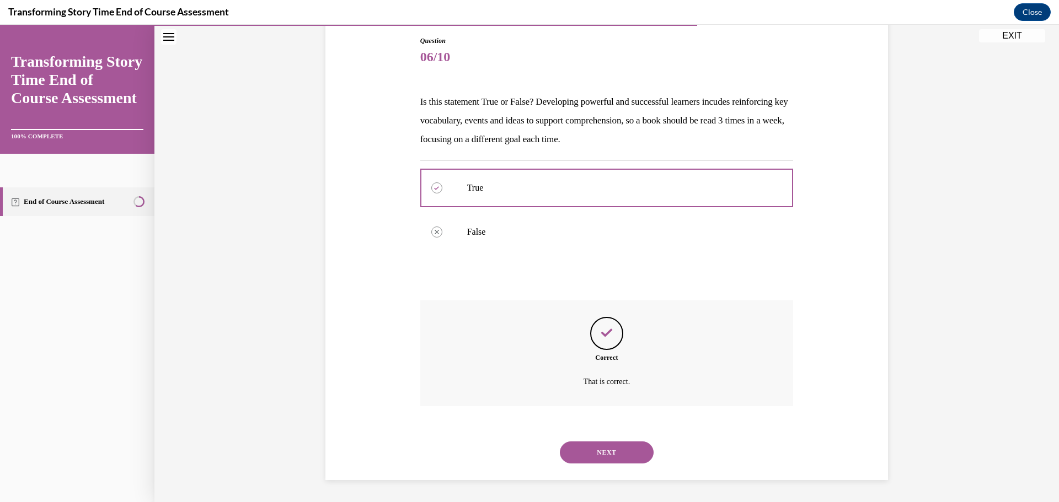
click at [616, 463] on button "NEXT" at bounding box center [607, 453] width 94 height 22
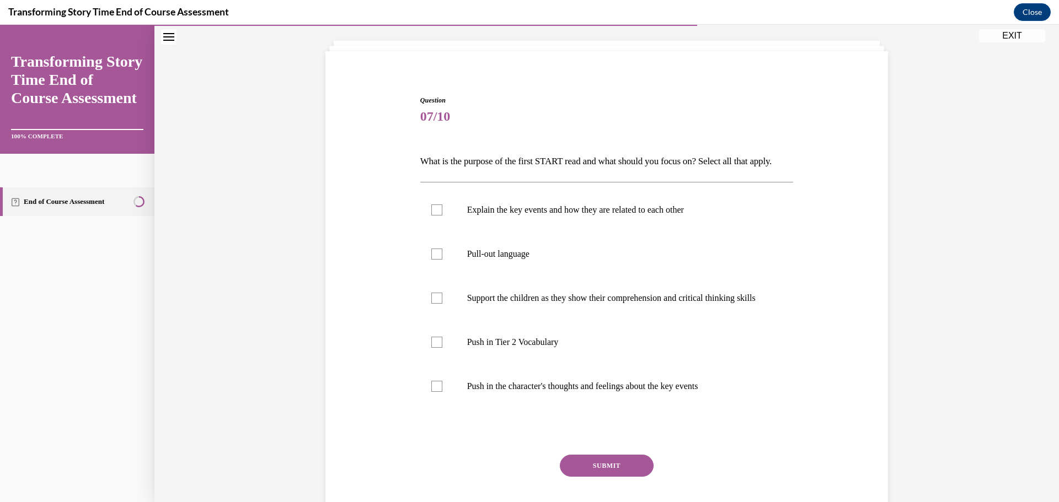
scroll to position [58, 0]
click at [535, 232] on label "Explain the key events and how they are related to each other" at bounding box center [606, 210] width 373 height 44
click at [442, 216] on input "Explain the key events and how they are related to each other" at bounding box center [436, 210] width 11 height 11
checkbox input "true"
click at [531, 361] on label "Push in Tier 2 Vocabulary" at bounding box center [606, 342] width 373 height 44
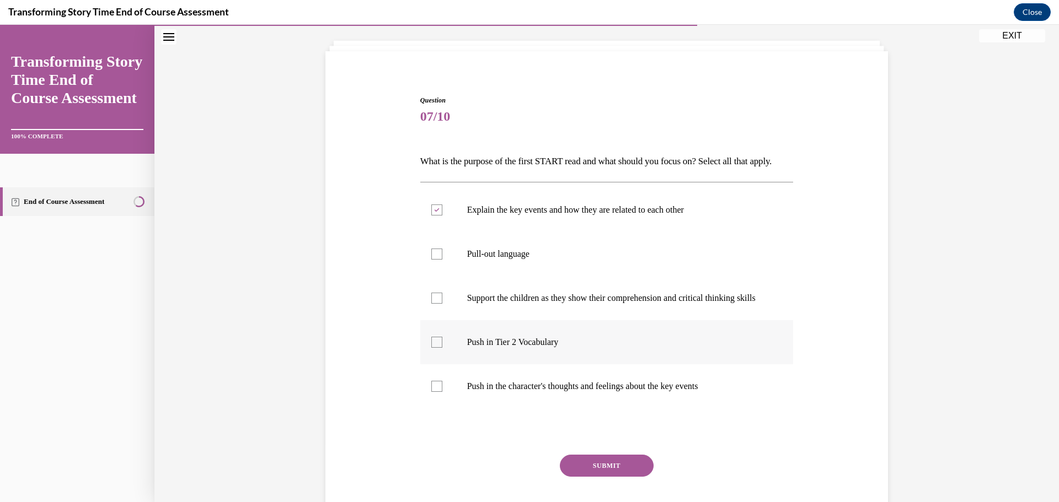
click at [442, 348] on input "Push in Tier 2 Vocabulary" at bounding box center [436, 342] width 11 height 11
checkbox input "true"
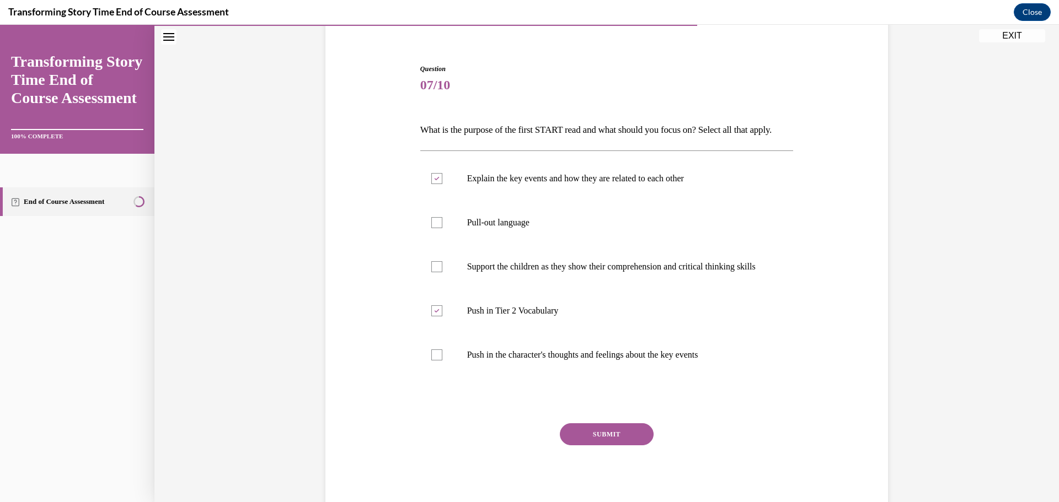
scroll to position [113, 0]
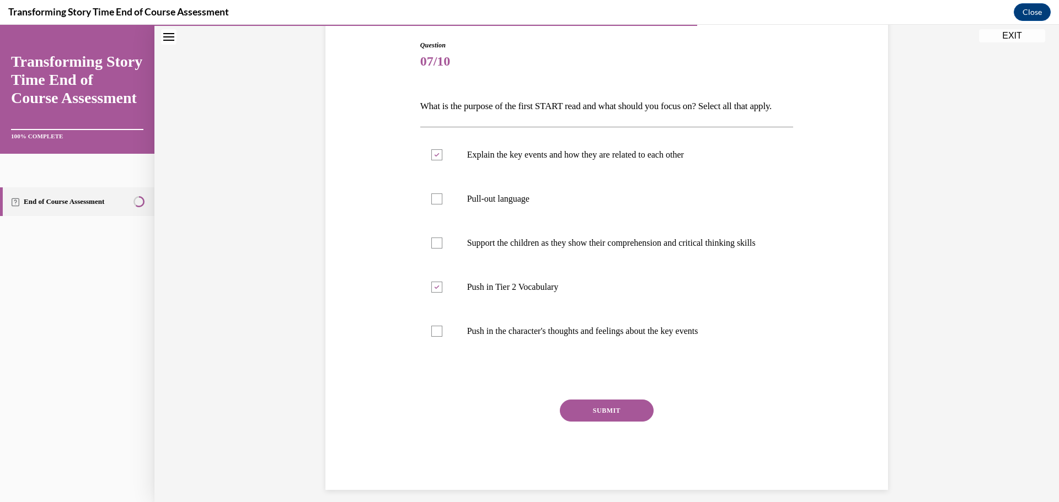
click at [637, 422] on button "SUBMIT" at bounding box center [607, 411] width 94 height 22
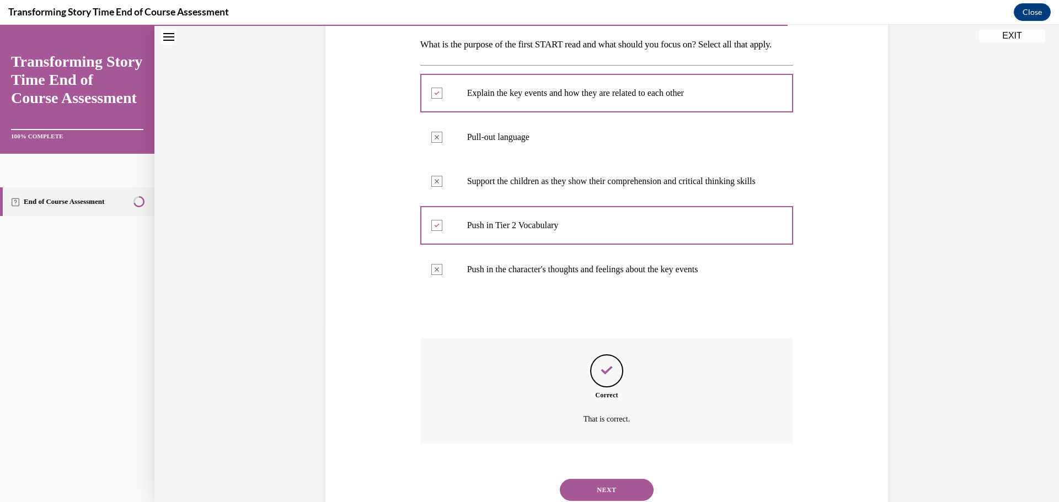
scroll to position [242, 0]
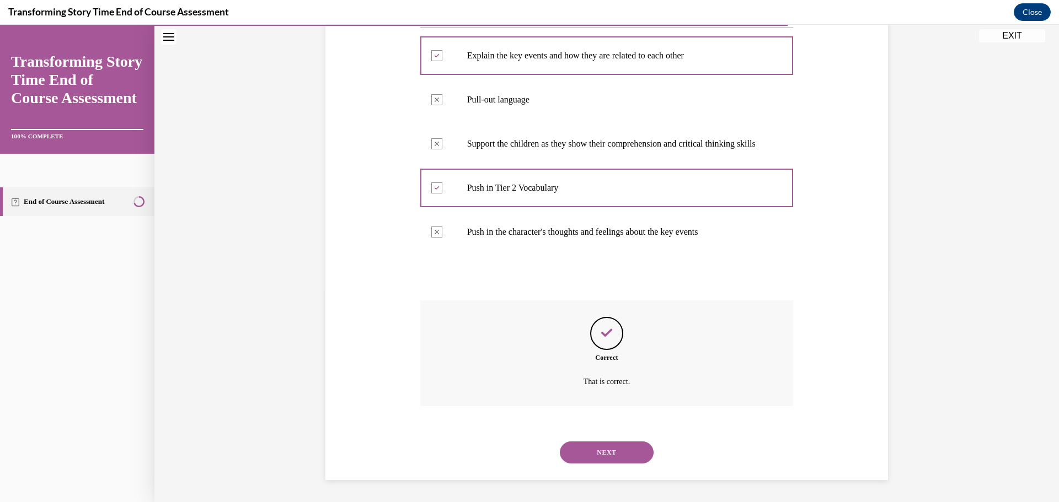
click at [646, 455] on button "NEXT" at bounding box center [607, 453] width 94 height 22
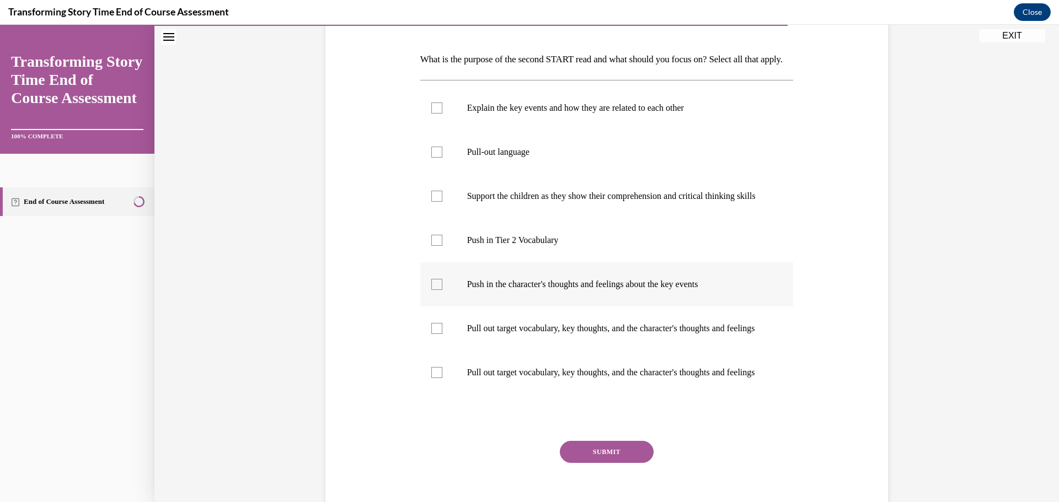
scroll to position [165, 0]
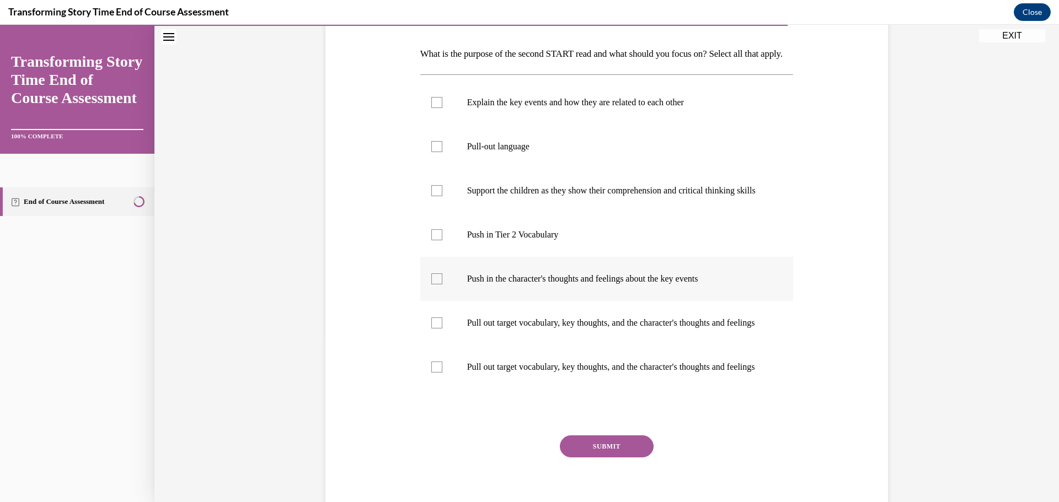
click at [492, 301] on label "Push in the character's thoughts and feelings about the key events" at bounding box center [606, 279] width 373 height 44
click at [442, 285] on input "Push in the character's thoughts and feelings about the key events" at bounding box center [436, 279] width 11 height 11
checkbox input "true"
click at [485, 240] on p "Push in Tier 2 Vocabulary" at bounding box center [616, 234] width 299 height 11
click at [442, 240] on input "Push in Tier 2 Vocabulary" at bounding box center [436, 234] width 11 height 11
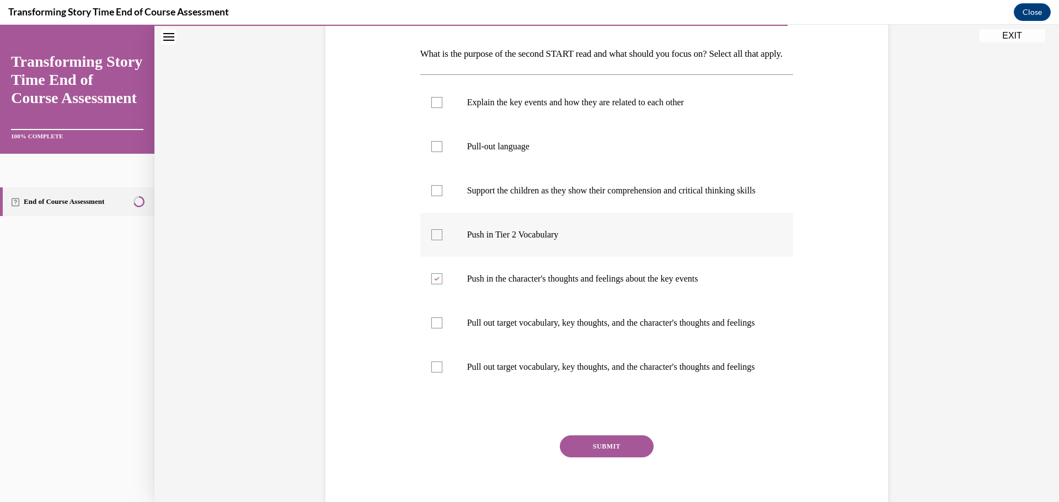
checkbox input "true"
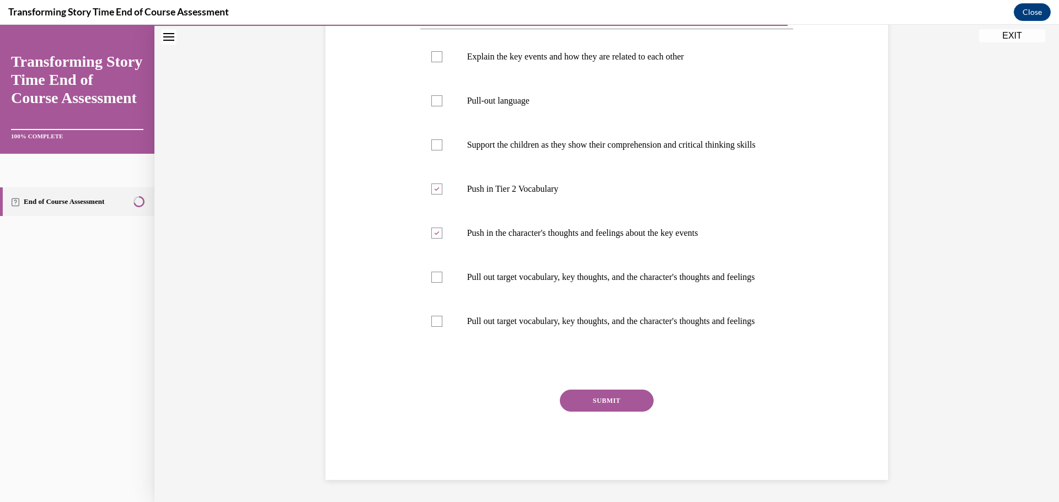
scroll to position [208, 0]
click at [588, 415] on button "SUBMIT" at bounding box center [607, 404] width 94 height 22
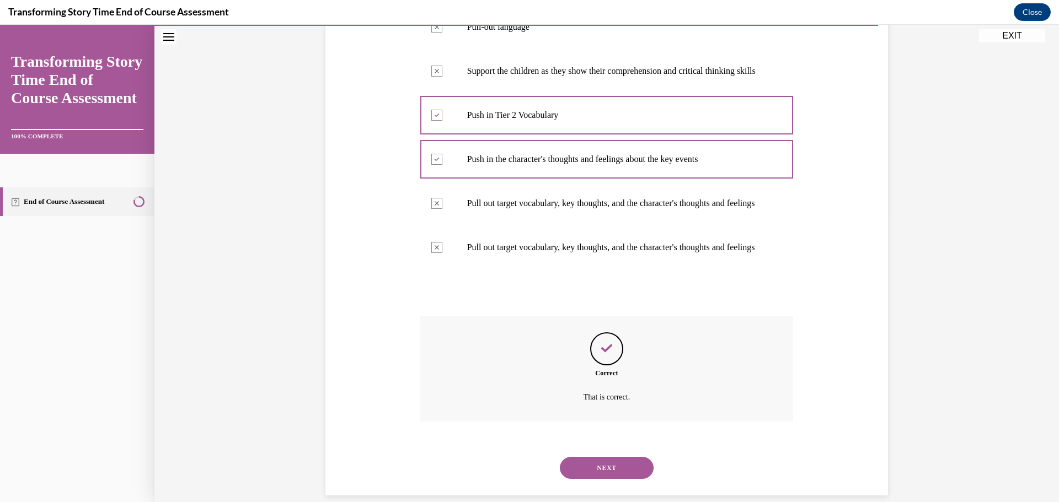
scroll to position [352, 0]
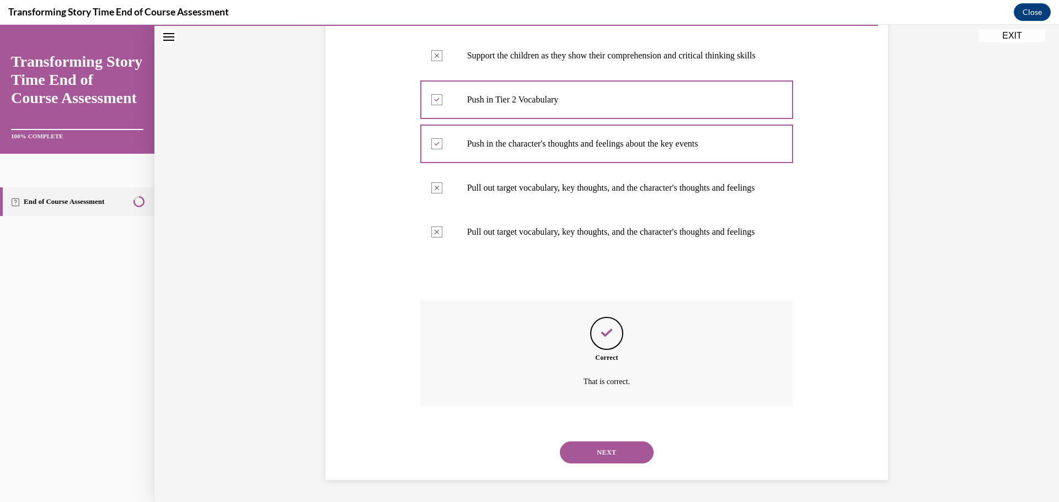
click at [577, 462] on button "NEXT" at bounding box center [607, 453] width 94 height 22
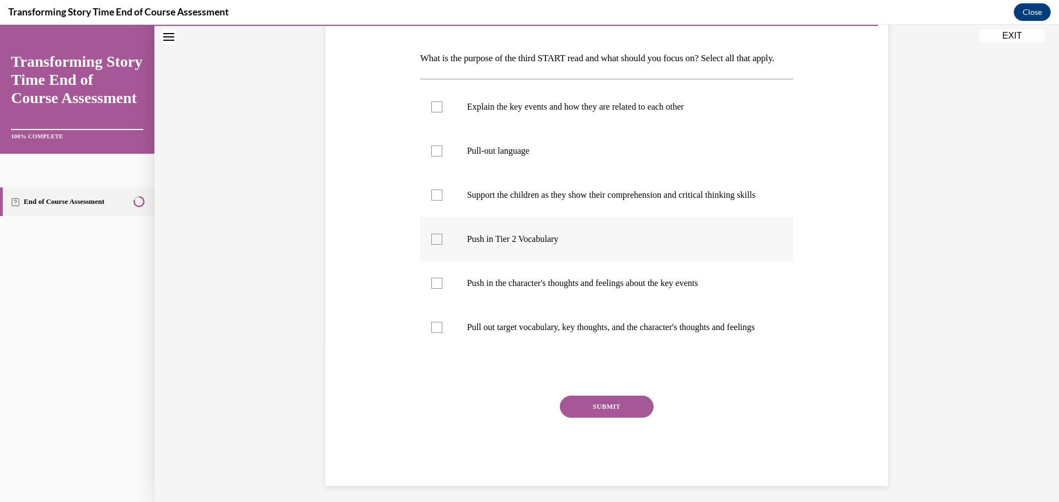
scroll to position [165, 0]
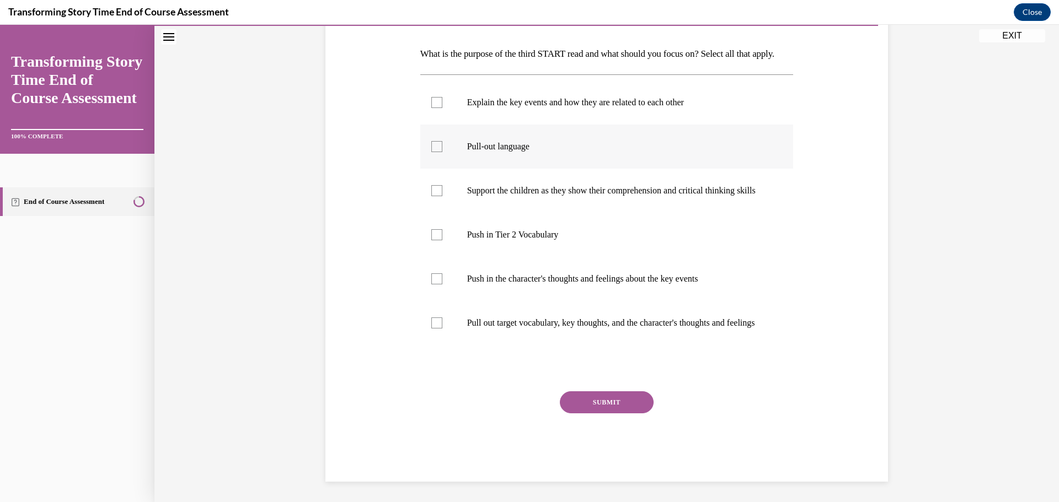
click at [477, 152] on p "Pull-out language" at bounding box center [616, 146] width 299 height 11
click at [442, 152] on input "Pull-out language" at bounding box center [436, 146] width 11 height 11
checkbox input "true"
click at [515, 196] on p "Support the children as they show their comprehension and critical thinking ski…" at bounding box center [616, 190] width 299 height 11
click at [442, 196] on input "Support the children as they show their comprehension and critical thinking ski…" at bounding box center [436, 190] width 11 height 11
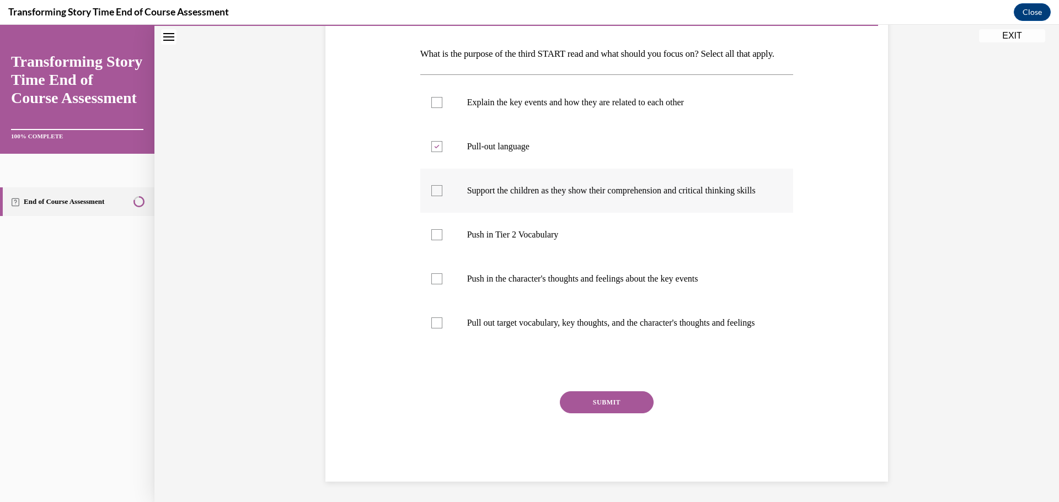
checkbox input "true"
click at [607, 285] on p "Push in the character's thoughts and feelings about the key events" at bounding box center [616, 279] width 299 height 11
click at [442, 285] on input "Push in the character's thoughts and feelings about the key events" at bounding box center [436, 279] width 11 height 11
checkbox input "true"
click at [557, 345] on label "Pull out target vocabulary, key thoughts, and the character's thoughts and feel…" at bounding box center [606, 323] width 373 height 44
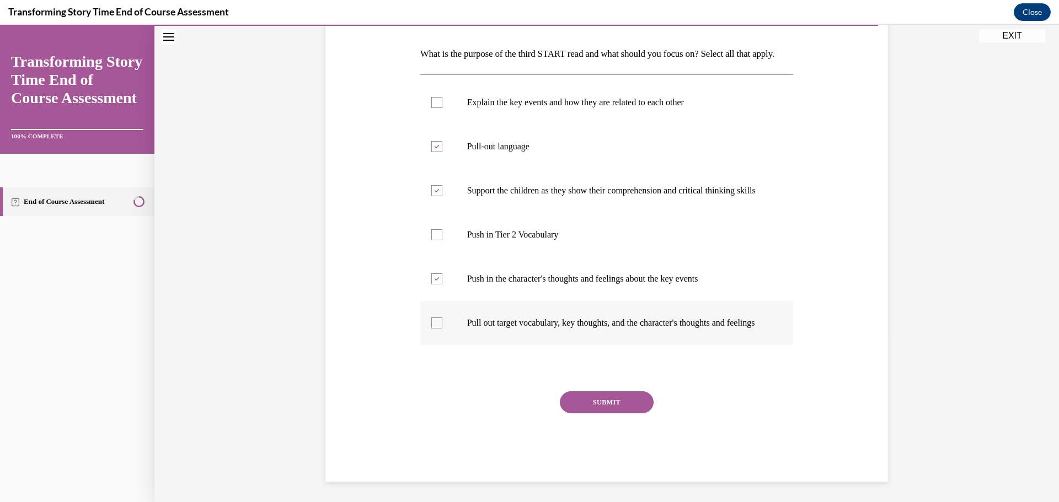
click at [442, 329] on input "Pull out target vocabulary, key thoughts, and the character's thoughts and feel…" at bounding box center [436, 323] width 11 height 11
checkbox input "true"
click at [484, 301] on label "Push in the character's thoughts and feelings about the key events" at bounding box center [606, 279] width 373 height 44
click at [442, 285] on input "Push in the character's thoughts and feelings about the key events" at bounding box center [436, 279] width 11 height 11
checkbox input "false"
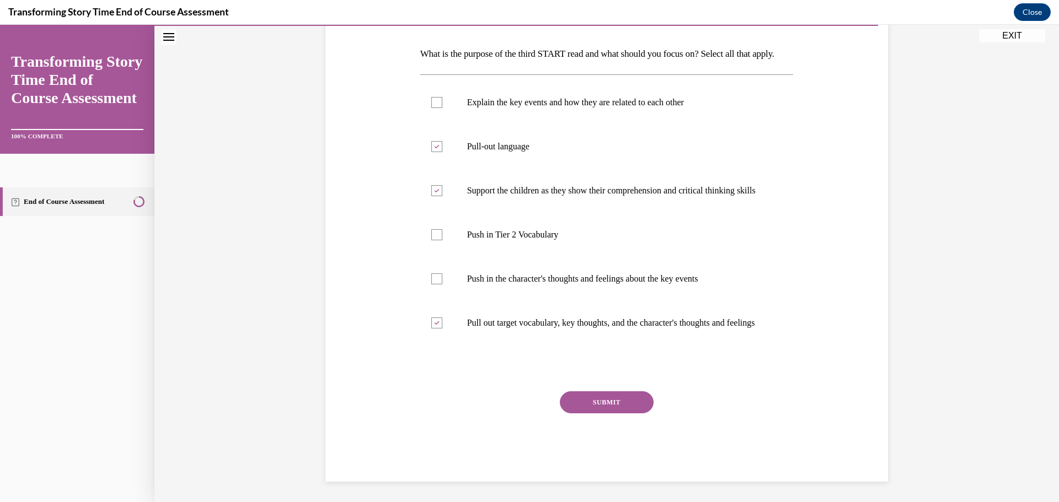
click at [593, 414] on button "SUBMIT" at bounding box center [607, 403] width 94 height 22
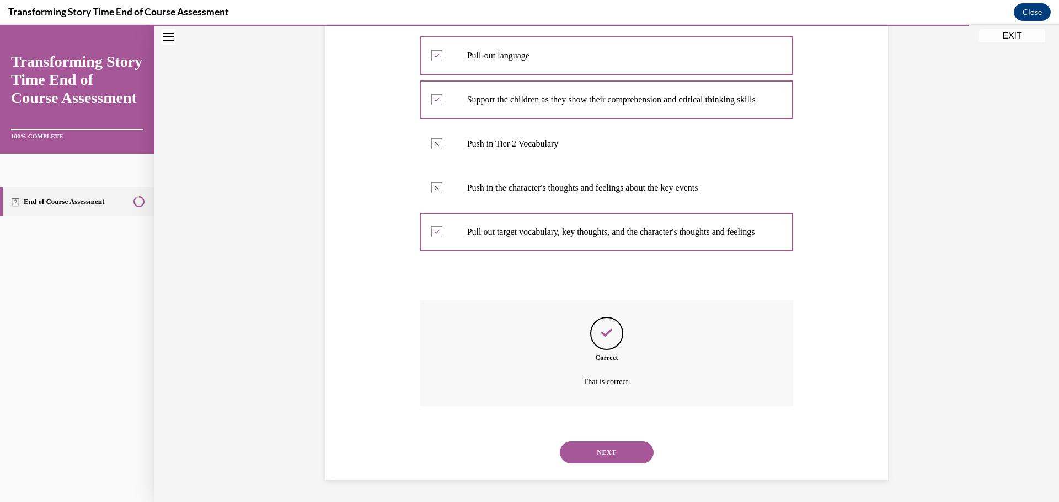
scroll to position [297, 0]
click at [638, 448] on button "NEXT" at bounding box center [607, 453] width 94 height 22
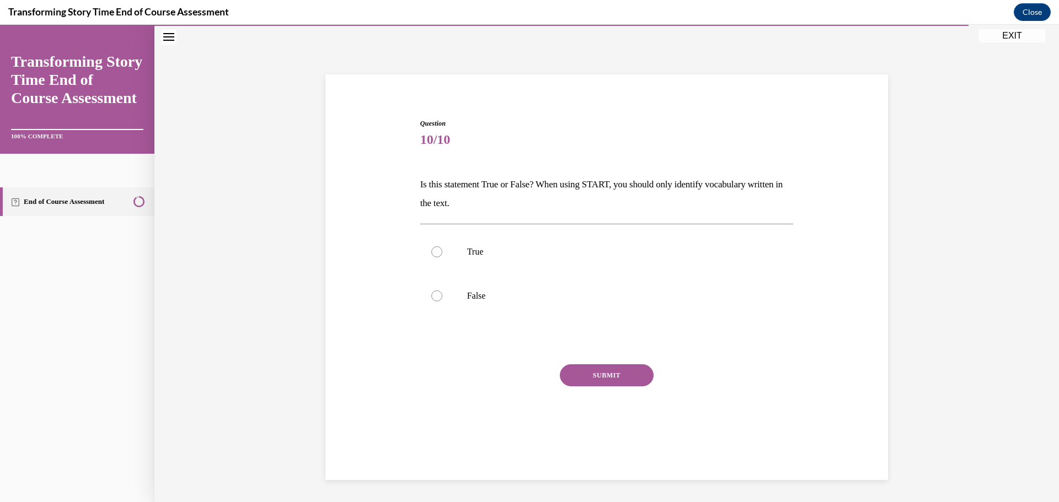
scroll to position [35, 0]
click at [490, 292] on p "False" at bounding box center [616, 296] width 299 height 11
click at [442, 292] on input "False" at bounding box center [436, 296] width 11 height 11
radio input "true"
click at [643, 373] on button "SUBMIT" at bounding box center [607, 376] width 94 height 22
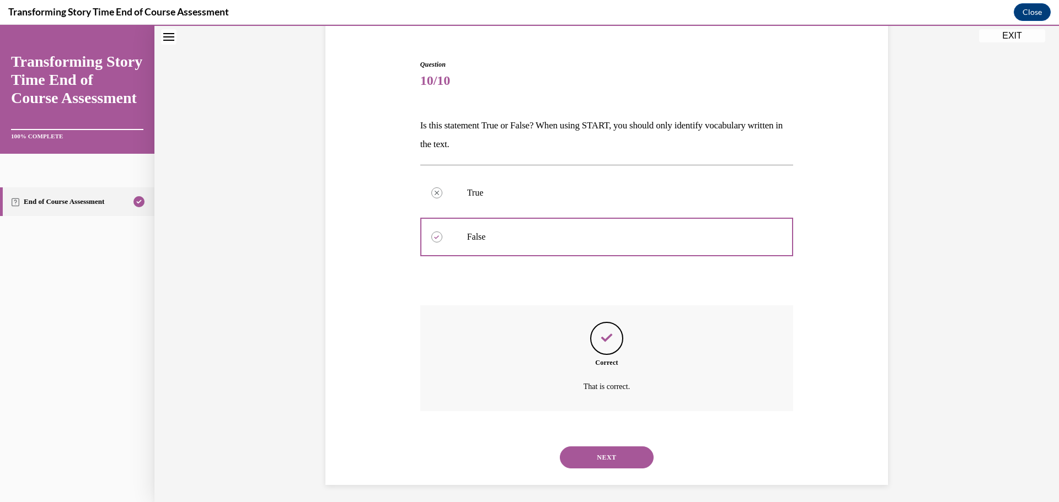
scroll to position [99, 0]
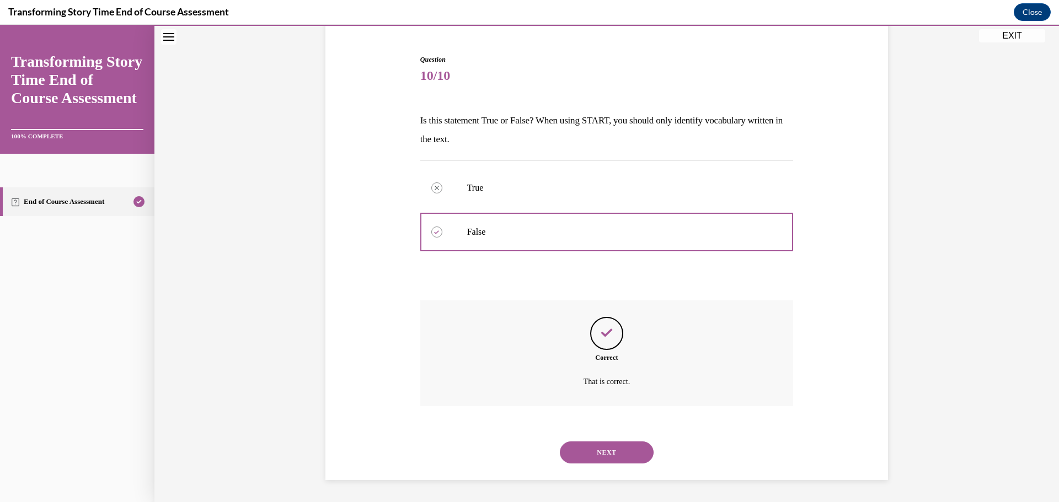
drag, startPoint x: 587, startPoint y: 454, endPoint x: 601, endPoint y: 449, distance: 15.0
click at [590, 455] on button "NEXT" at bounding box center [607, 453] width 94 height 22
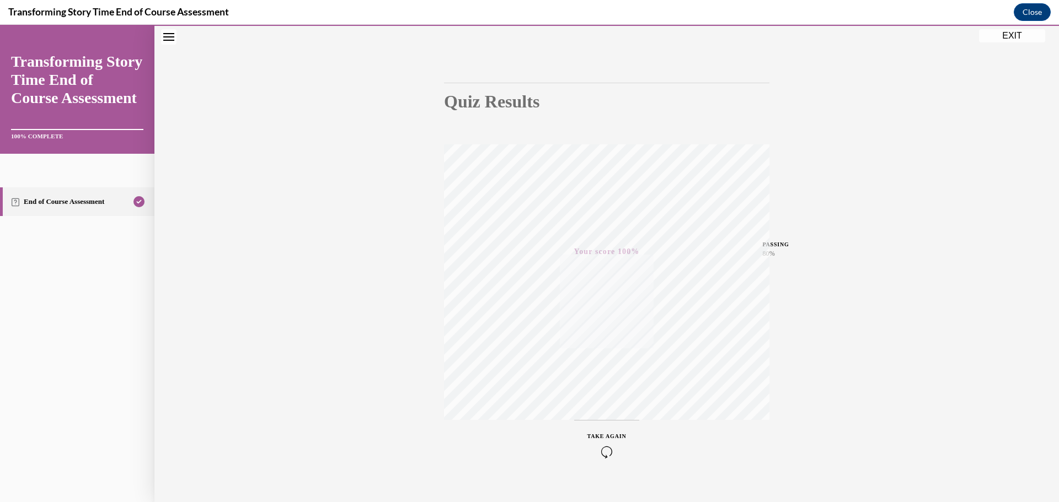
scroll to position [88, 0]
click at [1005, 36] on button "EXIT" at bounding box center [1012, 35] width 66 height 13
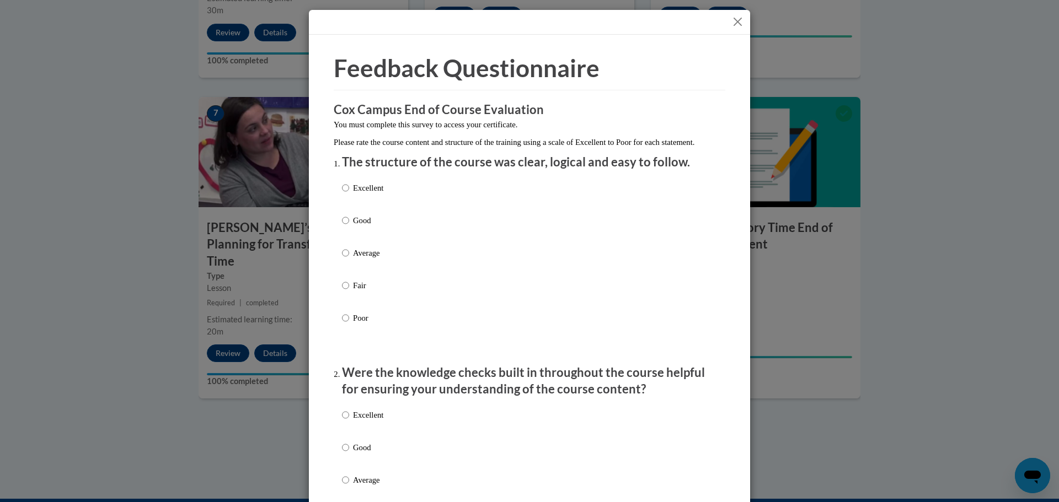
click at [355, 194] on p "Excellent" at bounding box center [368, 188] width 30 height 12
click at [349, 194] on input "Excellent" at bounding box center [345, 188] width 7 height 12
radio input "true"
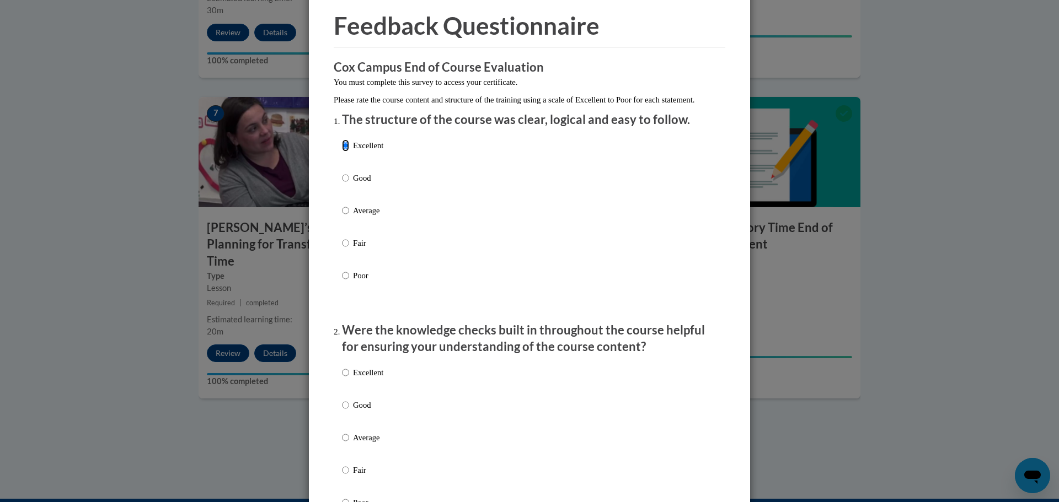
scroll to position [110, 0]
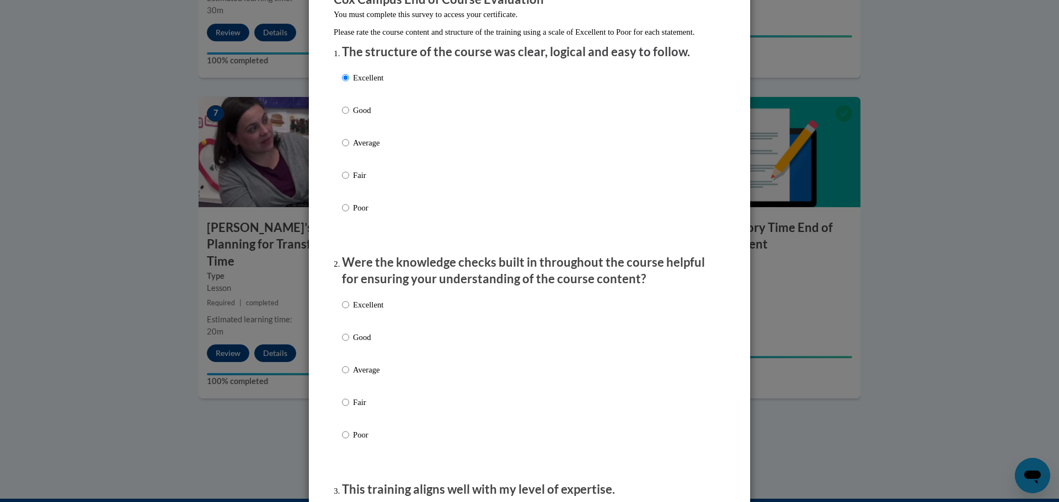
click at [381, 317] on div "Excellent Good Average Fair Poor" at bounding box center [529, 383] width 375 height 180
click at [372, 311] on p "Excellent" at bounding box center [368, 305] width 30 height 12
click at [349, 311] on input "Excellent" at bounding box center [345, 305] width 7 height 12
radio input "true"
click at [371, 311] on p "Excellent" at bounding box center [368, 305] width 30 height 12
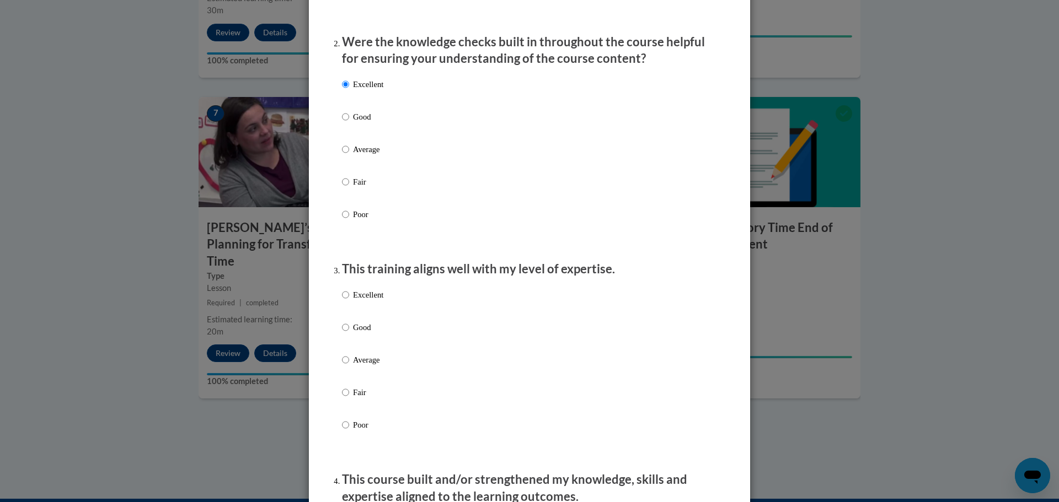
click at [353, 301] on p "Excellent" at bounding box center [368, 295] width 30 height 12
click at [349, 301] on input "Excellent" at bounding box center [345, 295] width 7 height 12
radio input "true"
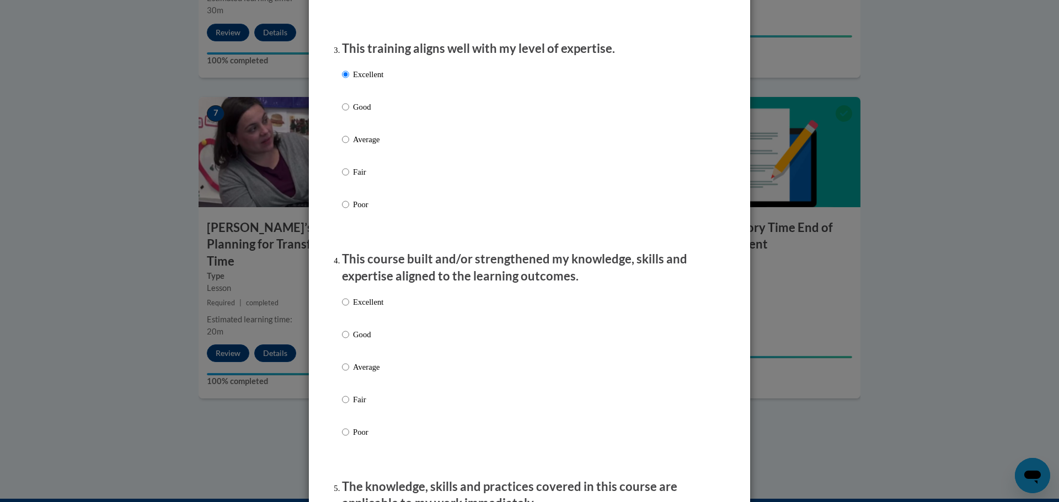
click at [357, 308] on p "Excellent" at bounding box center [368, 302] width 30 height 12
click at [349, 308] on input "Excellent" at bounding box center [345, 302] width 7 height 12
radio input "true"
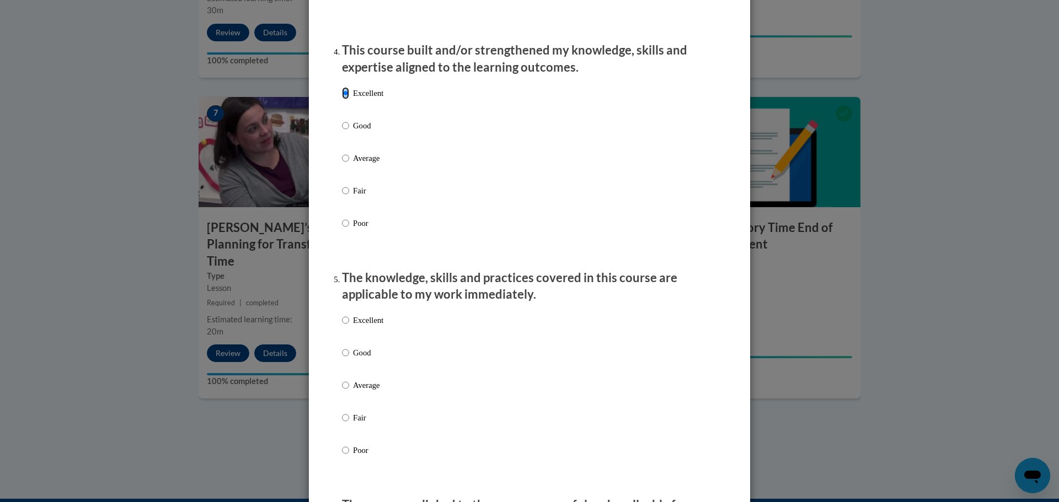
scroll to position [772, 0]
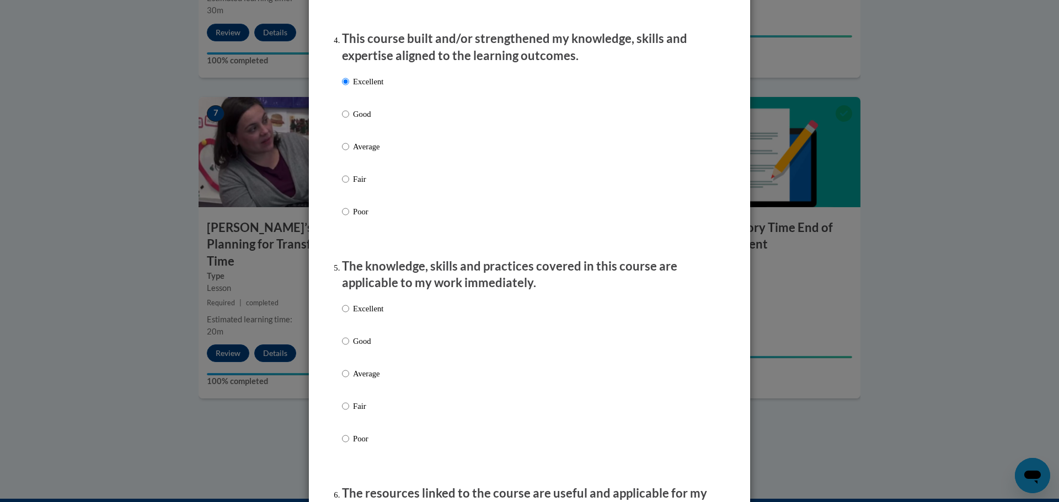
click at [368, 315] on p "Excellent" at bounding box center [368, 309] width 30 height 12
click at [349, 315] on input "Excellent" at bounding box center [345, 309] width 7 height 12
radio input "true"
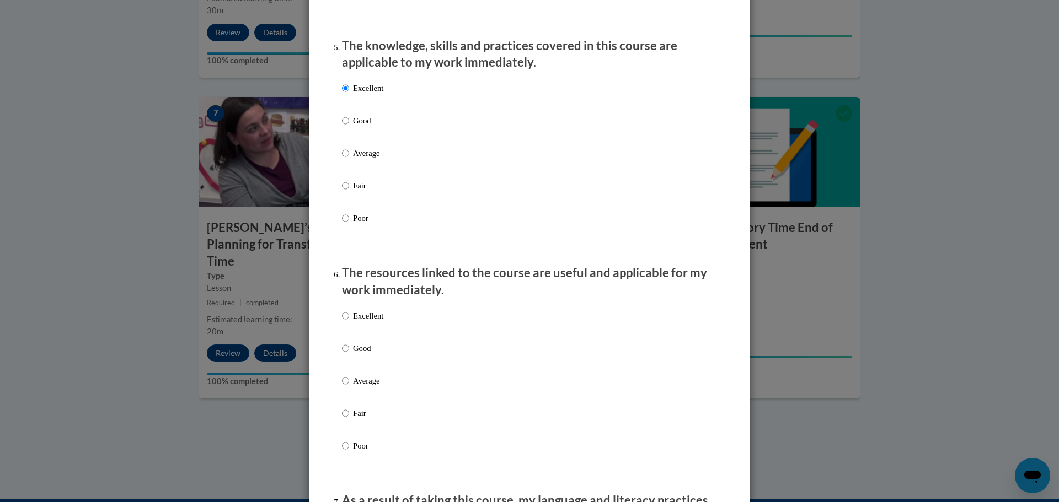
click at [361, 322] on p "Excellent" at bounding box center [368, 316] width 30 height 12
click at [349, 322] on input "Excellent" at bounding box center [345, 316] width 7 height 12
radio input "true"
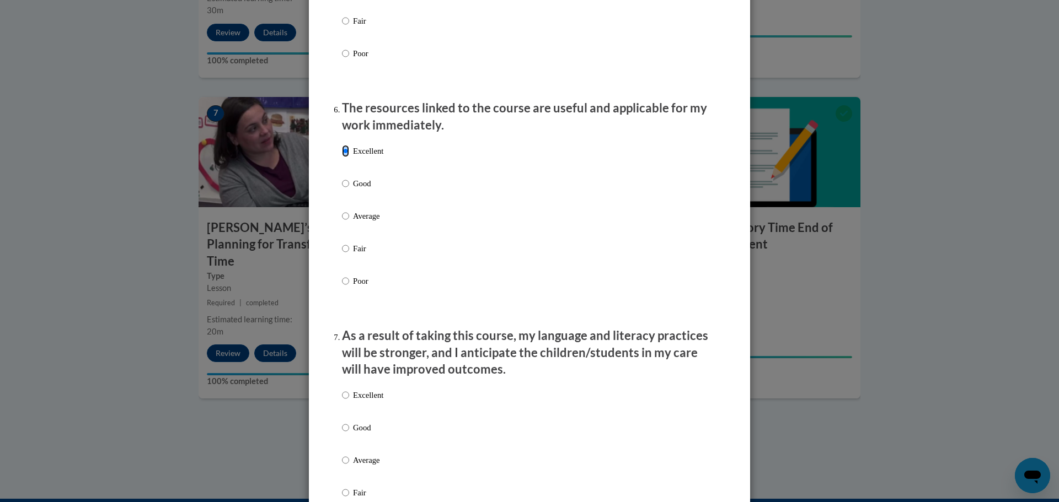
scroll to position [1158, 0]
click at [366, 400] on p "Excellent" at bounding box center [368, 395] width 30 height 12
click at [349, 400] on input "Excellent" at bounding box center [345, 395] width 7 height 12
radio input "true"
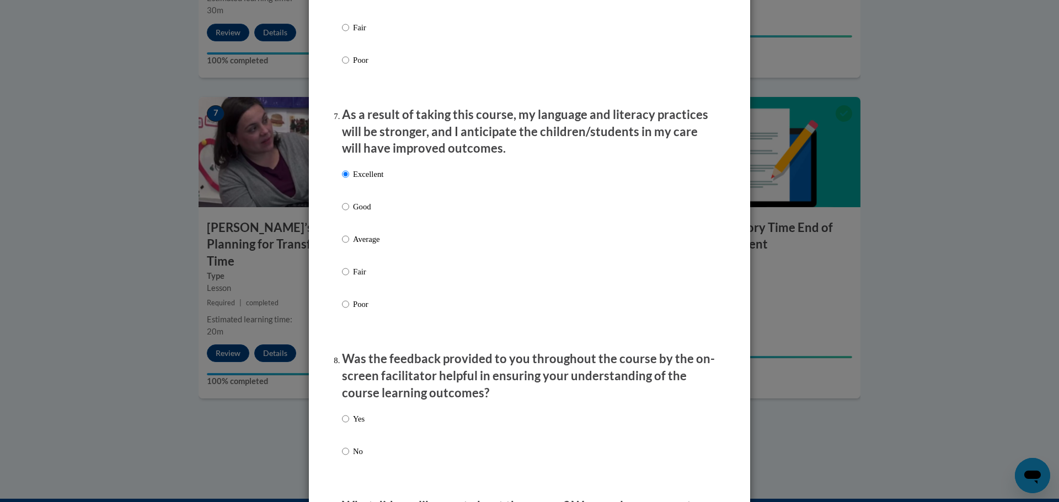
click at [353, 425] on p "Yes" at bounding box center [359, 419] width 12 height 12
click at [349, 425] on input "Yes" at bounding box center [345, 419] width 7 height 12
radio input "true"
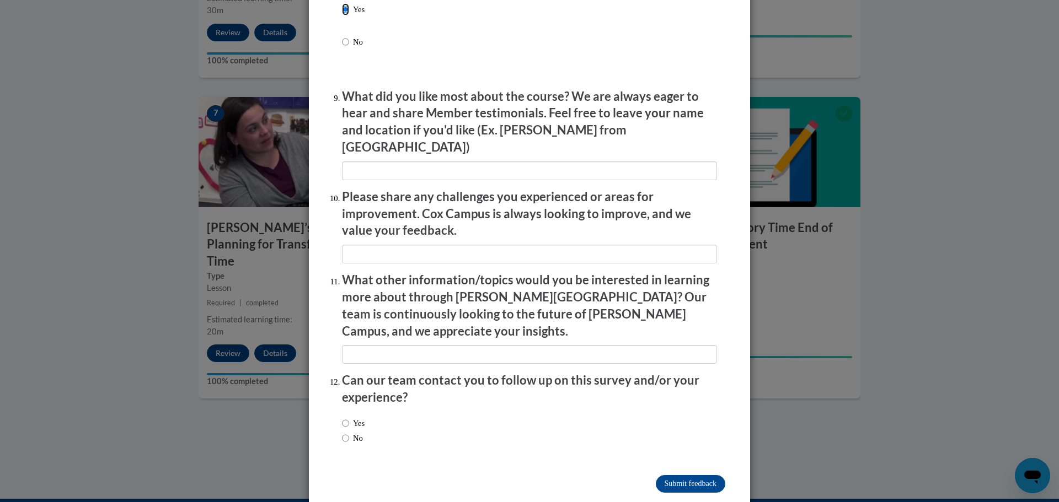
scroll to position [1789, 0]
click at [679, 475] on input "Submit feedback" at bounding box center [690, 484] width 69 height 18
